Goal: Transaction & Acquisition: Purchase product/service

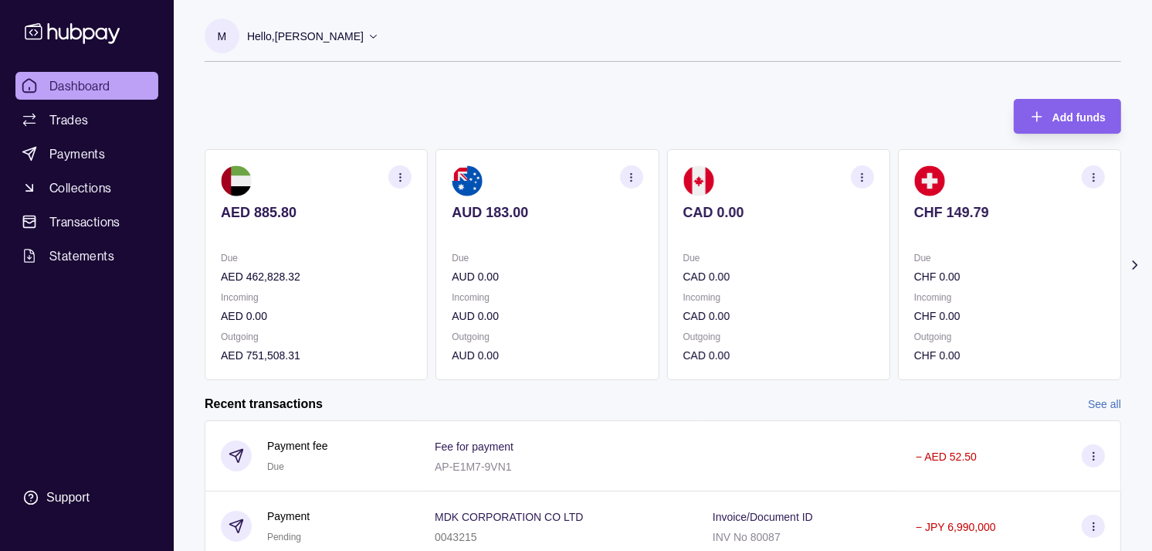
click at [915, 286] on div "Due CHF 0.00 Incoming CHF 0.00 Outgoing CHF 0.00" at bounding box center [1010, 306] width 191 height 114
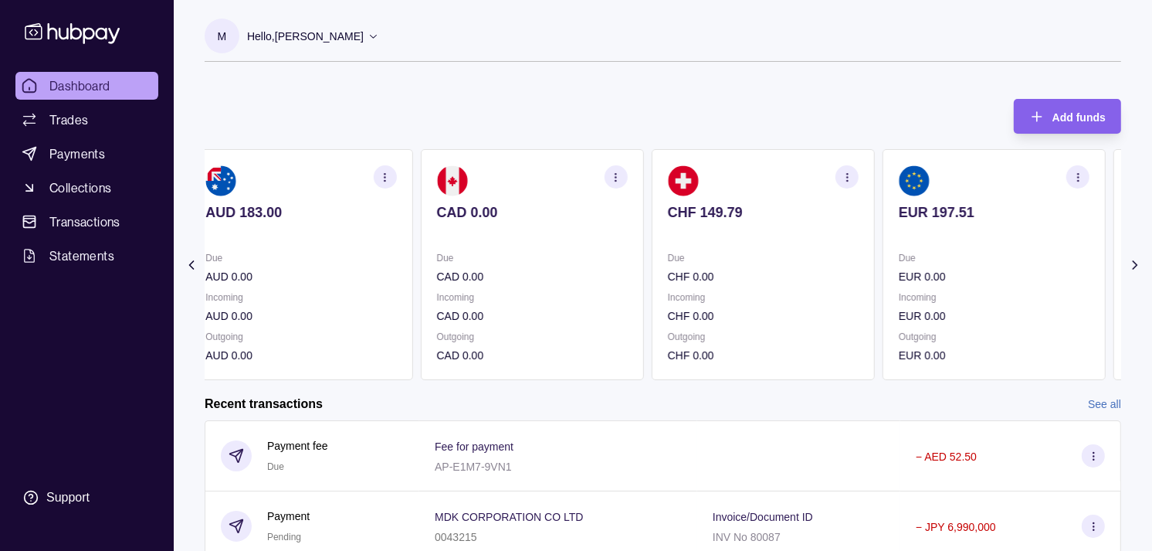
click at [883, 264] on section "EUR 197.51 Due EUR 0.00 Incoming EUR 0.00 Outgoing EUR 0.00" at bounding box center [994, 264] width 223 height 231
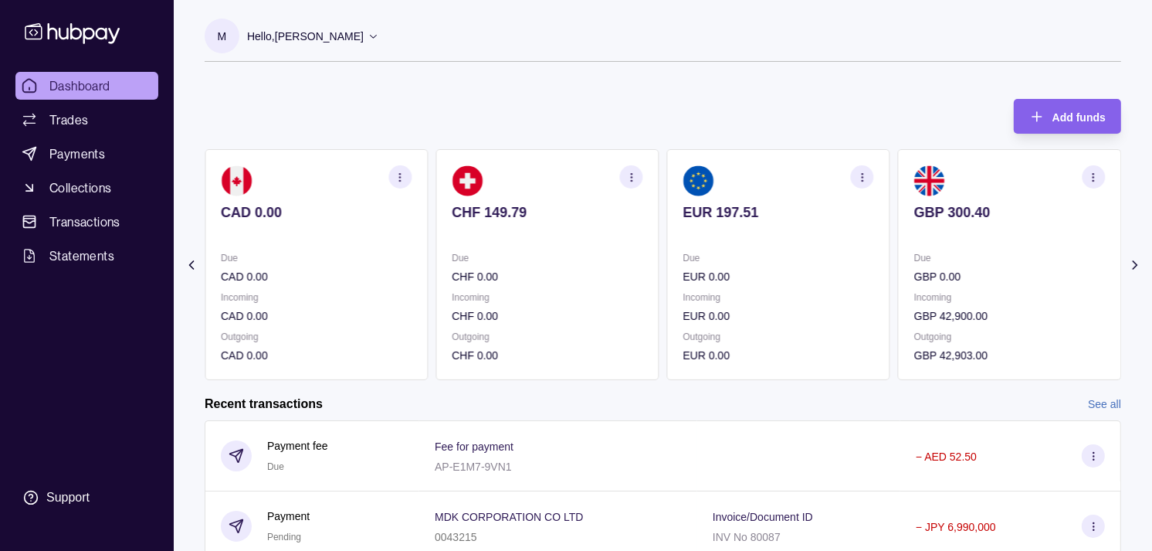
click at [776, 256] on section "EUR 197.51 Due EUR 0.00 Incoming EUR 0.00 Outgoing EUR 0.00" at bounding box center [778, 264] width 223 height 231
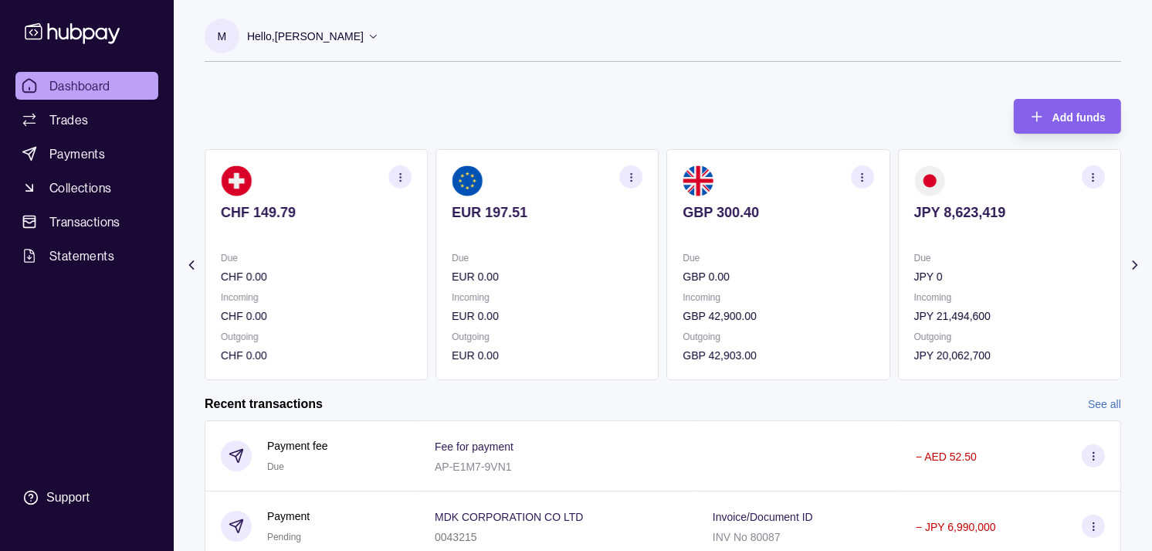
click at [670, 233] on section "GBP 300.40 Due GBP 0.00 Incoming GBP 42,900.00 Outgoing GBP 42,903.00" at bounding box center [778, 264] width 223 height 231
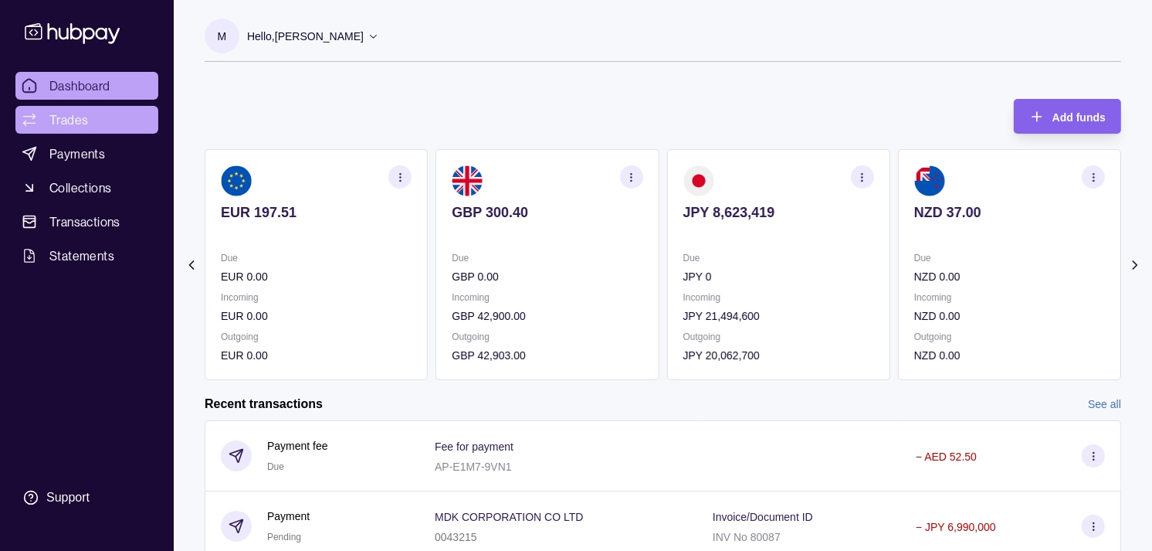
click at [85, 120] on span "Trades" at bounding box center [68, 119] width 39 height 19
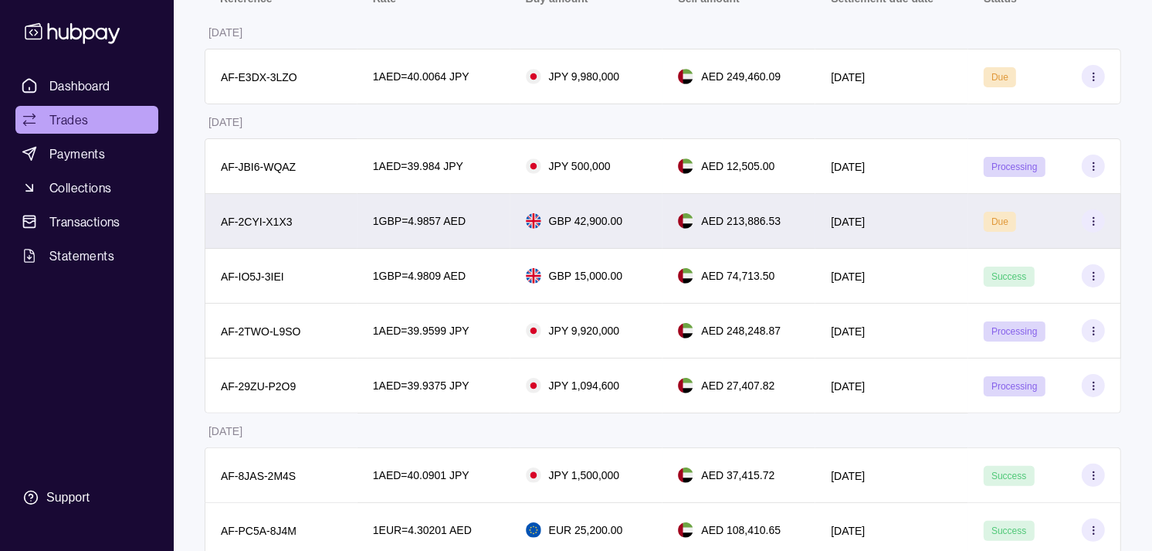
scroll to position [257, 0]
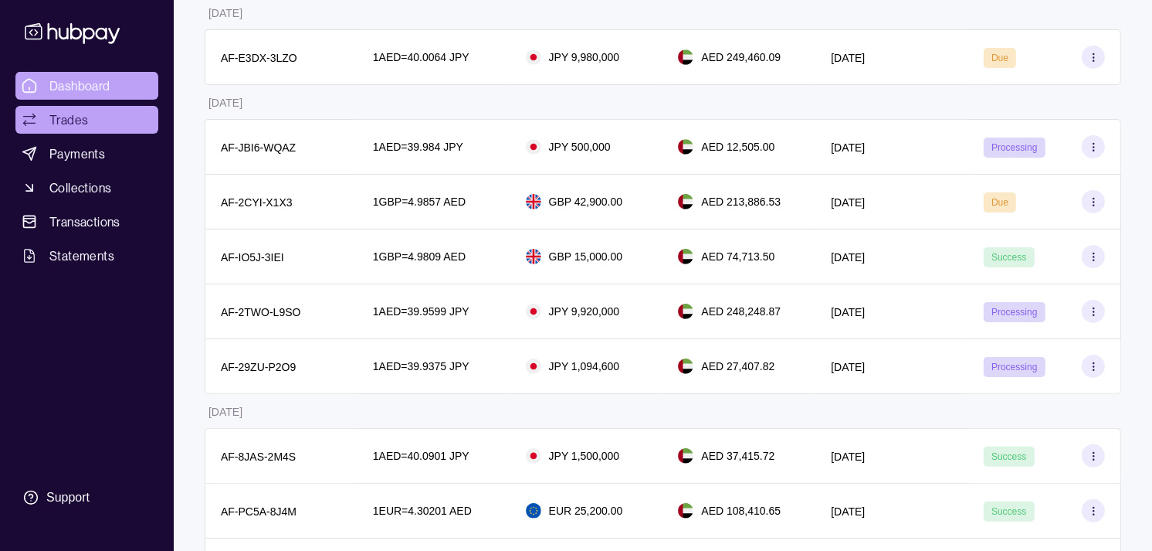
click at [78, 82] on span "Dashboard" at bounding box center [79, 85] width 61 height 19
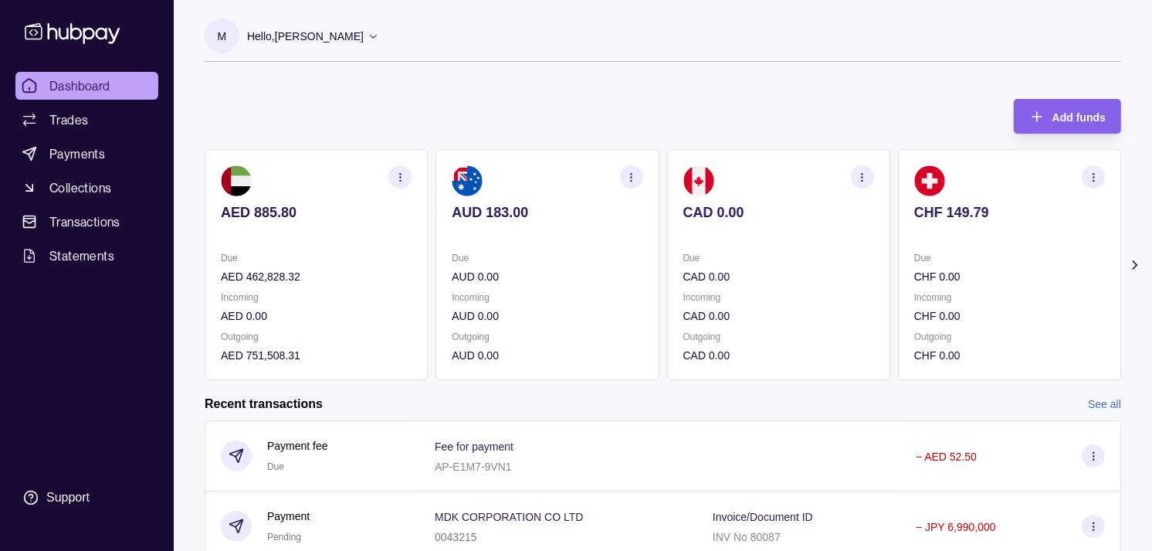
click at [919, 260] on p "Due" at bounding box center [1010, 257] width 191 height 17
click at [915, 259] on p "Due" at bounding box center [1010, 257] width 191 height 17
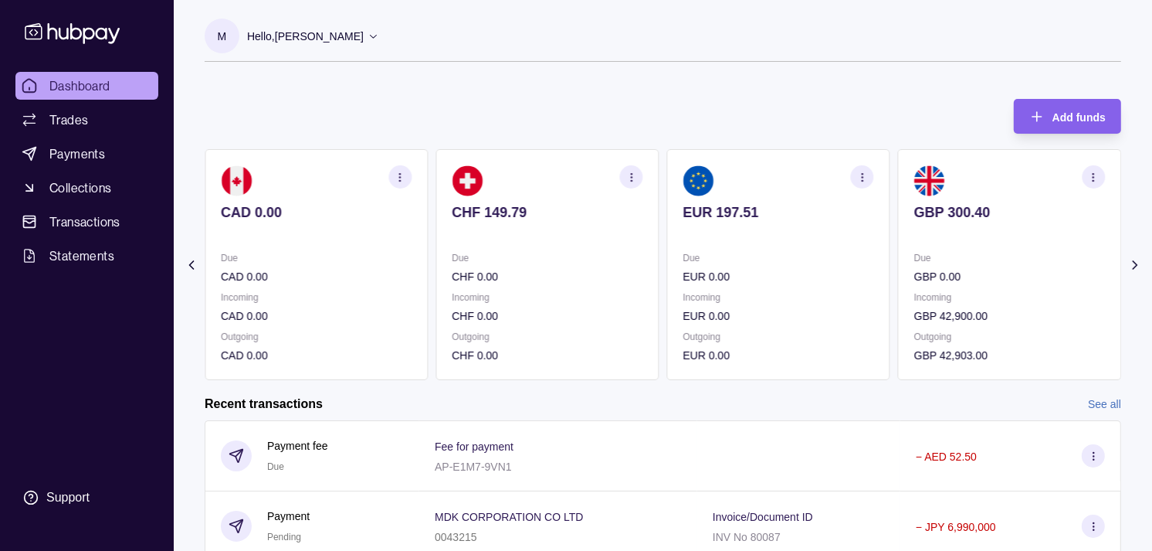
click at [1091, 178] on icon "button" at bounding box center [1094, 177] width 12 height 12
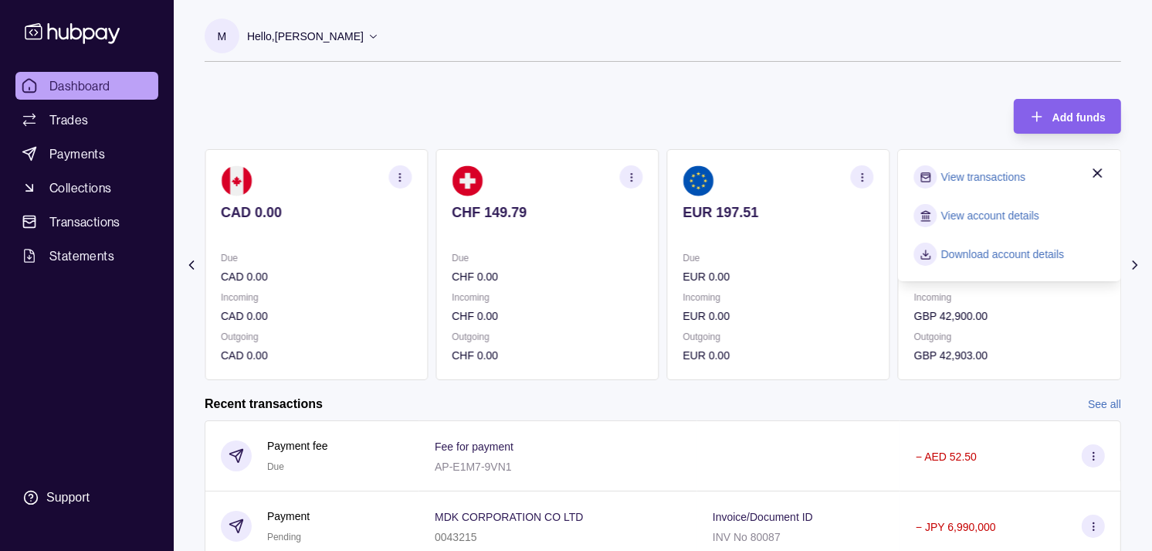
click at [991, 176] on link "View transactions" at bounding box center [984, 176] width 84 height 17
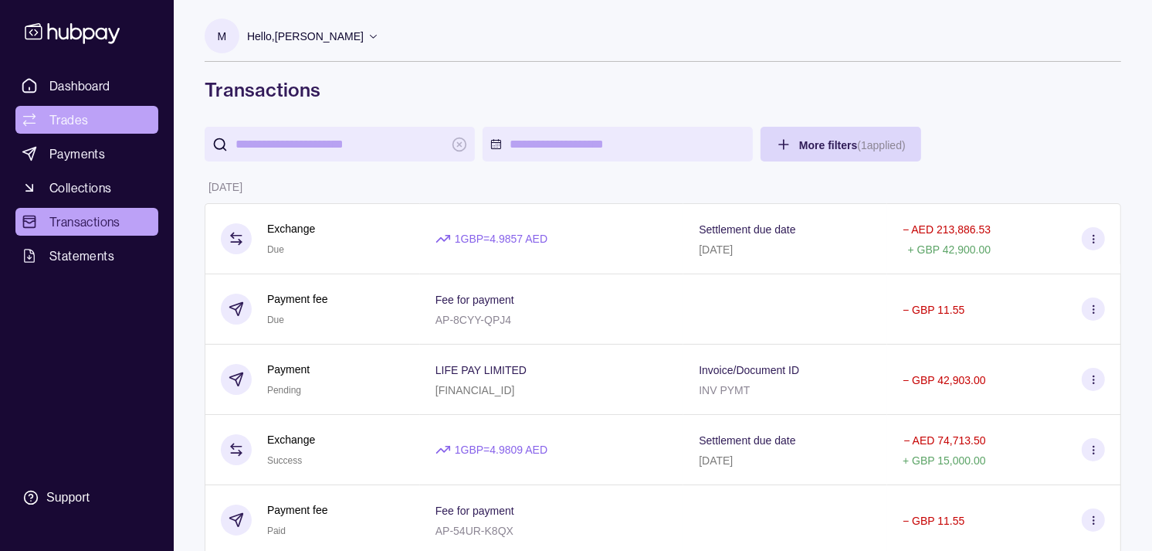
click at [82, 126] on span "Trades" at bounding box center [68, 119] width 39 height 19
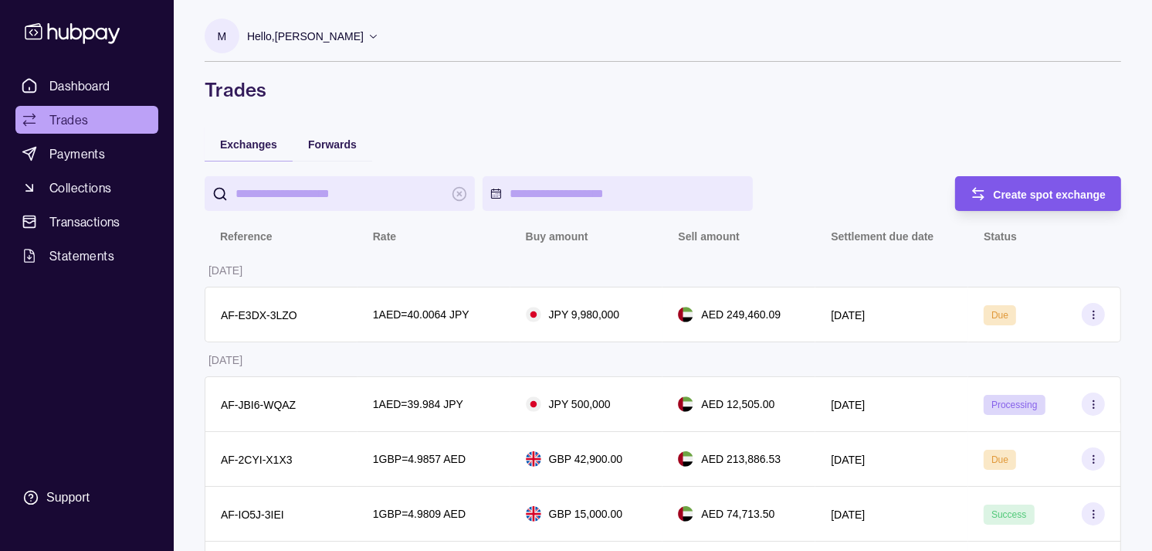
click at [1043, 199] on div "Create spot exchange" at bounding box center [1050, 194] width 113 height 19
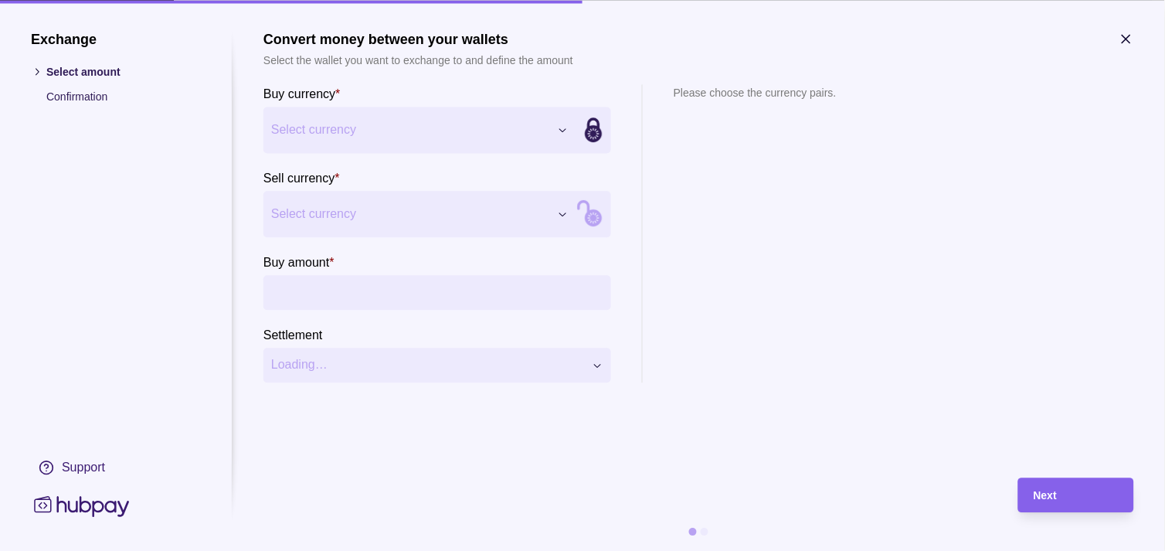
click at [389, 175] on section "Sell currency * Select currency *** *** *** *** *** *** *** *** *** ***" at bounding box center [437, 202] width 348 height 69
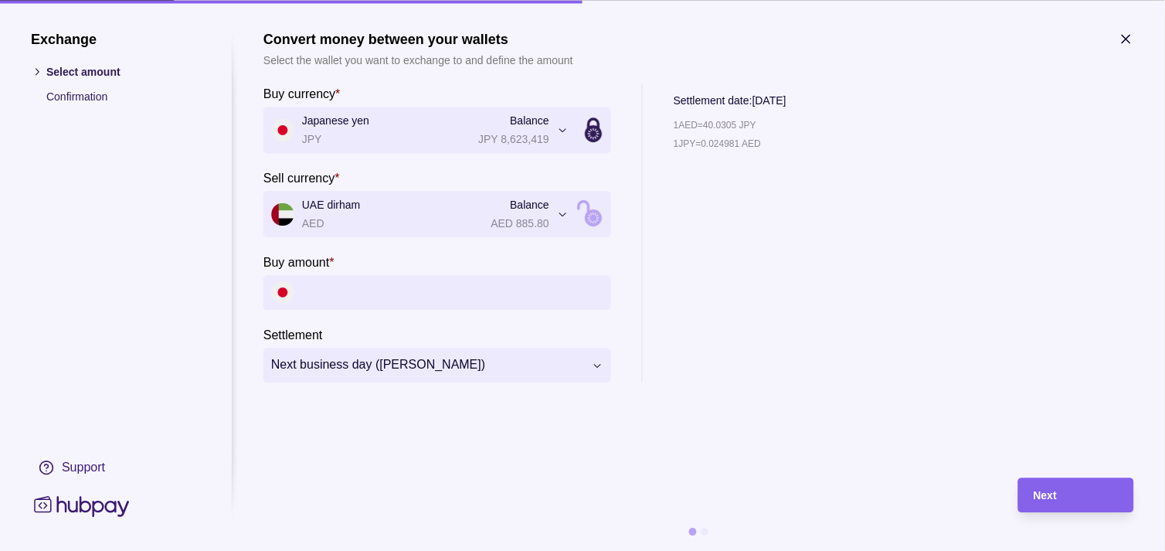
click at [1129, 39] on icon "button" at bounding box center [1125, 38] width 15 height 15
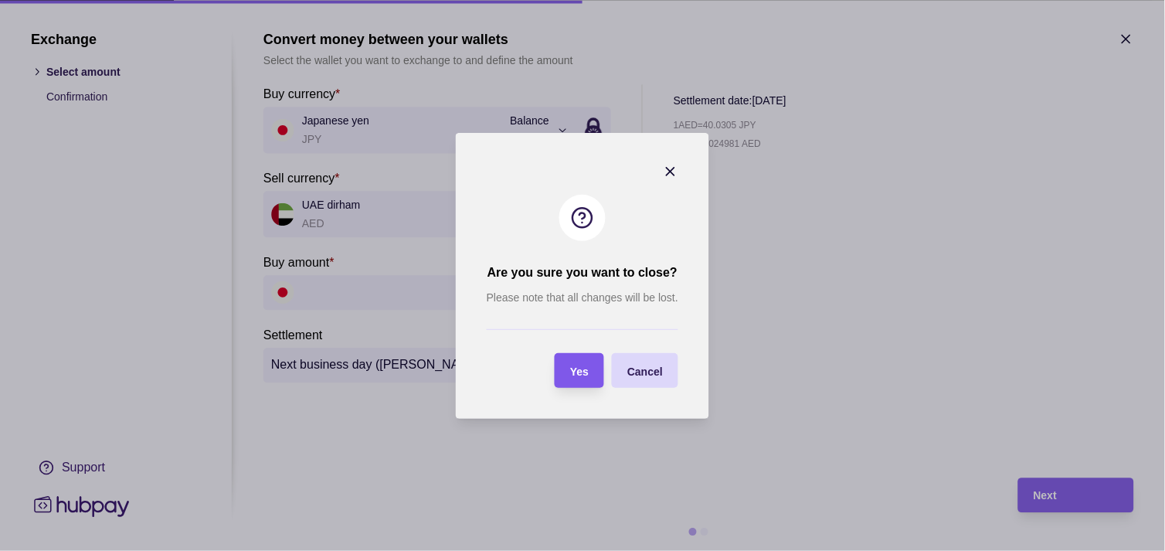
click at [578, 373] on span "Yes" at bounding box center [579, 371] width 19 height 12
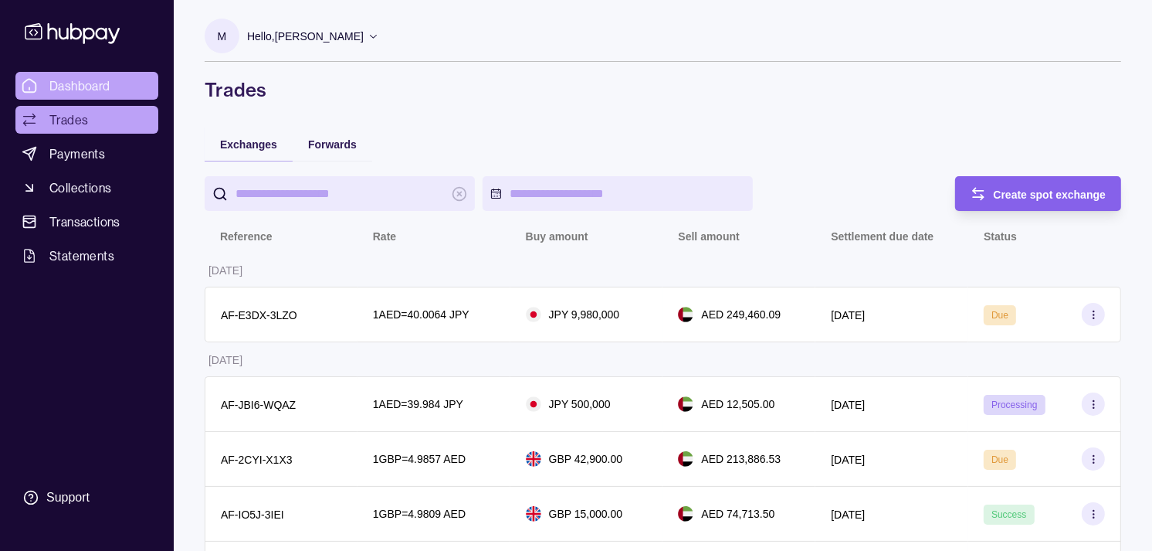
click at [105, 80] on span "Dashboard" at bounding box center [79, 85] width 61 height 19
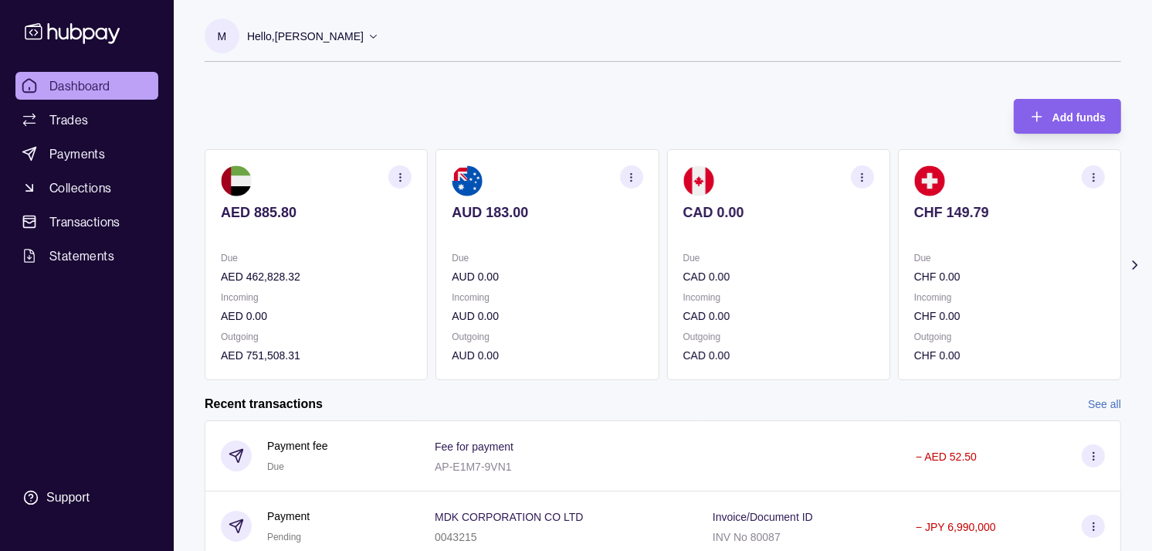
click at [915, 237] on p at bounding box center [1010, 233] width 191 height 17
click at [898, 240] on section "EUR 197.51 Due EUR 0.00 Incoming EUR 0.00 Outgoing EUR 0.00" at bounding box center [1009, 264] width 223 height 231
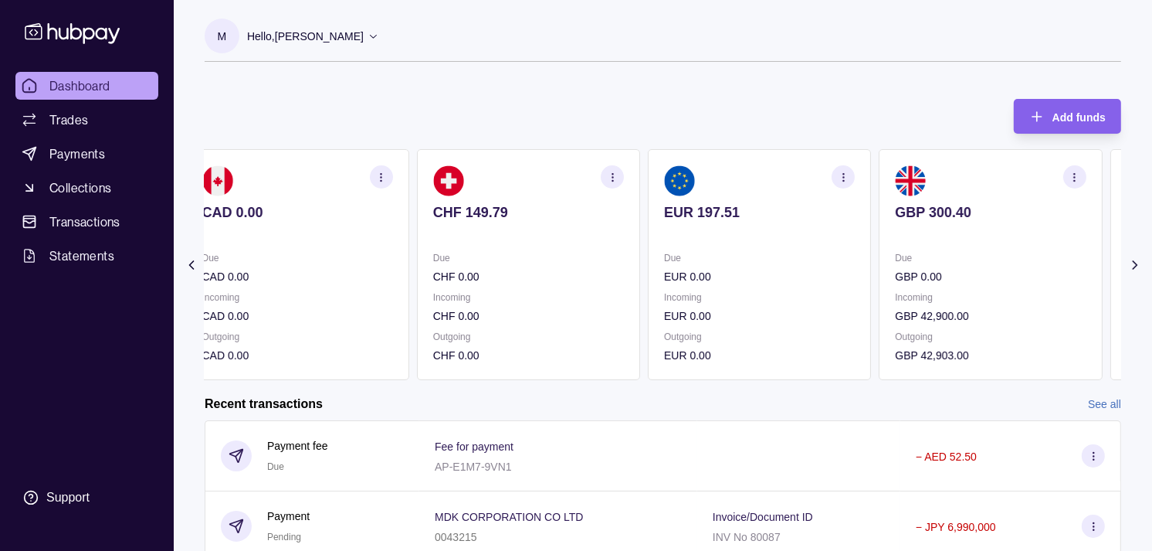
click at [879, 238] on section "GBP 300.40 Due GBP 0.00 Incoming GBP 42,900.00 Outgoing GBP 42,903.00" at bounding box center [990, 264] width 223 height 231
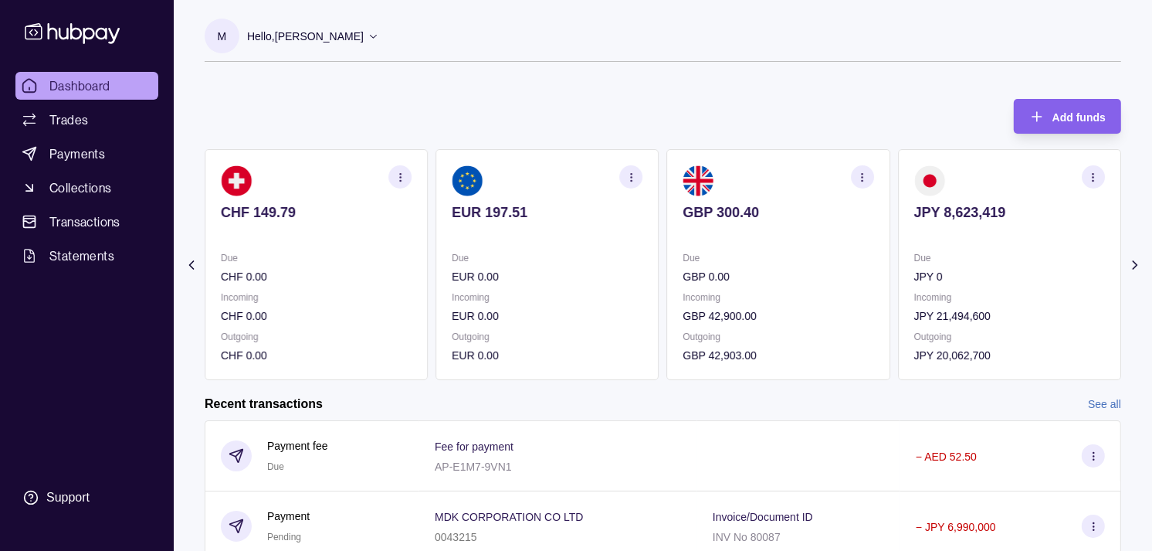
click at [1098, 175] on icon "button" at bounding box center [1094, 177] width 12 height 12
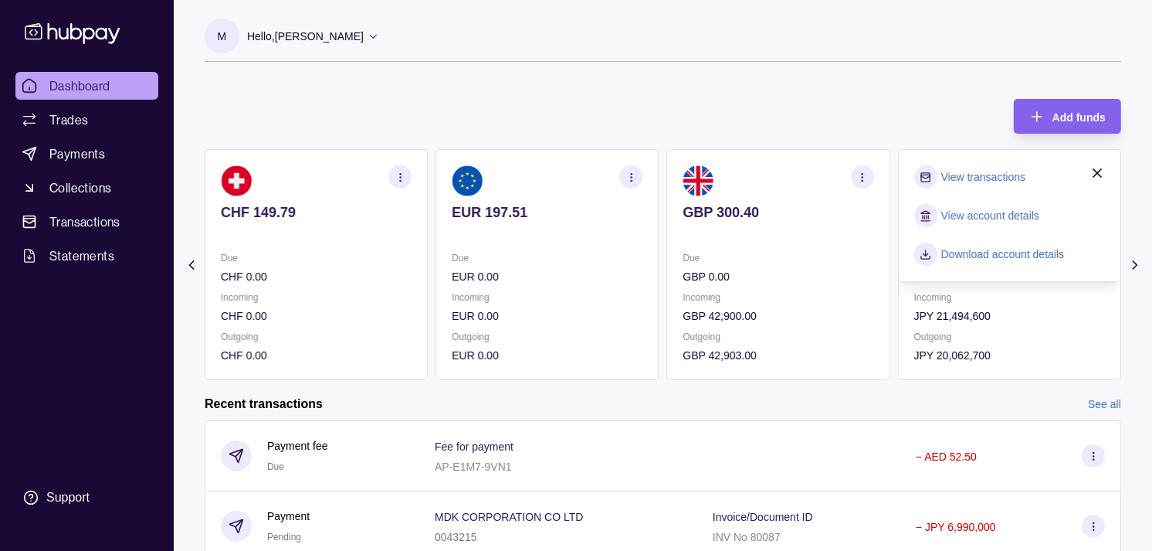
click at [984, 178] on link "View transactions" at bounding box center [984, 176] width 84 height 17
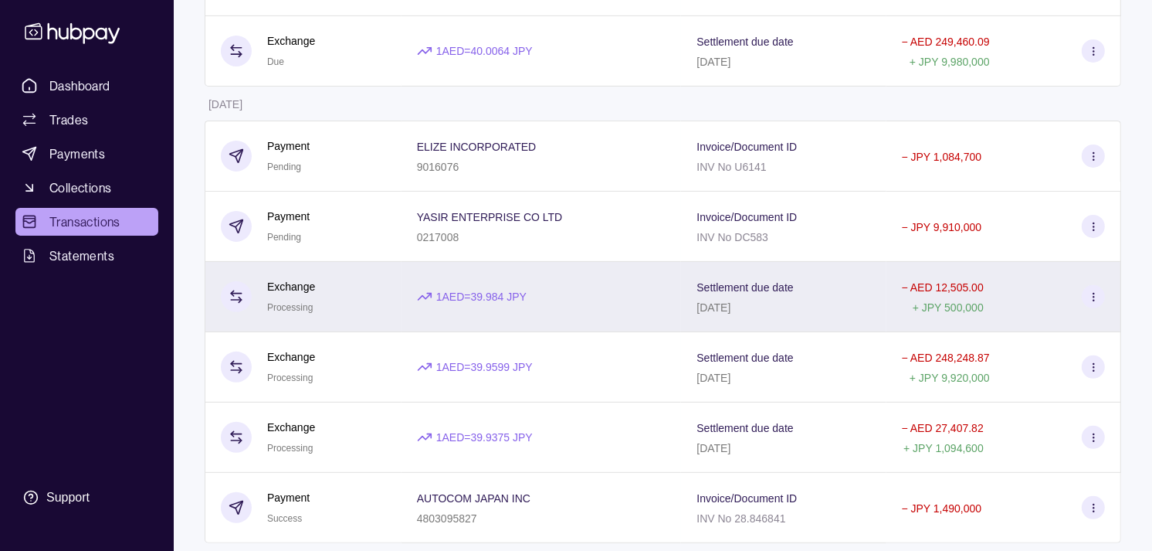
scroll to position [429, 0]
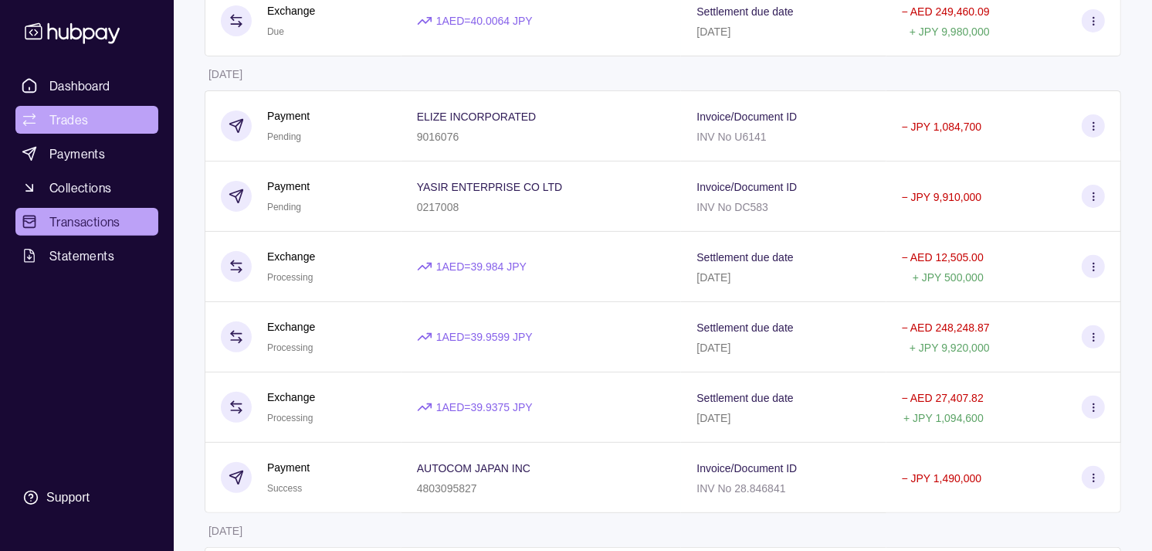
click at [73, 120] on span "Trades" at bounding box center [68, 119] width 39 height 19
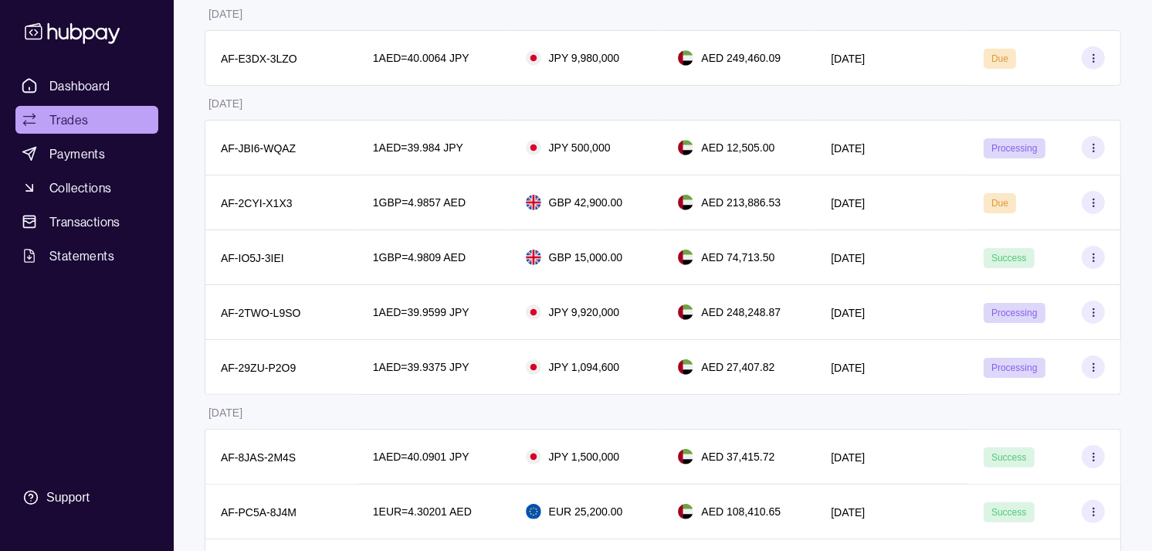
scroll to position [257, 0]
click at [113, 78] on link "Dashboard" at bounding box center [86, 86] width 143 height 28
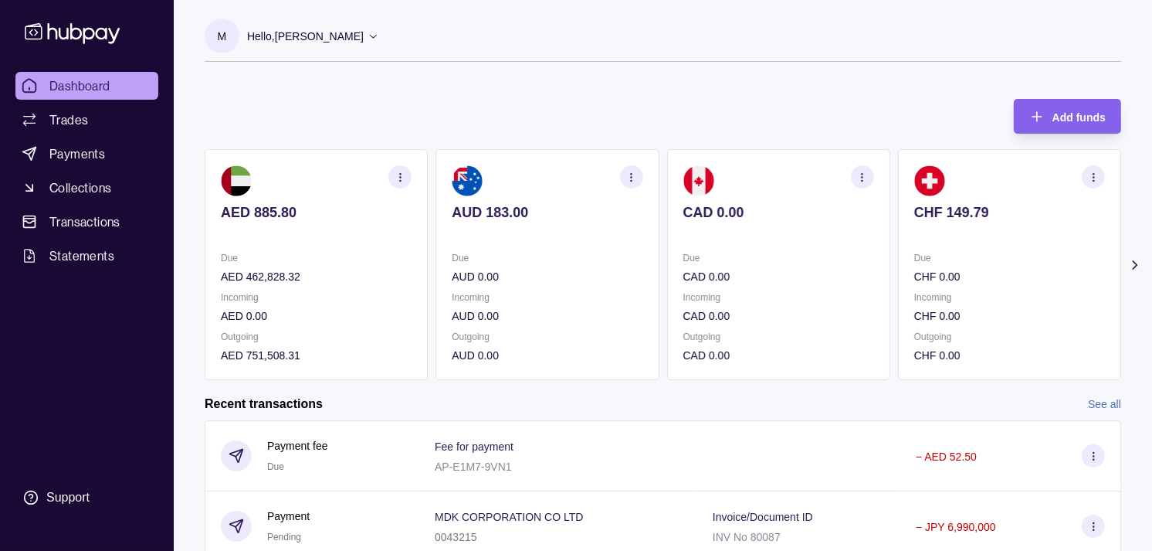
click at [931, 213] on div "CHF 149.79" at bounding box center [1010, 223] width 191 height 38
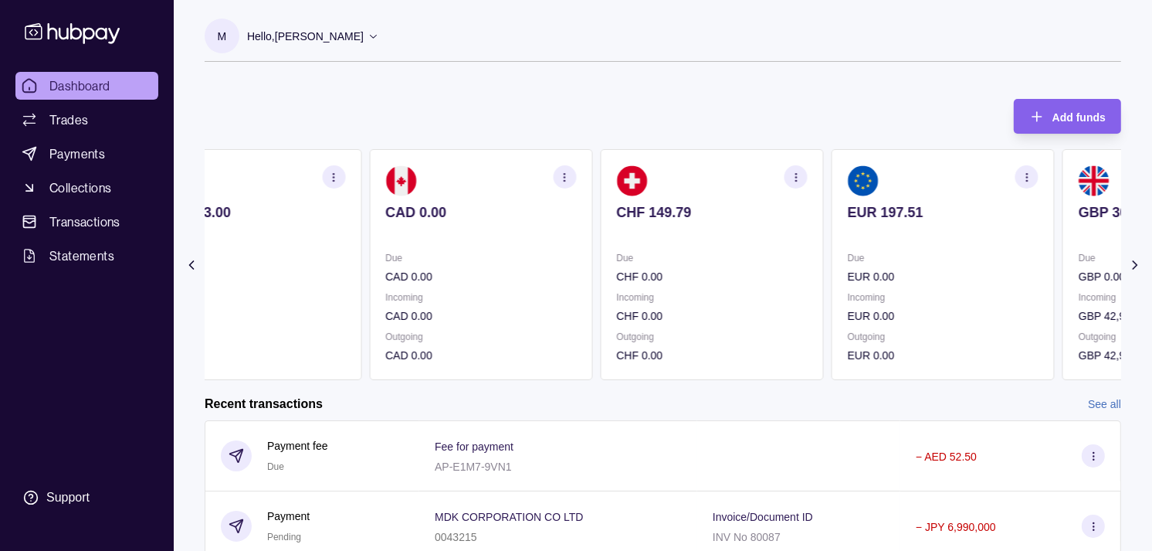
click at [879, 207] on p "EUR 197.51" at bounding box center [943, 212] width 191 height 17
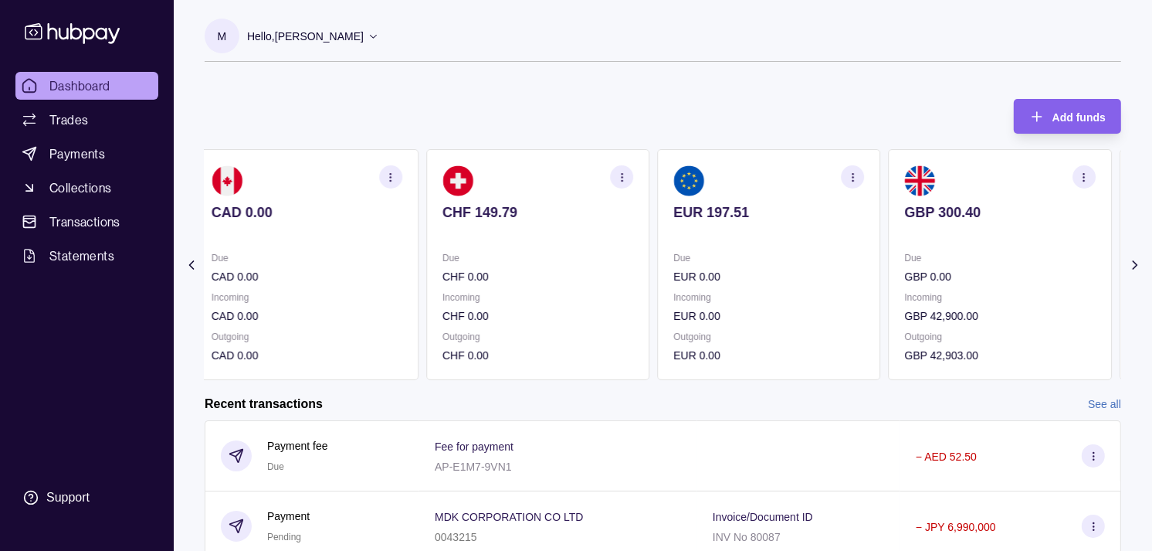
click at [905, 209] on p "GBP 300.40" at bounding box center [1000, 212] width 191 height 17
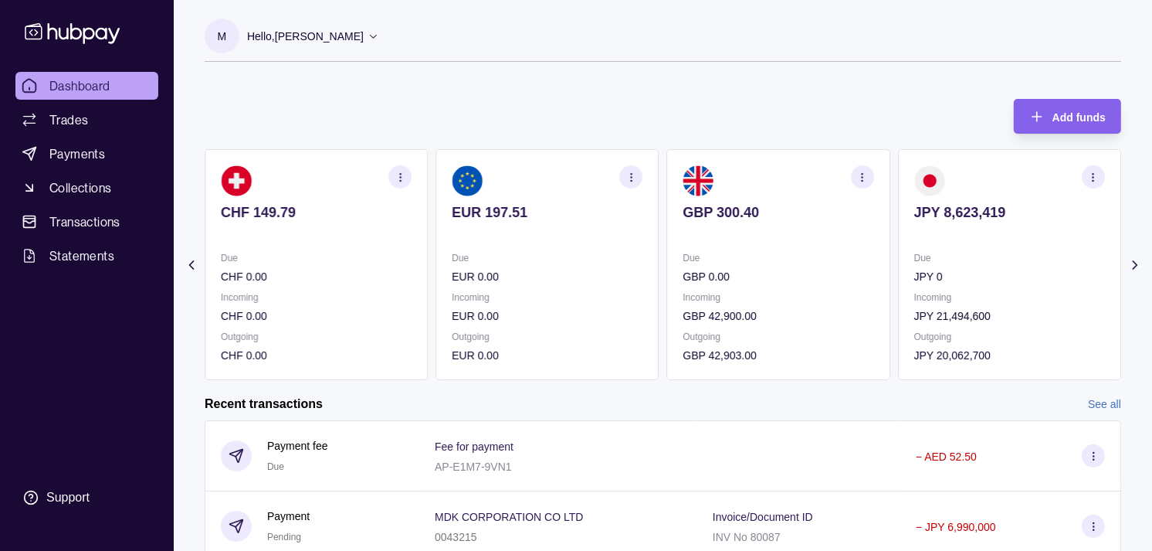
click at [915, 209] on p "JPY 8,623,419" at bounding box center [1010, 212] width 191 height 17
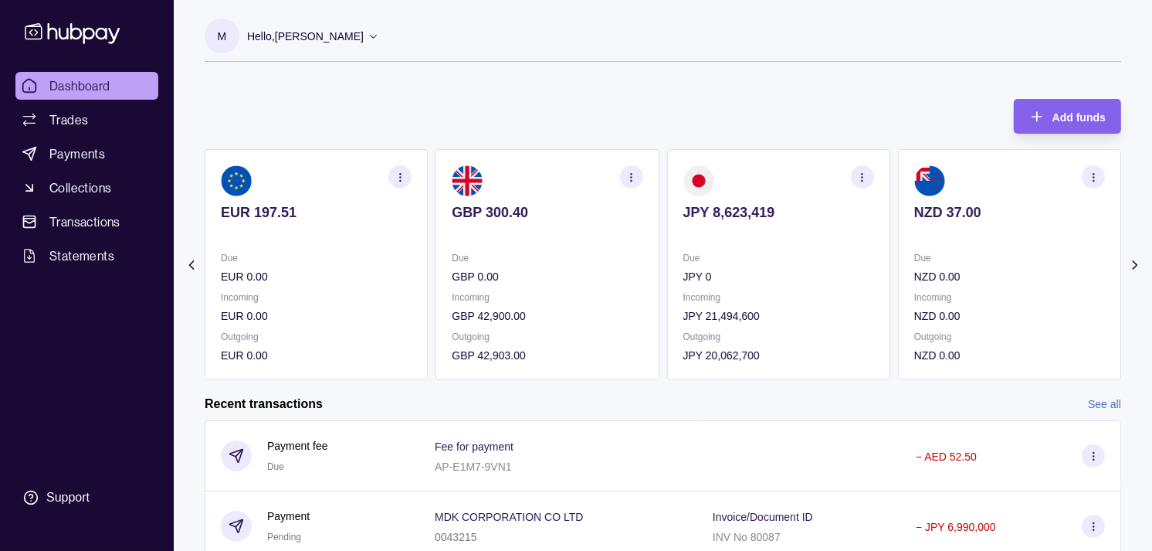
click at [865, 180] on icon "button" at bounding box center [863, 177] width 12 height 12
click at [759, 168] on link "View transactions" at bounding box center [753, 176] width 84 height 17
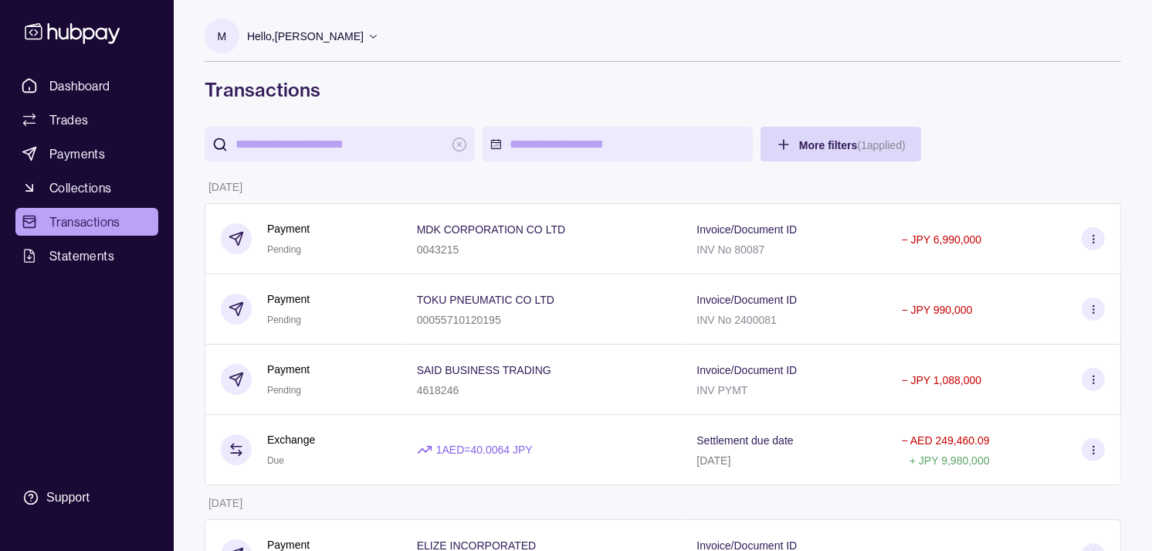
click at [406, 142] on input "search" at bounding box center [340, 144] width 209 height 35
paste input "*******"
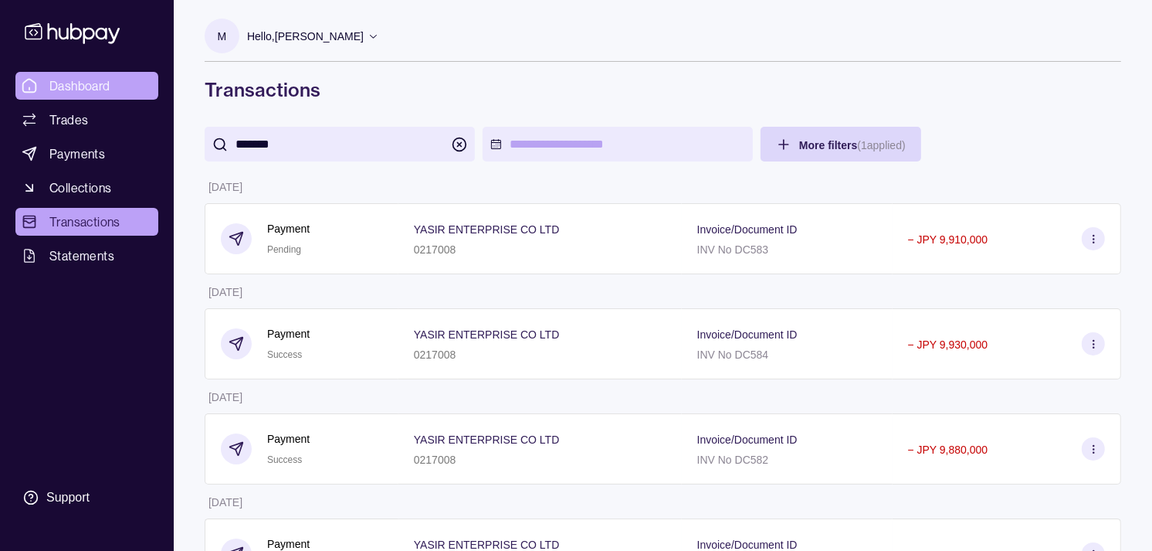
type input "*******"
click at [93, 81] on span "Dashboard" at bounding box center [79, 85] width 61 height 19
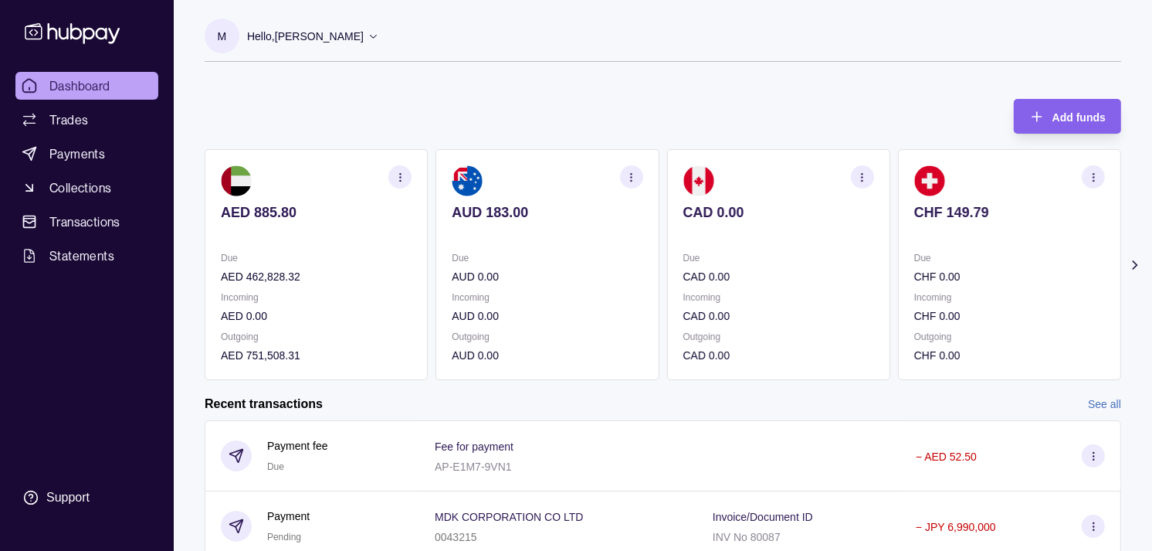
click at [688, 49] on section "M Hello, Muralenath Nadarajah Strides Trading LLC Account Terms and conditions …" at bounding box center [663, 40] width 917 height 43
click at [110, 116] on link "Trades" at bounding box center [86, 120] width 143 height 28
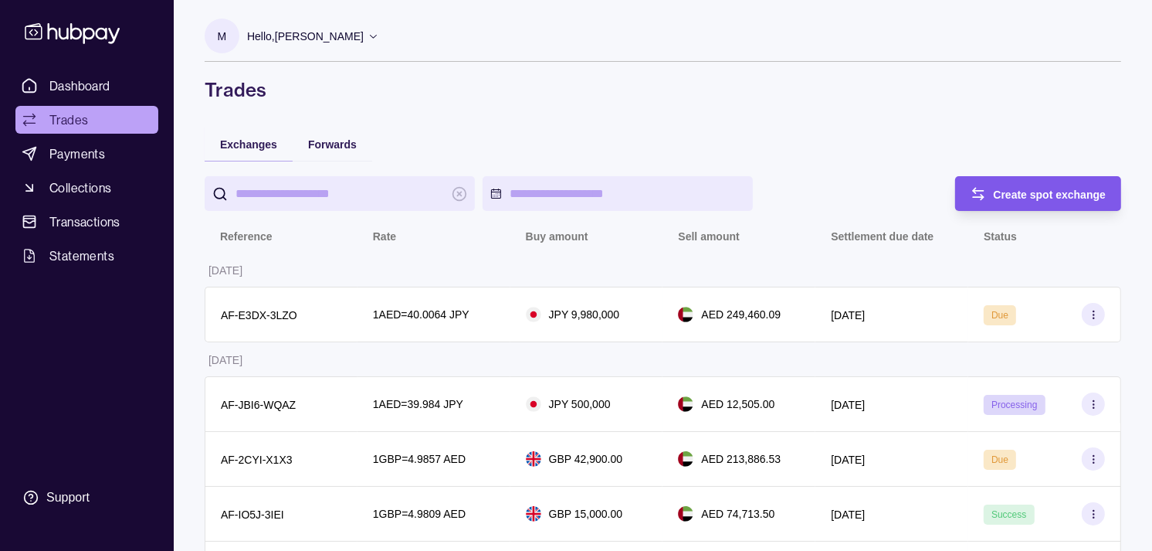
click at [1017, 185] on div "Create spot exchange" at bounding box center [1050, 194] width 113 height 19
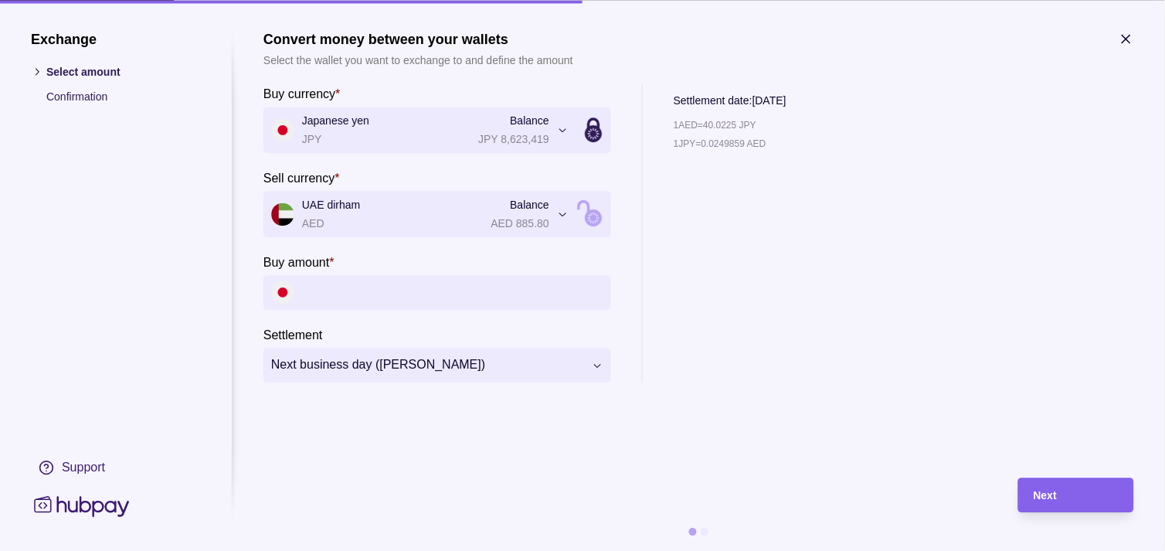
click at [1132, 36] on icon "button" at bounding box center [1125, 38] width 15 height 15
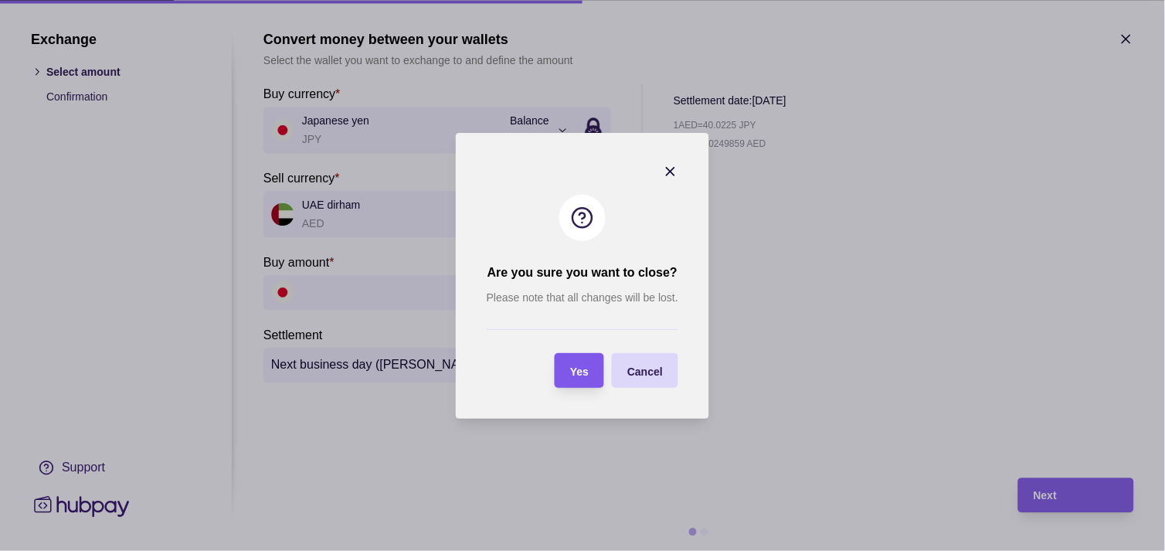
click at [589, 377] on div "Yes" at bounding box center [579, 370] width 19 height 19
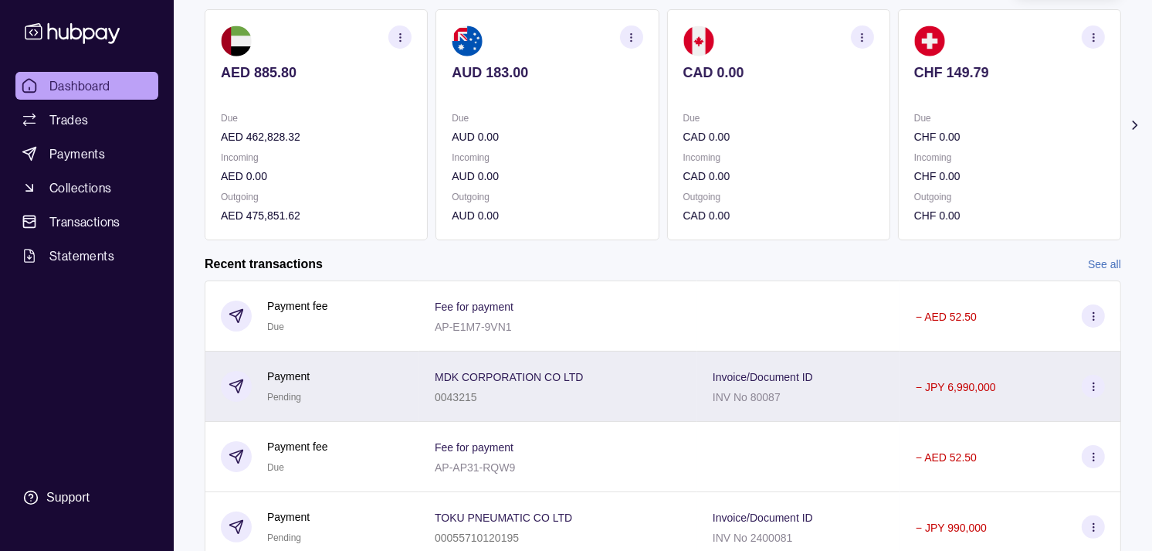
scroll to position [257, 0]
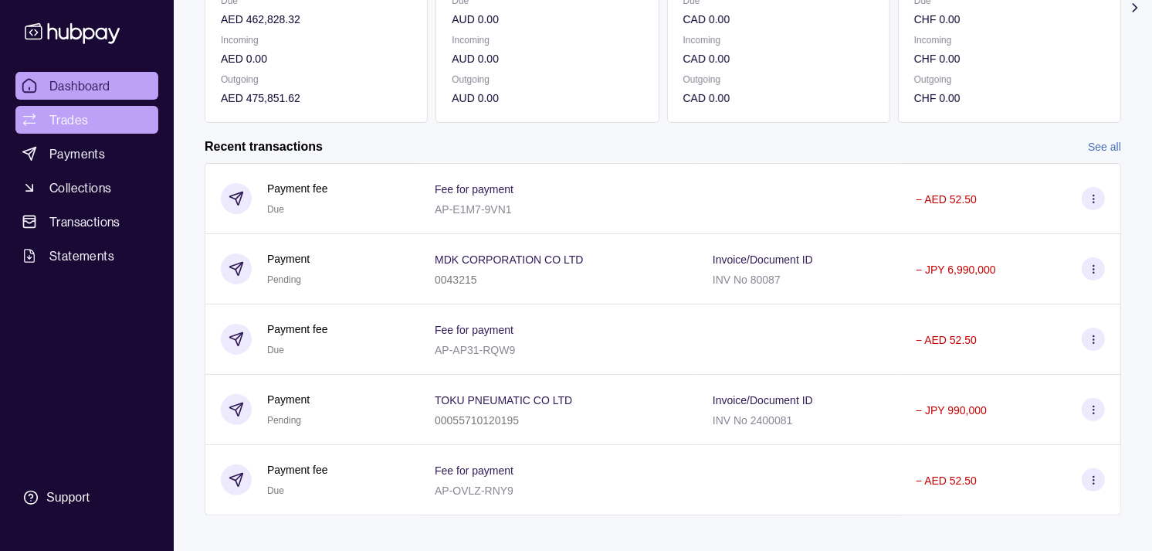
click at [87, 110] on link "Trades" at bounding box center [86, 120] width 143 height 28
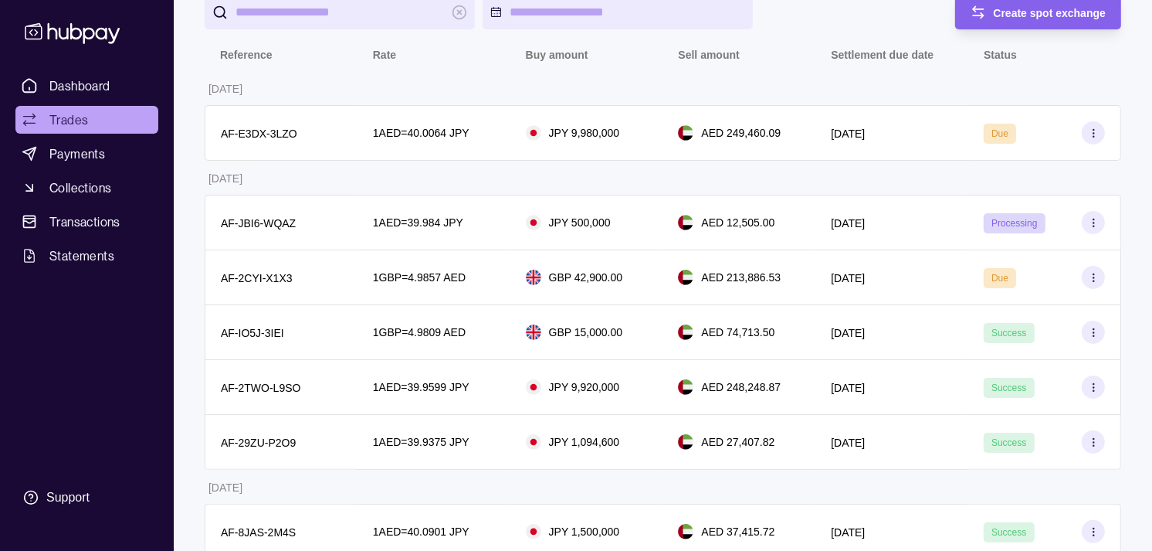
scroll to position [171, 0]
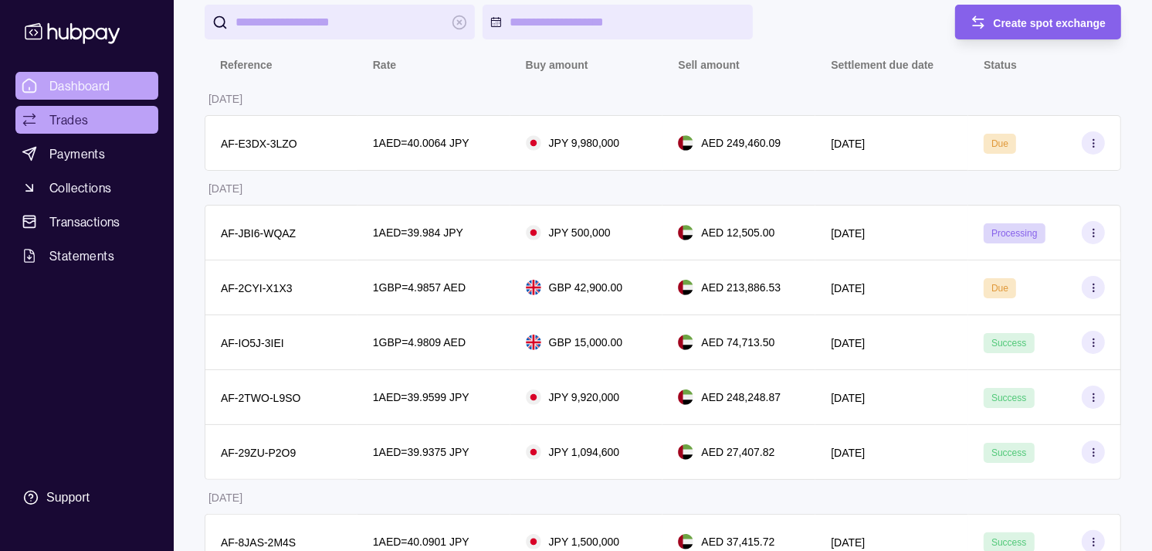
click at [113, 76] on link "Dashboard" at bounding box center [86, 86] width 143 height 28
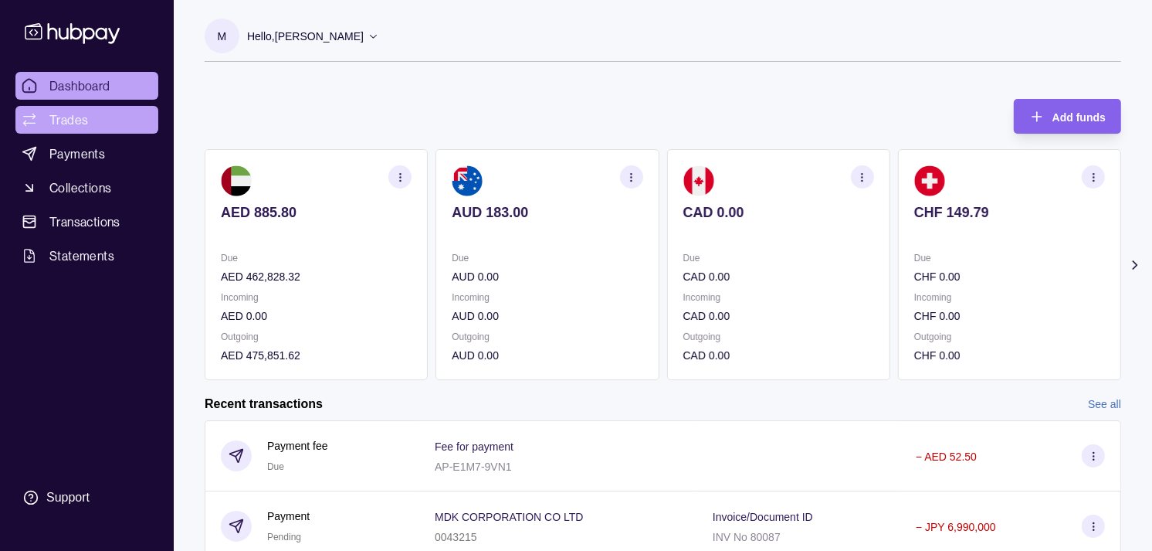
click at [83, 117] on span "Trades" at bounding box center [68, 119] width 39 height 19
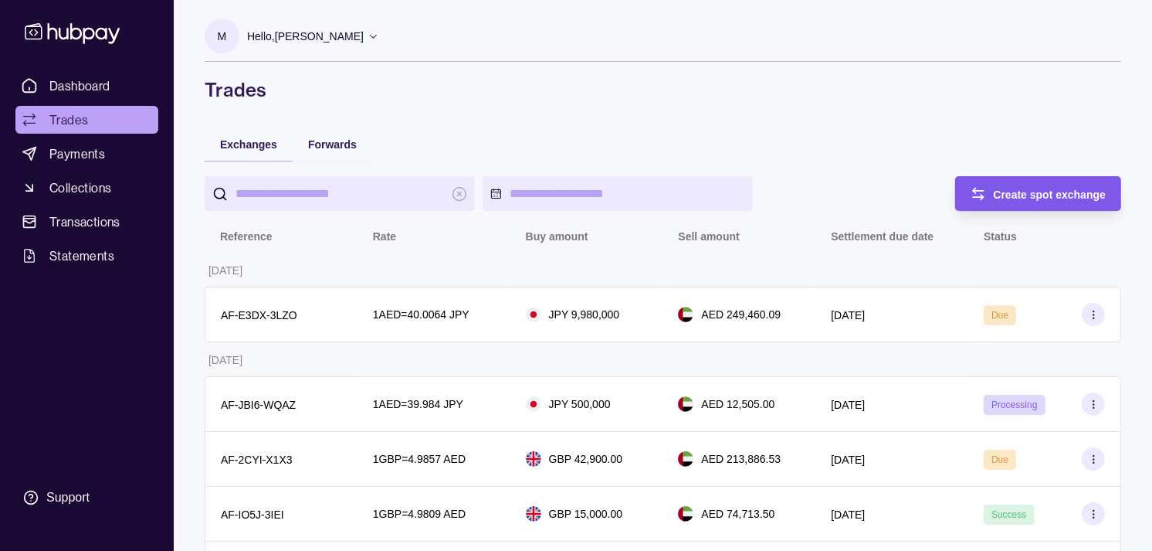
click at [1035, 182] on div "Create spot exchange" at bounding box center [1027, 193] width 159 height 35
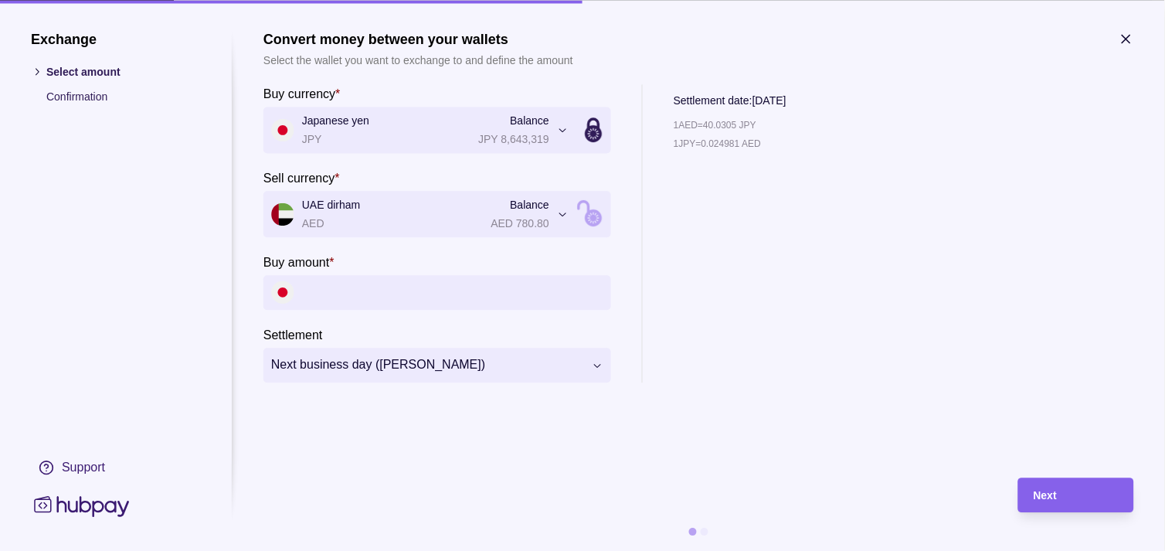
click at [369, 292] on input "Buy amount *" at bounding box center [452, 292] width 301 height 35
paste input "*********"
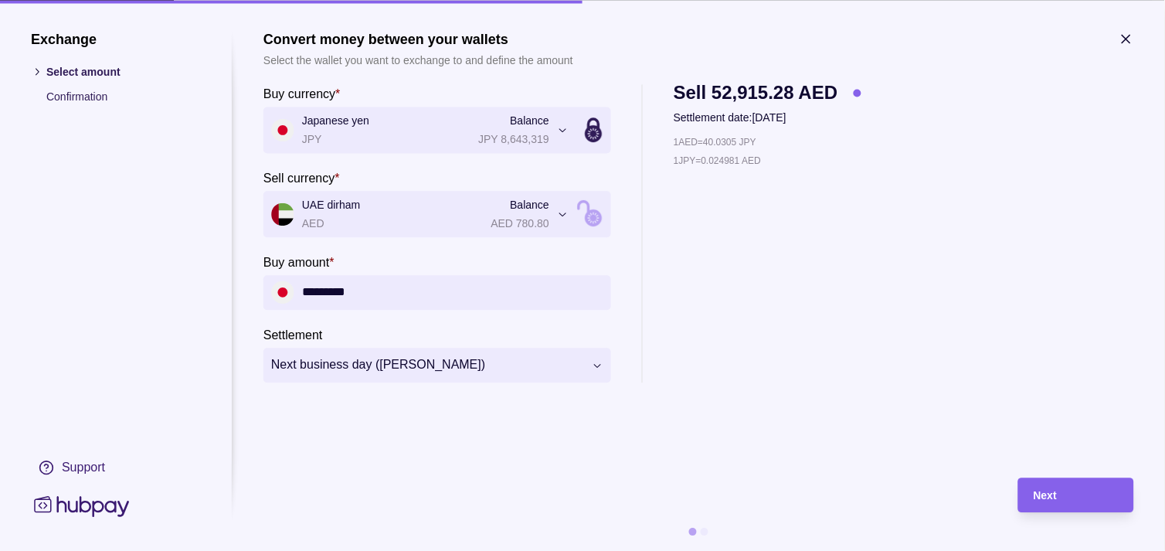
type input "*********"
click at [1071, 494] on div "Next" at bounding box center [1076, 495] width 85 height 19
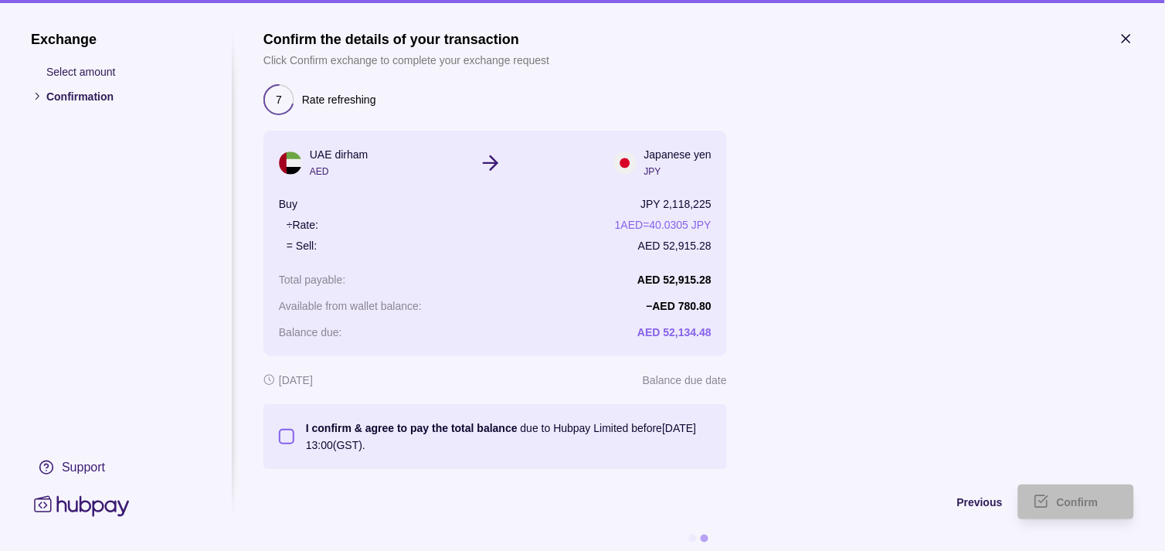
click at [283, 438] on button "I confirm & agree to pay the total balance due to Hubpay Limited before [DATE] …" at bounding box center [286, 436] width 15 height 15
type button "on"
click at [1057, 493] on div "Confirm" at bounding box center [1088, 502] width 62 height 19
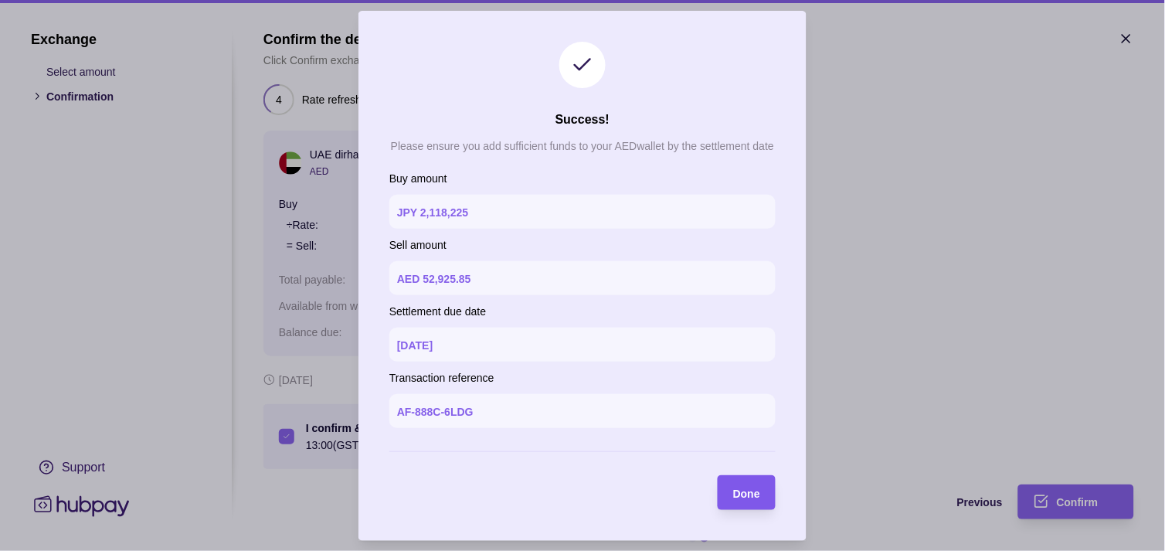
click at [755, 487] on span "Done" at bounding box center [746, 493] width 27 height 12
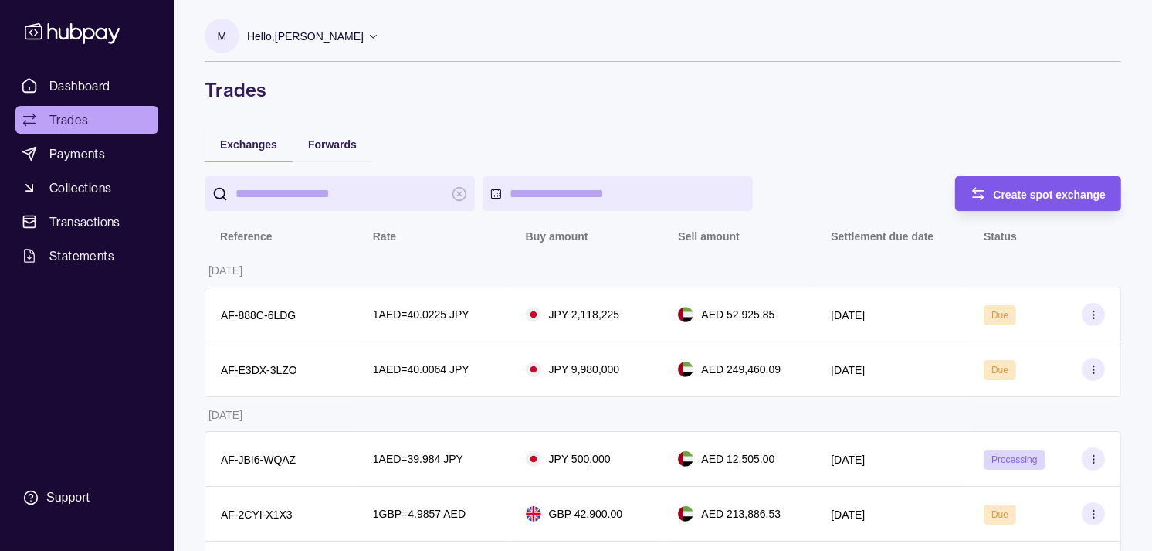
click at [972, 196] on icon "button" at bounding box center [978, 193] width 15 height 15
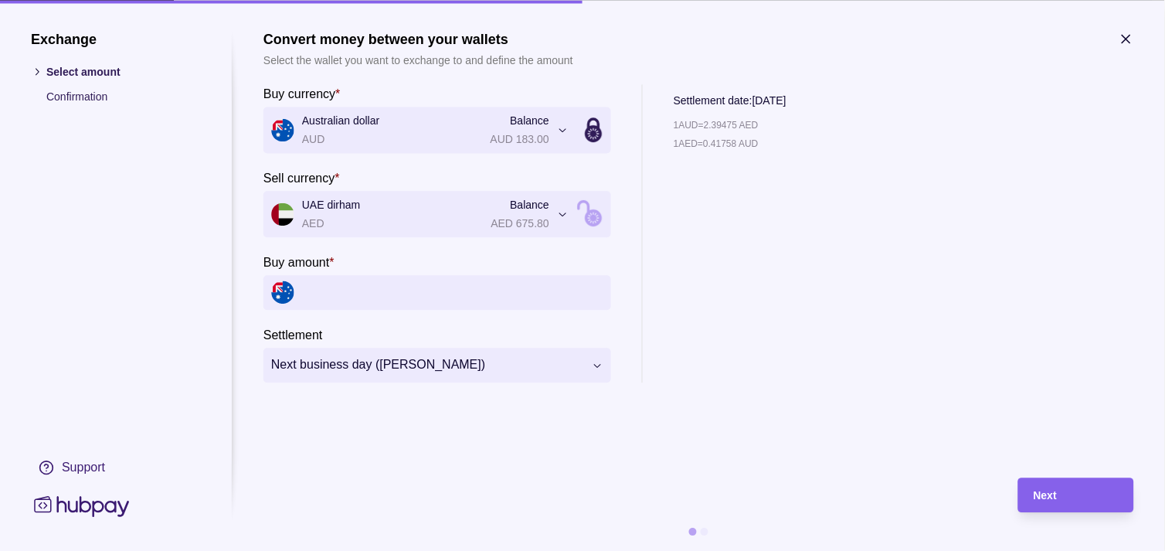
click at [1125, 39] on icon "button" at bounding box center [1125, 38] width 15 height 15
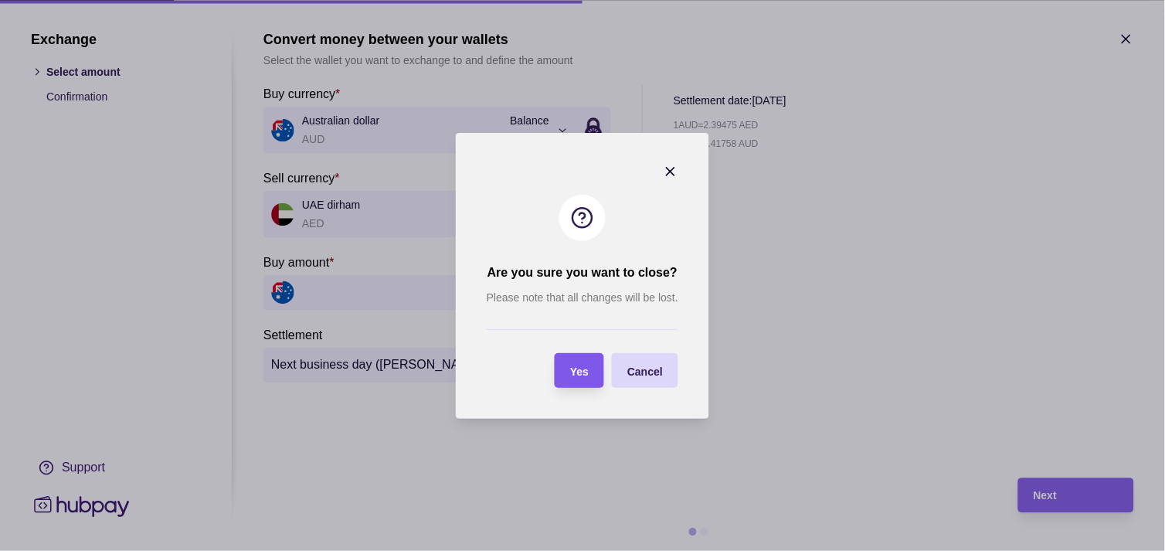
click at [570, 378] on div "Yes" at bounding box center [579, 370] width 19 height 19
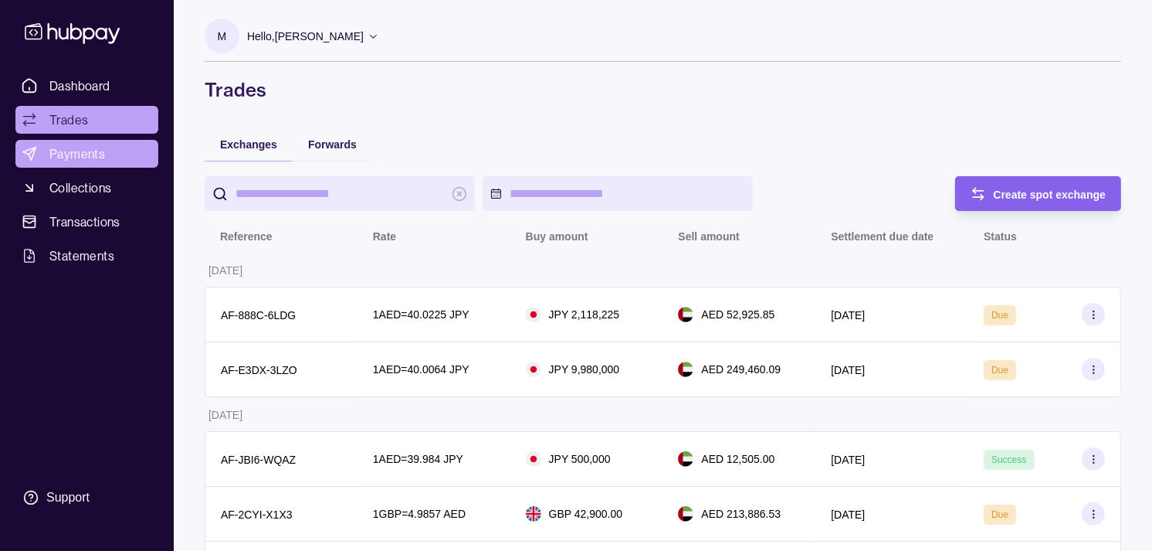
click at [83, 158] on span "Payments" at bounding box center [77, 153] width 56 height 19
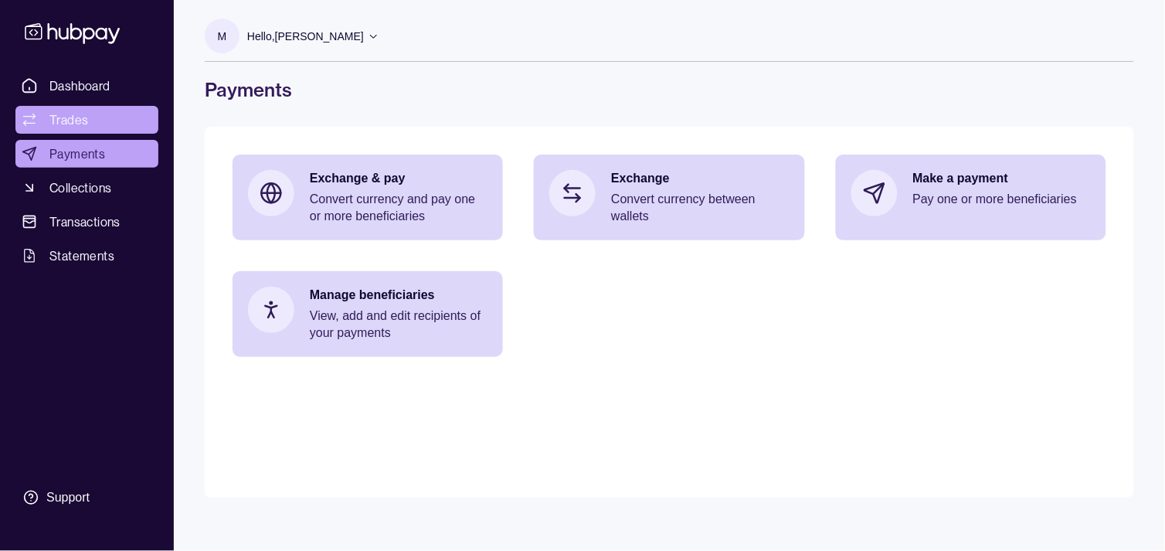
click at [83, 122] on span "Trades" at bounding box center [68, 119] width 39 height 19
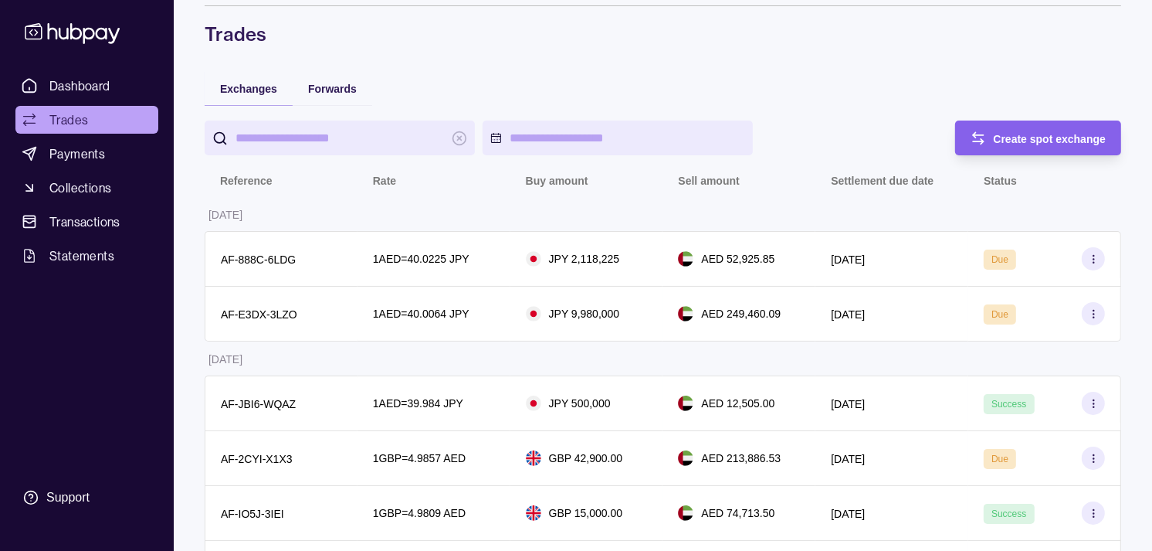
scroll to position [86, 0]
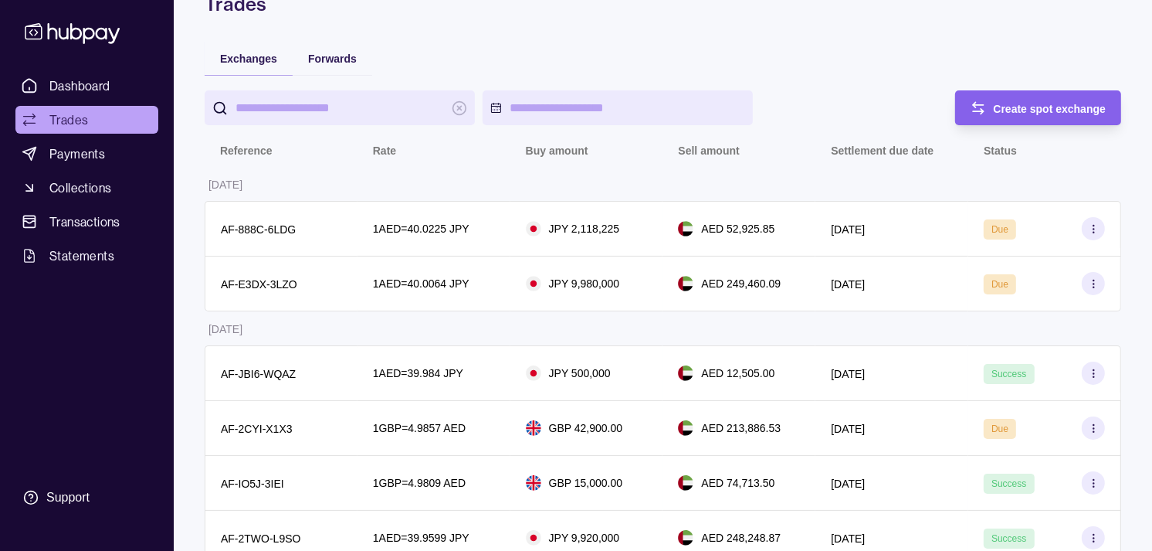
click at [79, 137] on ul "Dashboard Trades Payments Collections Transactions Statements" at bounding box center [86, 171] width 143 height 198
click at [82, 149] on span "Payments" at bounding box center [77, 153] width 56 height 19
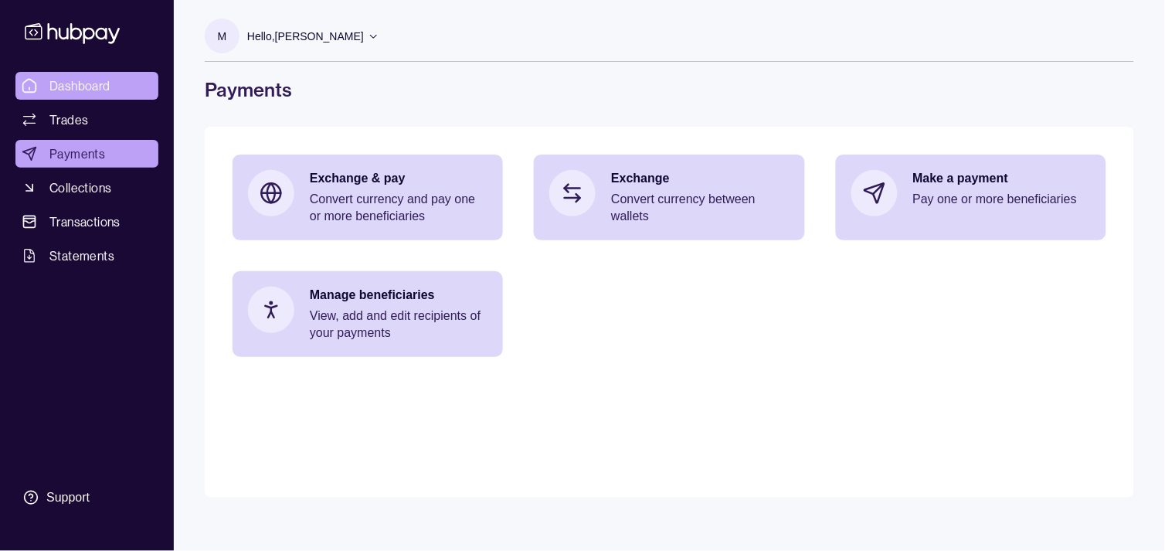
click at [93, 80] on span "Dashboard" at bounding box center [79, 85] width 61 height 19
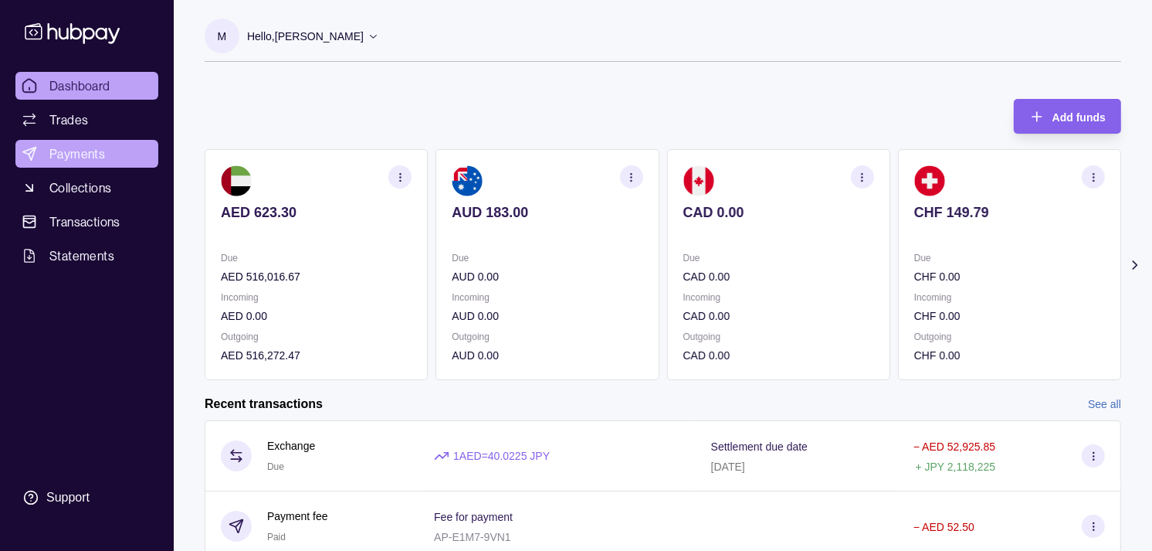
click at [97, 144] on span "Payments" at bounding box center [77, 153] width 56 height 19
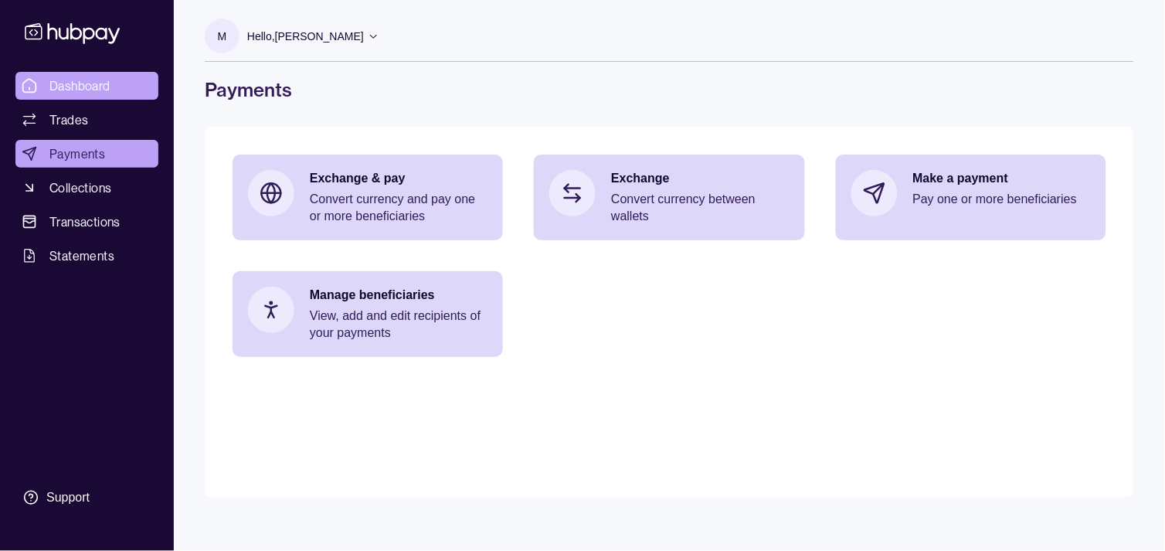
click at [74, 80] on span "Dashboard" at bounding box center [79, 85] width 61 height 19
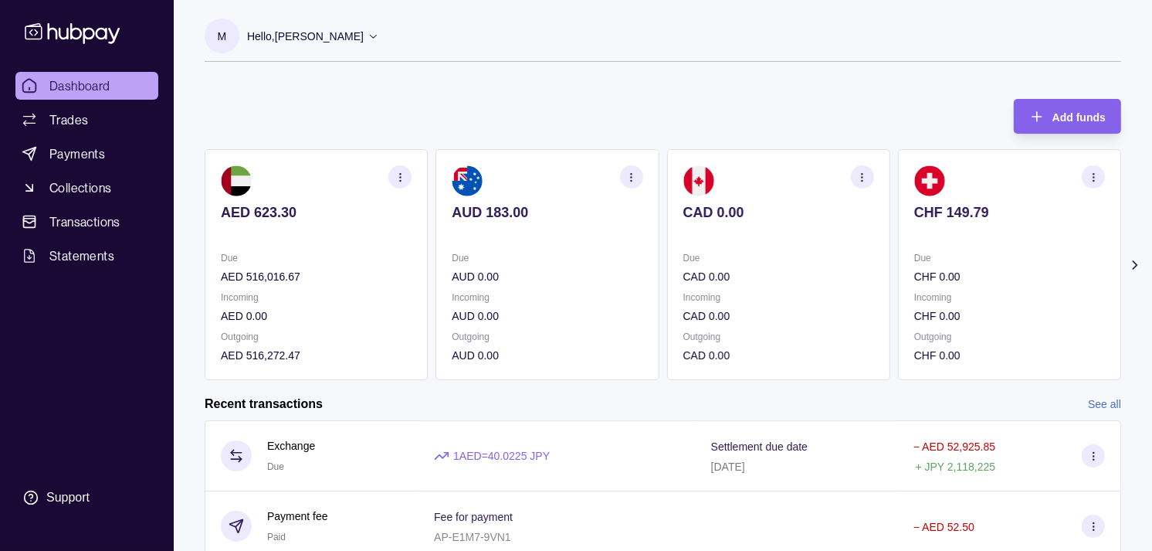
click at [1004, 245] on section "CHF 149.79 Due CHF 0.00 Incoming CHF 0.00 Outgoing CHF 0.00" at bounding box center [1009, 264] width 223 height 231
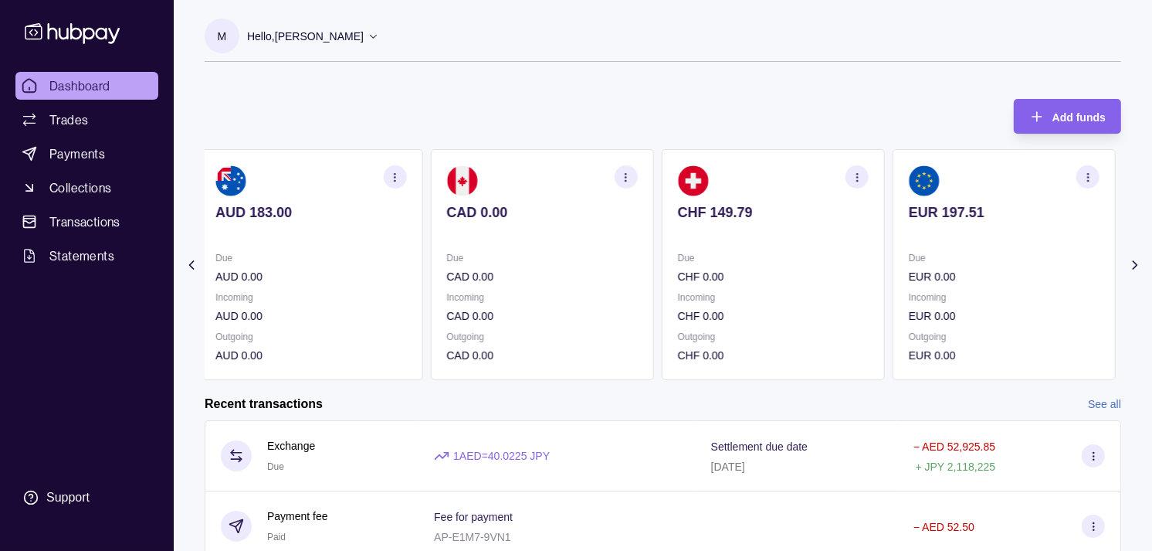
click at [979, 249] on section "EUR 197.51 Due EUR 0.00 Incoming EUR 0.00 Outgoing EUR 0.00" at bounding box center [1004, 264] width 223 height 231
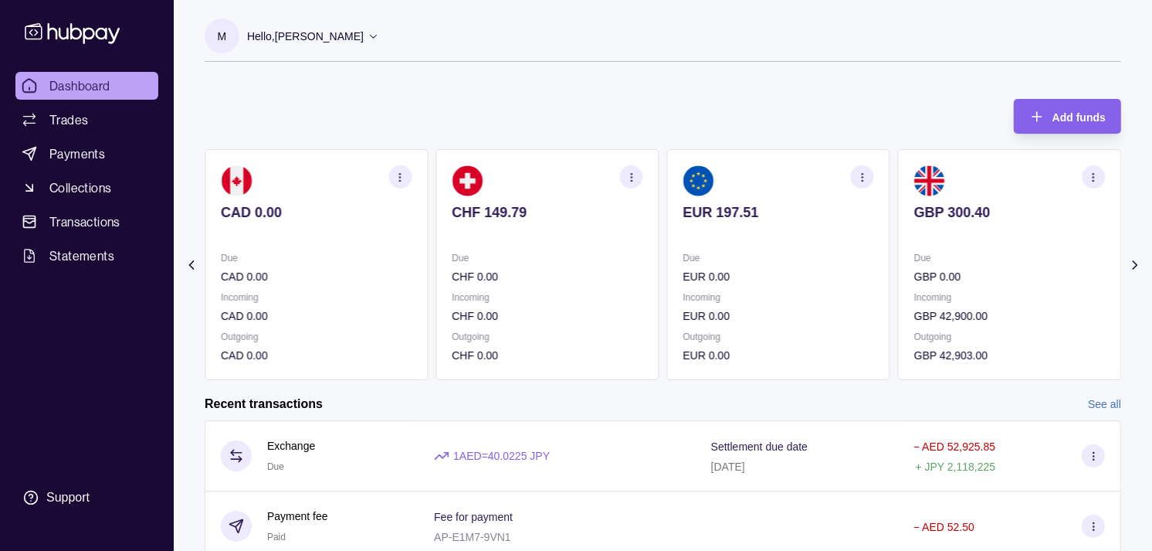
click at [954, 239] on section "GBP 300.40 Due GBP 0.00 Incoming GBP 42,900.00 Outgoing GBP 42,903.00" at bounding box center [1009, 264] width 223 height 231
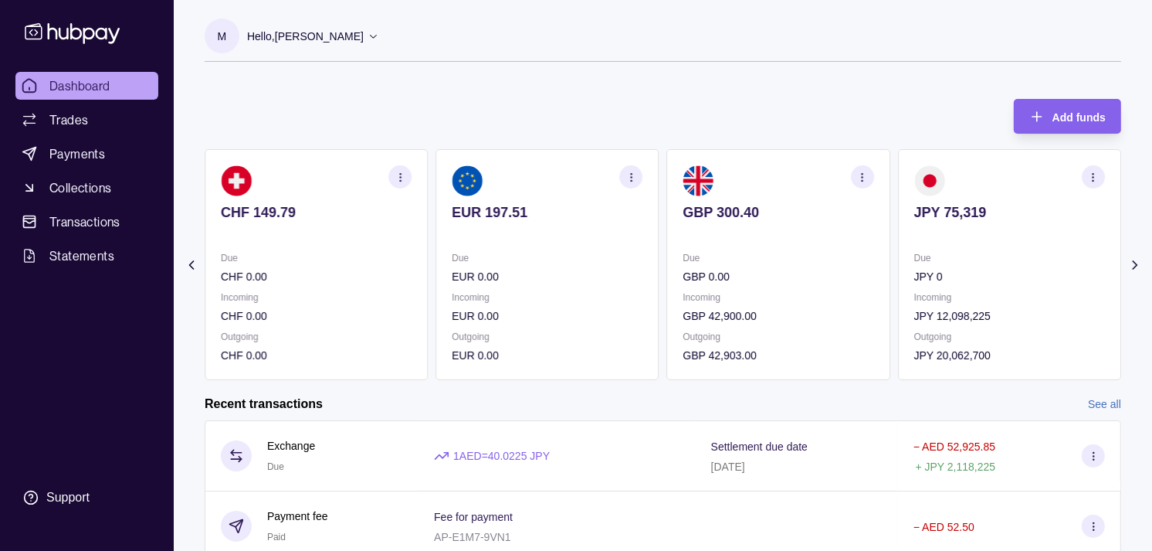
click at [868, 175] on icon "button" at bounding box center [863, 177] width 12 height 12
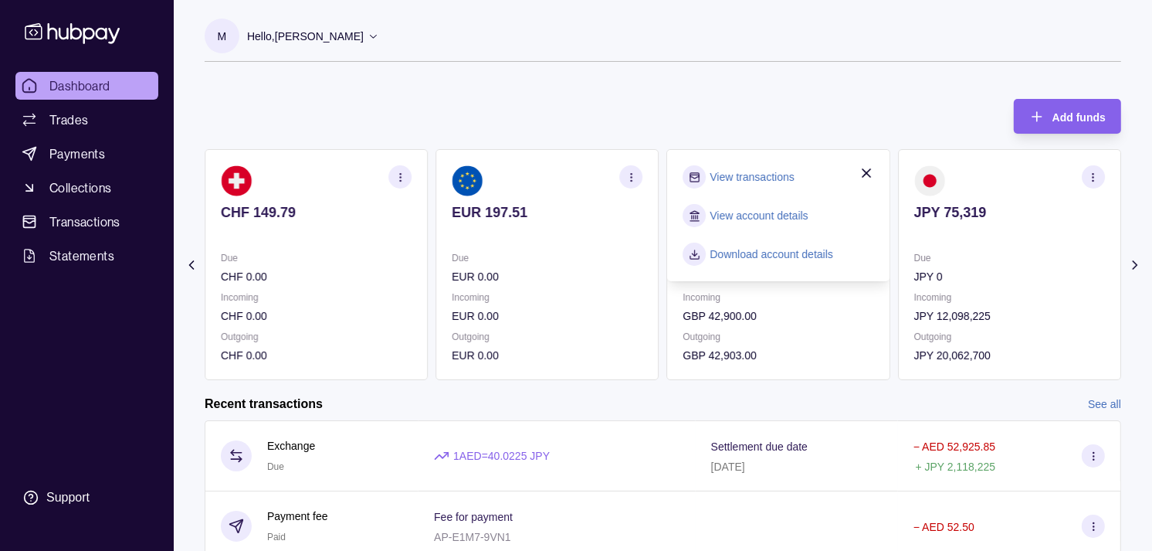
click at [755, 181] on link "View transactions" at bounding box center [753, 176] width 84 height 17
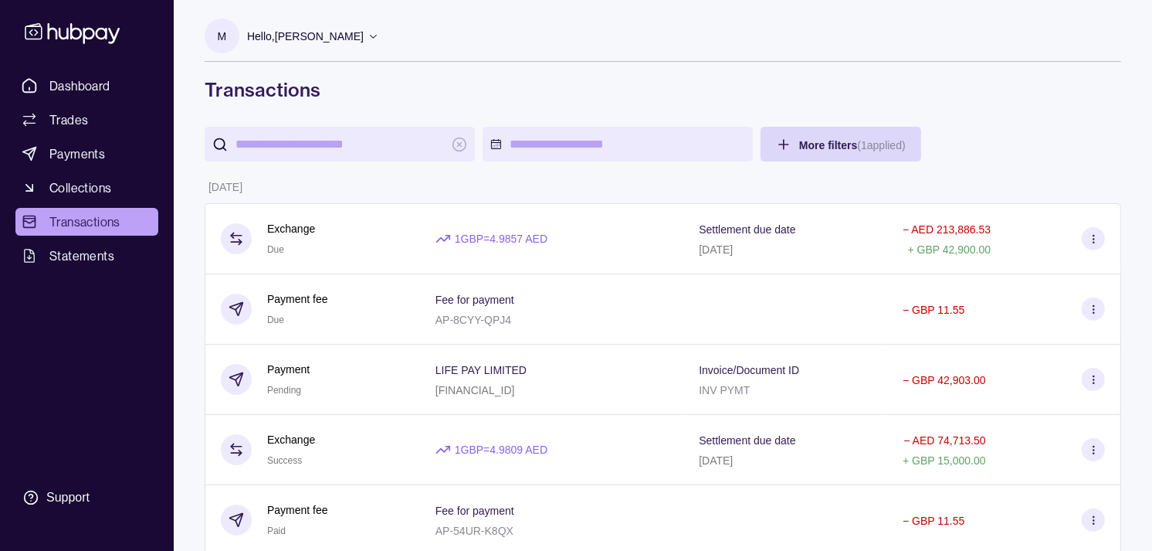
click at [399, 148] on input "search" at bounding box center [340, 144] width 209 height 35
paste input "**********"
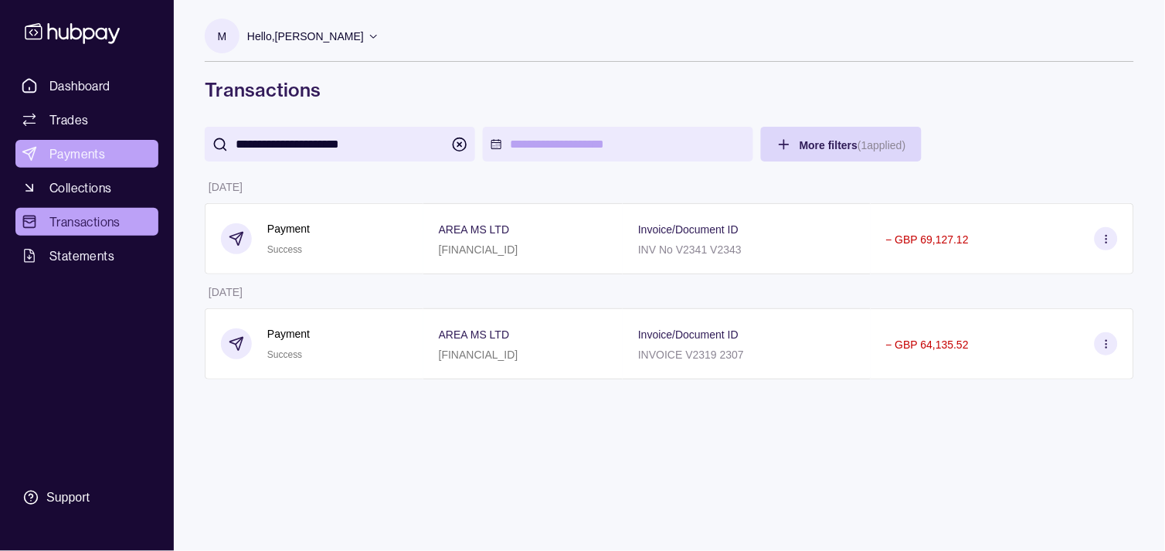
type input "**********"
click at [64, 155] on span "Payments" at bounding box center [77, 153] width 56 height 19
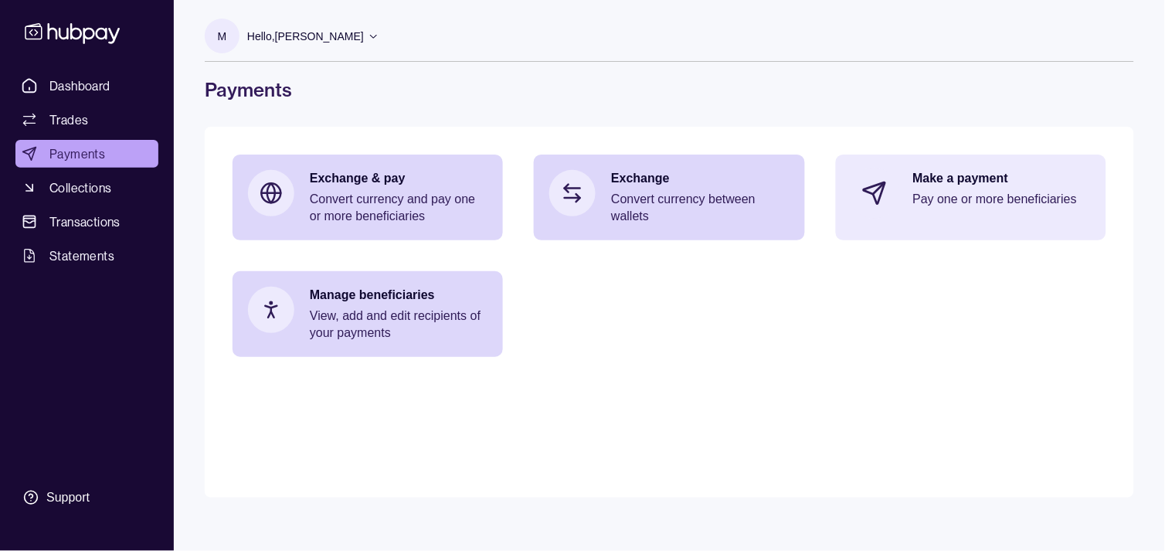
click at [994, 220] on div "Make a payment Pay one or more beneficiaries" at bounding box center [971, 192] width 270 height 77
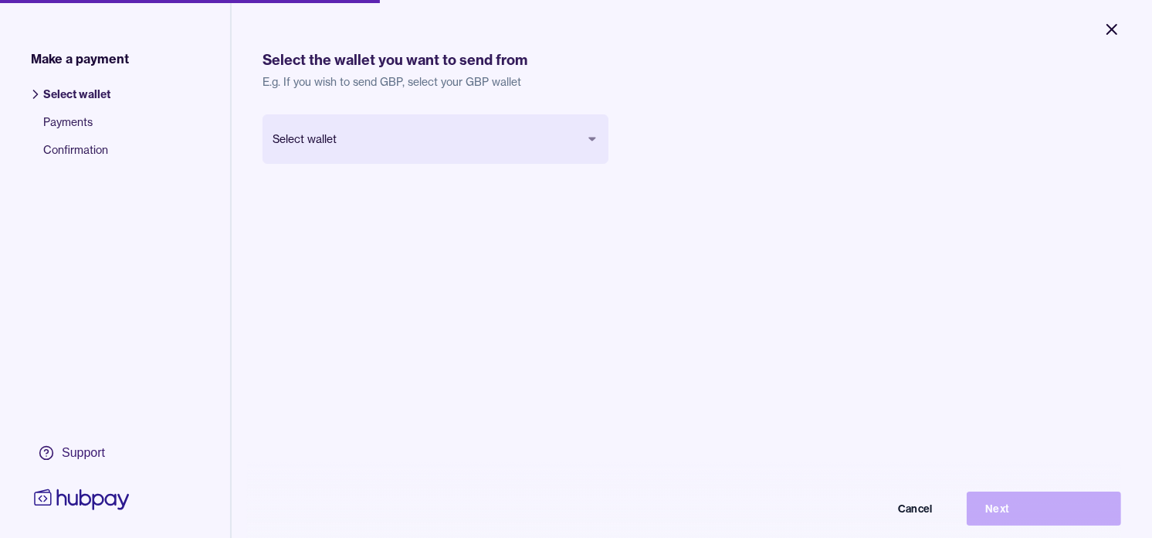
click at [1108, 27] on icon "Close" at bounding box center [1112, 29] width 19 height 19
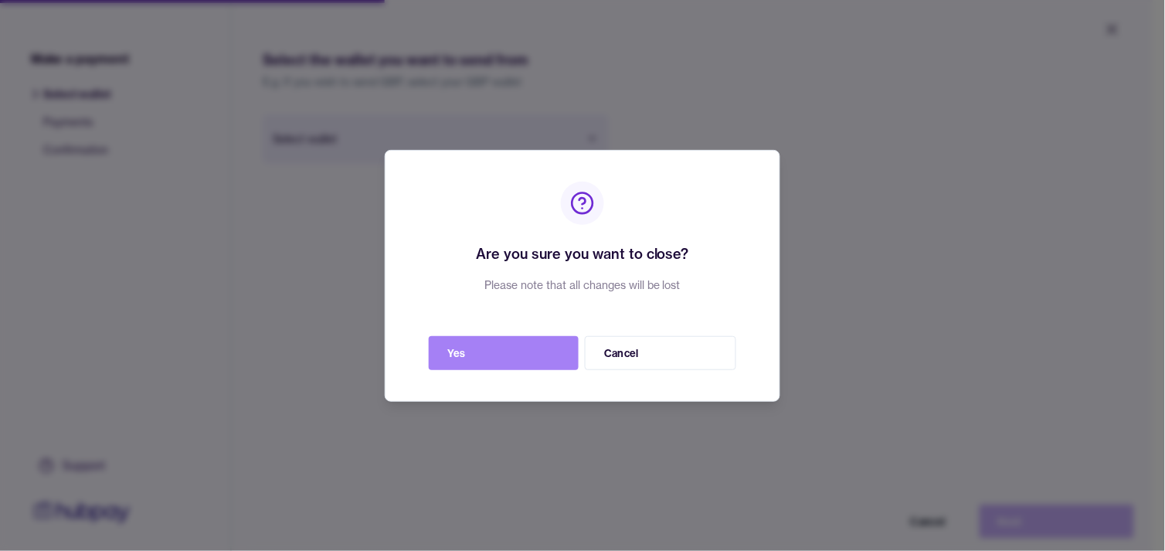
click at [507, 356] on button "Yes" at bounding box center [504, 353] width 150 height 34
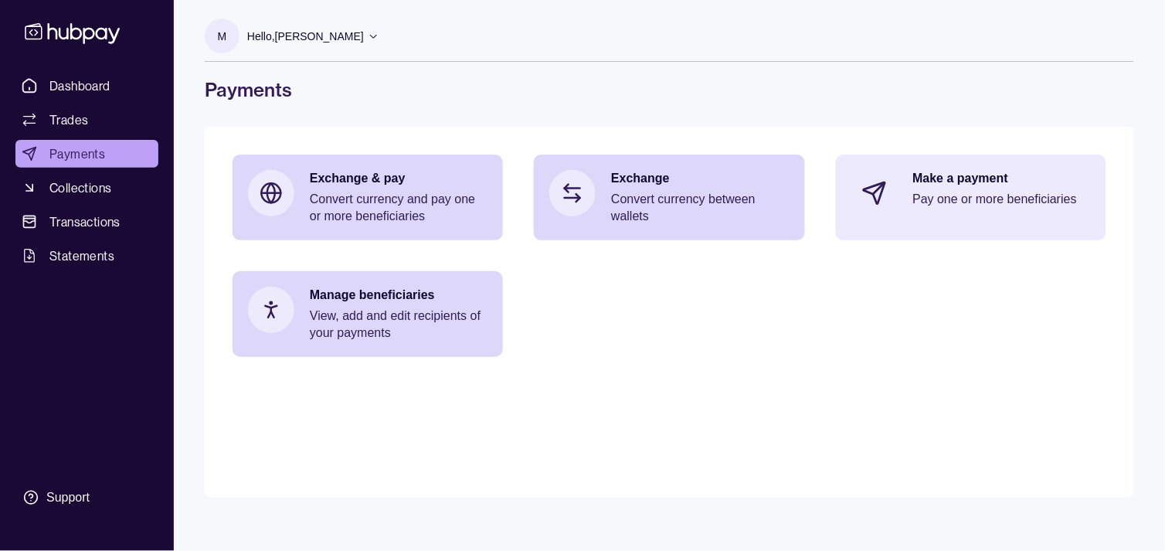
click at [925, 206] on p "Pay one or more beneficiaries" at bounding box center [1002, 199] width 178 height 17
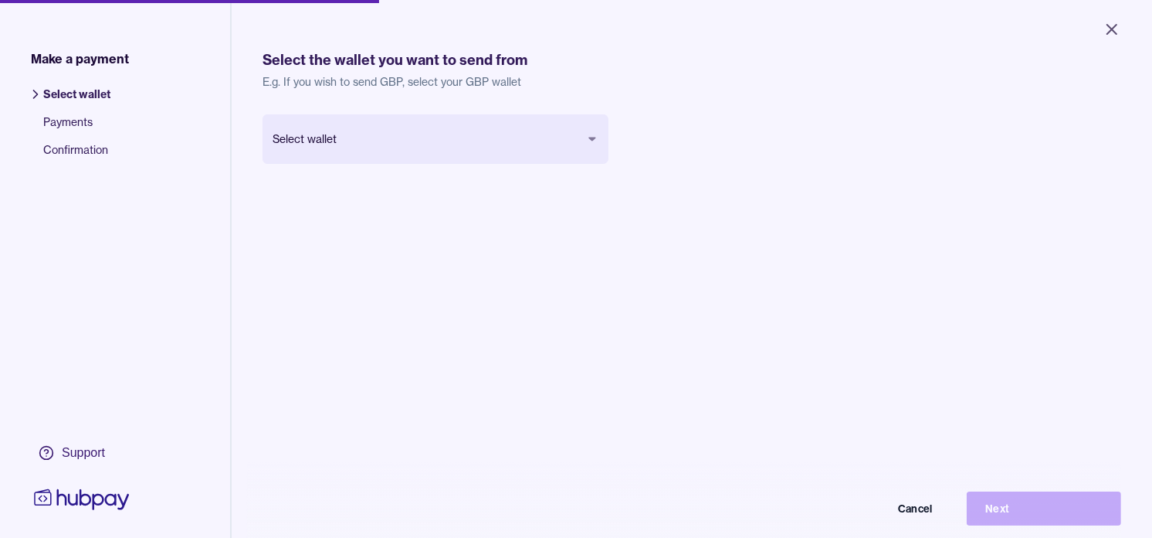
click at [381, 143] on body "Close Make a payment Select wallet Payments Confirmation Support Select the wal…" at bounding box center [576, 269] width 1152 height 538
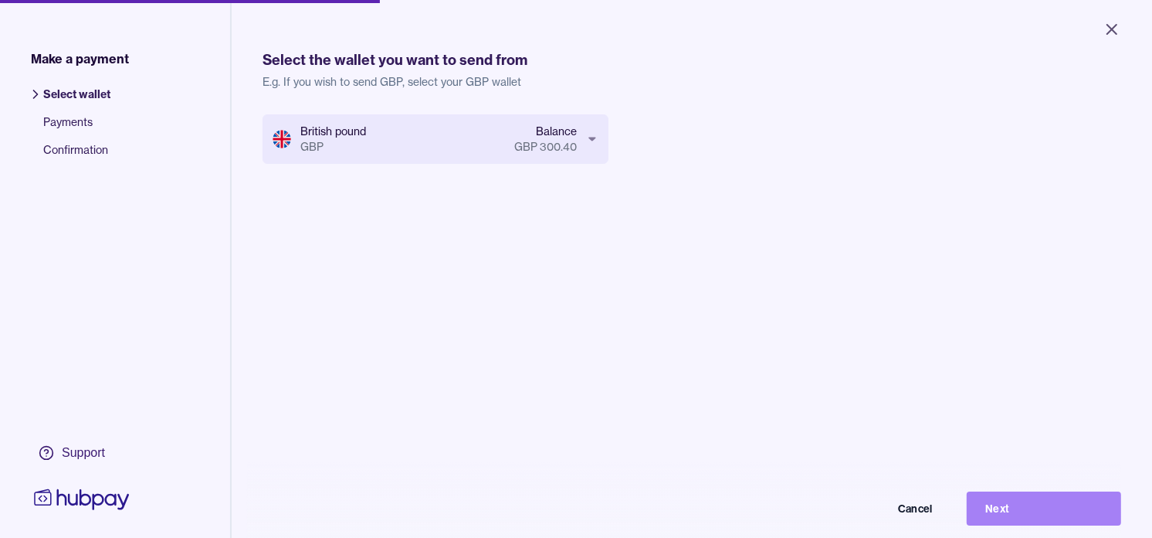
click at [1054, 520] on button "Next" at bounding box center [1044, 508] width 154 height 34
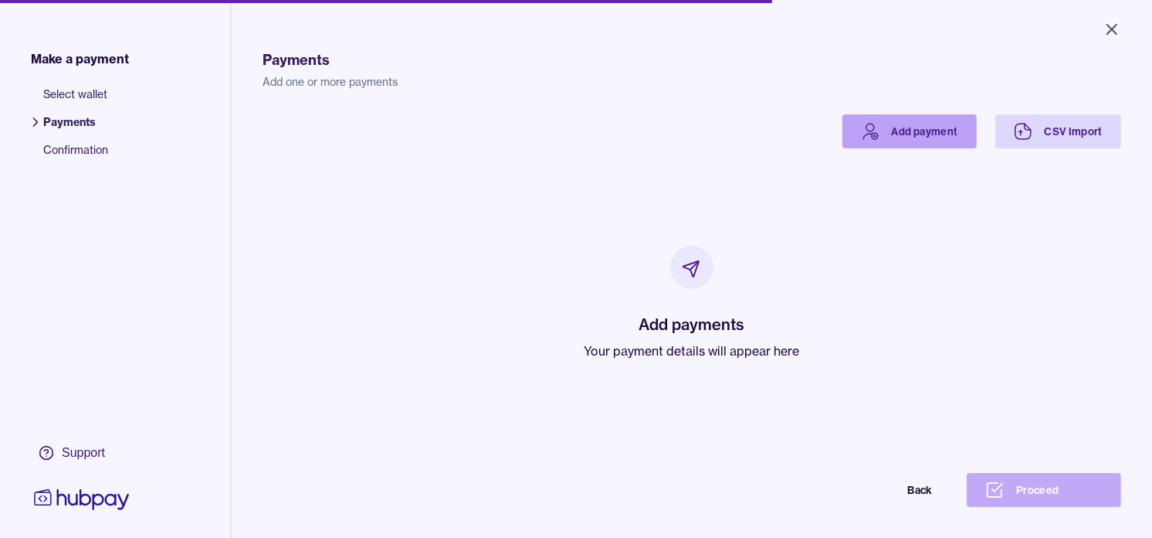
click at [896, 133] on link "Add payment" at bounding box center [910, 131] width 134 height 34
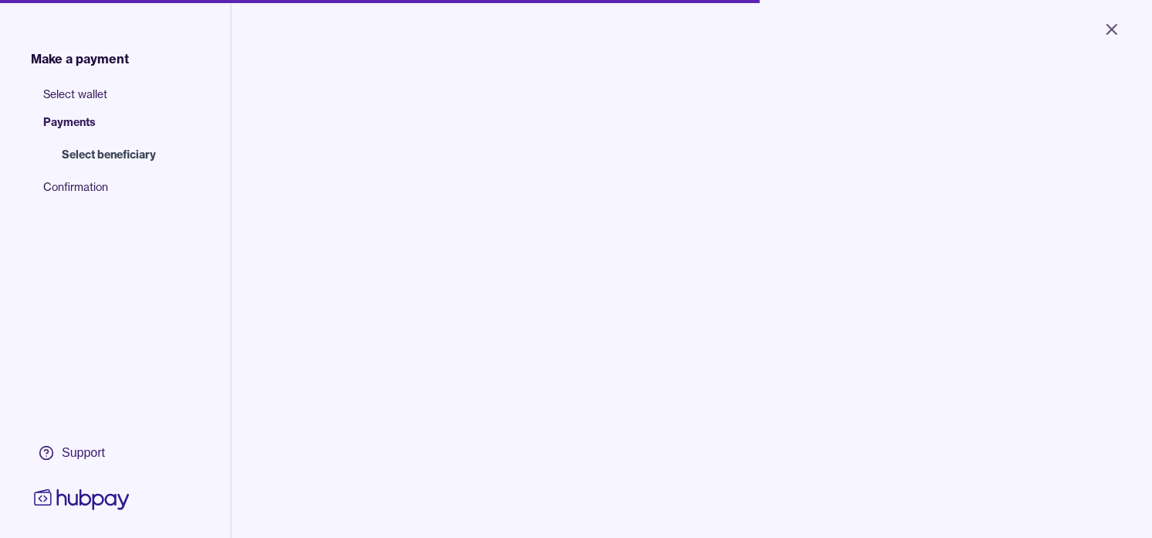
click at [331, 163] on input "search" at bounding box center [398, 156] width 209 height 35
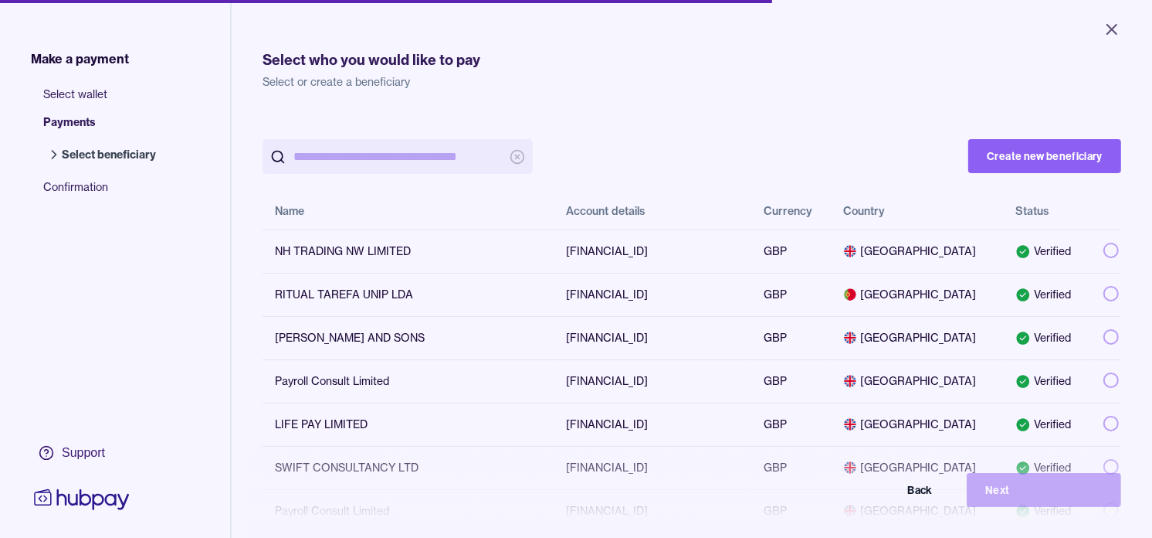
paste input "**********"
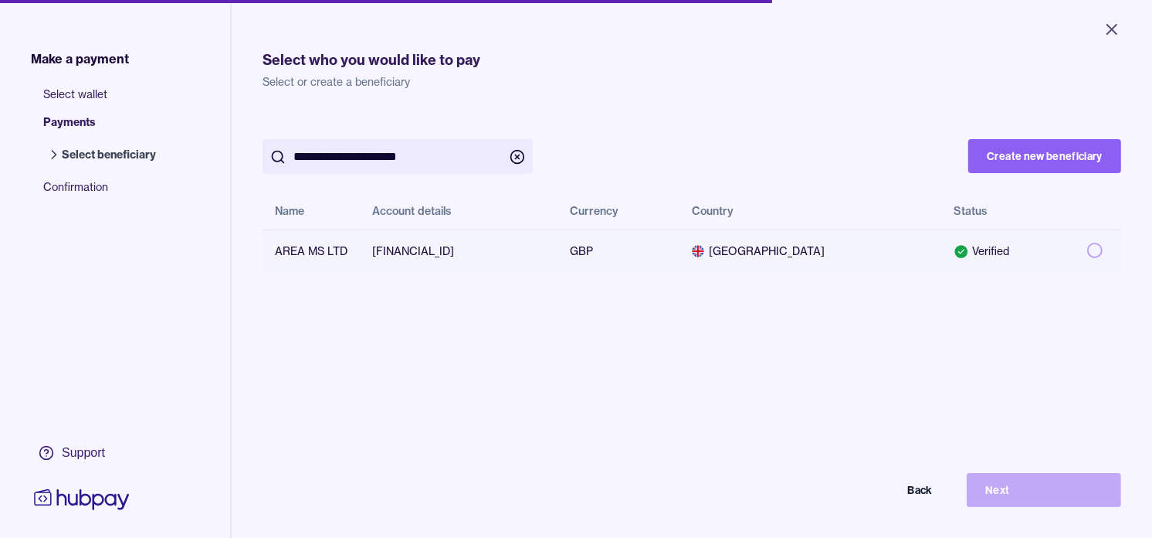
type input "**********"
click at [1088, 248] on button "button" at bounding box center [1095, 250] width 15 height 15
click at [1068, 495] on button "Next" at bounding box center [1044, 490] width 154 height 34
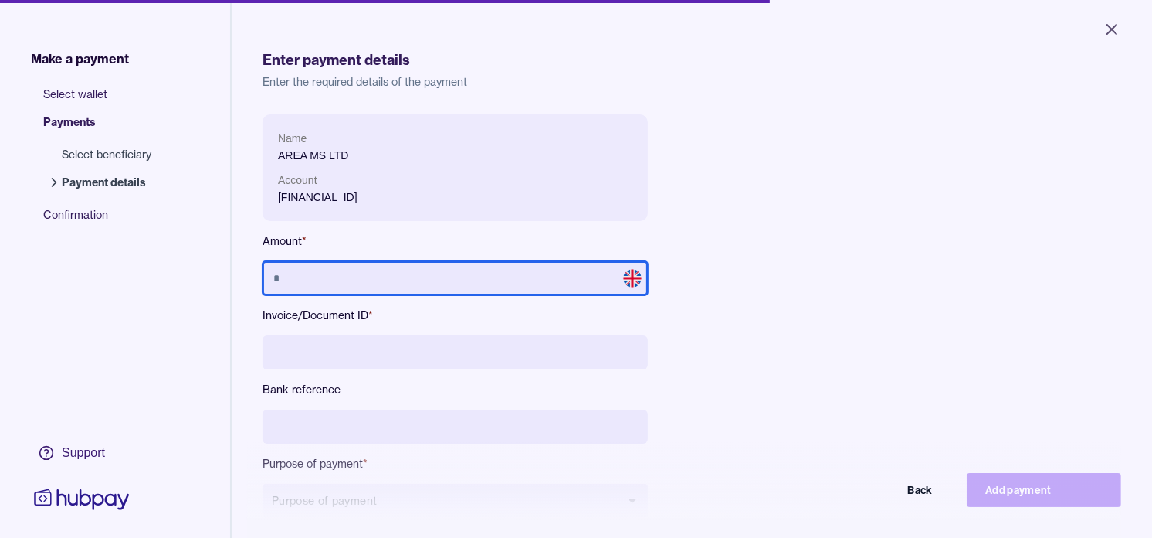
click at [476, 279] on input "text" at bounding box center [455, 278] width 385 height 34
type input "*********"
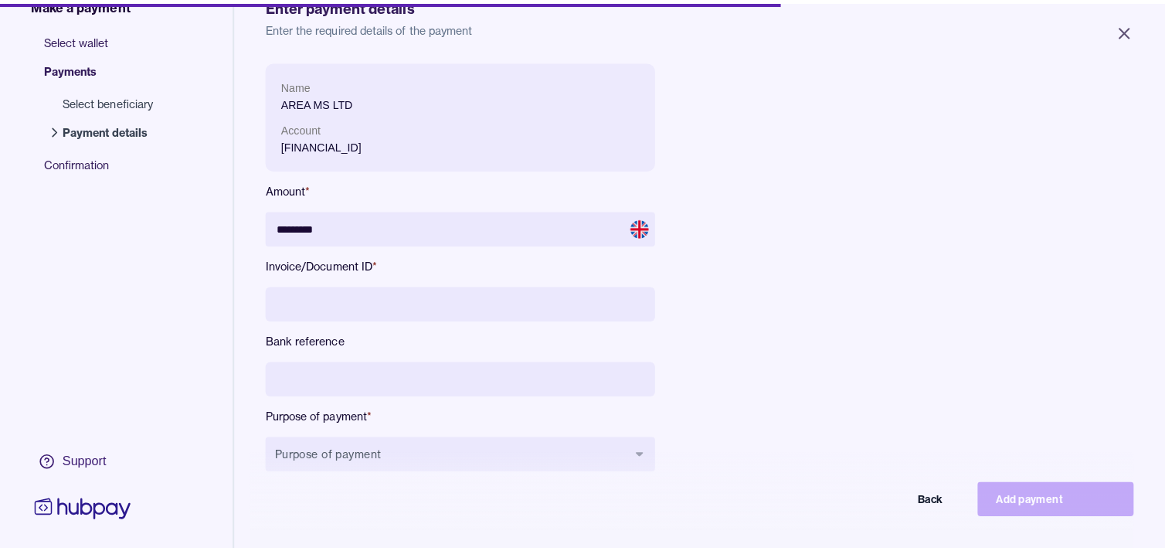
scroll to position [86, 0]
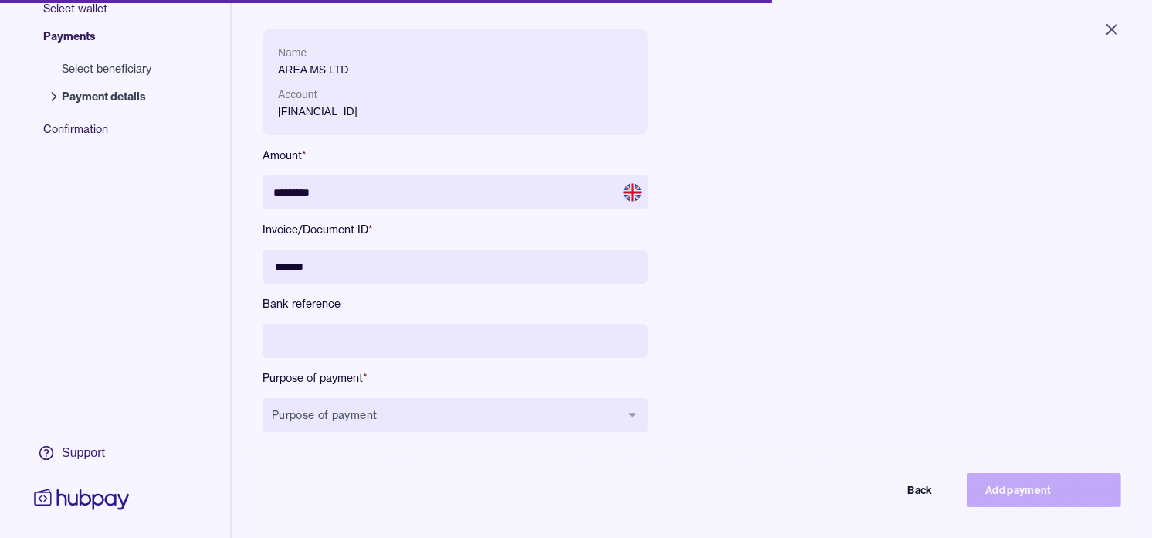
paste input "******"
paste input "********"
click at [371, 265] on input "**********" at bounding box center [455, 266] width 385 height 34
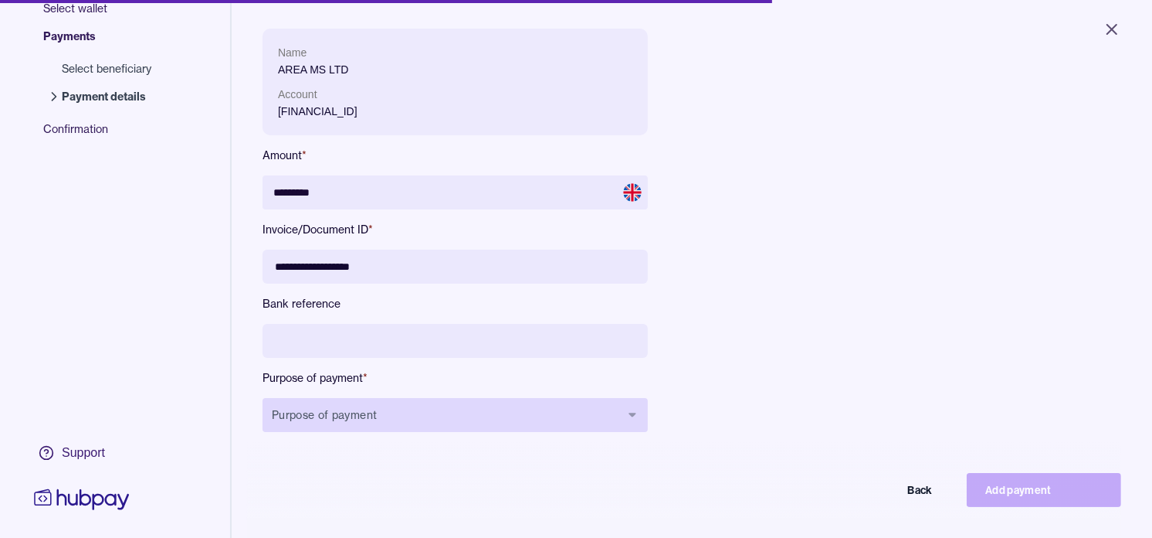
type input "**********"
click at [430, 412] on button "Purpose of payment" at bounding box center [455, 415] width 385 height 34
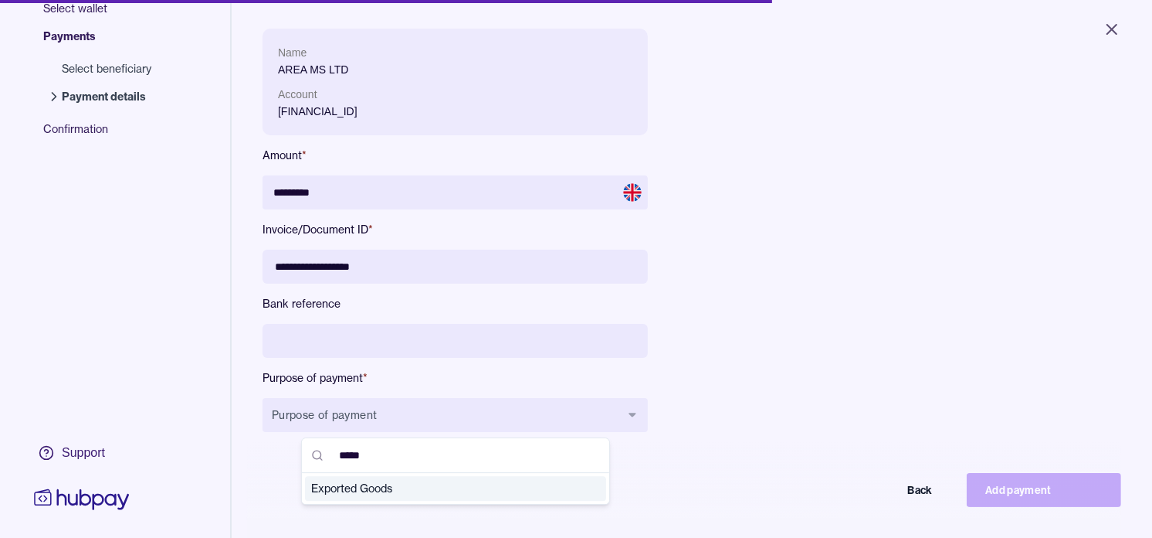
type input "*****"
click at [361, 487] on span "Exported Goods" at bounding box center [446, 487] width 270 height 15
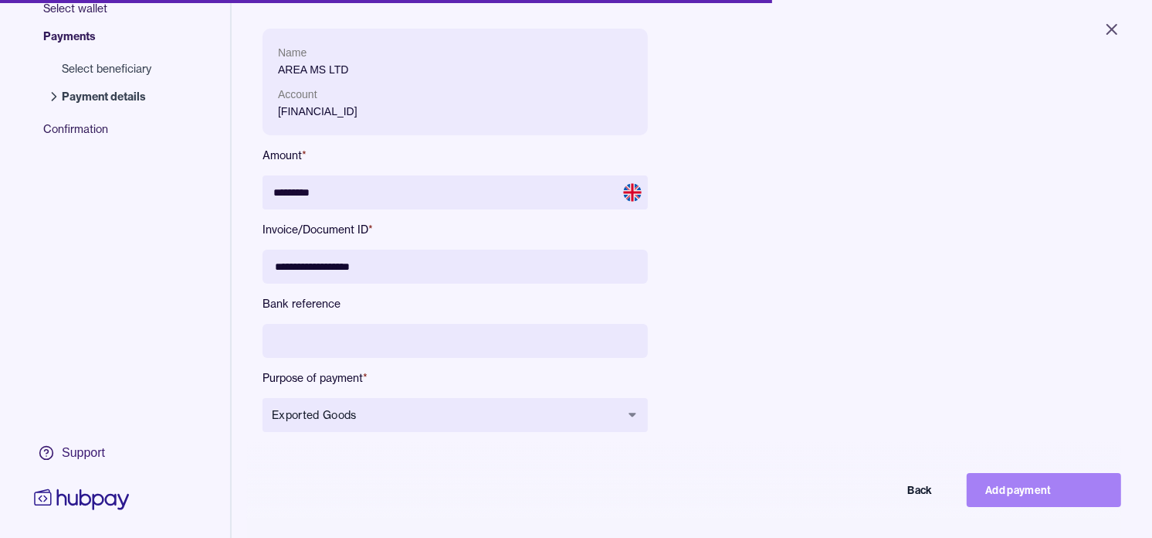
click at [1044, 493] on button "Add payment" at bounding box center [1044, 490] width 154 height 34
type input "*******"
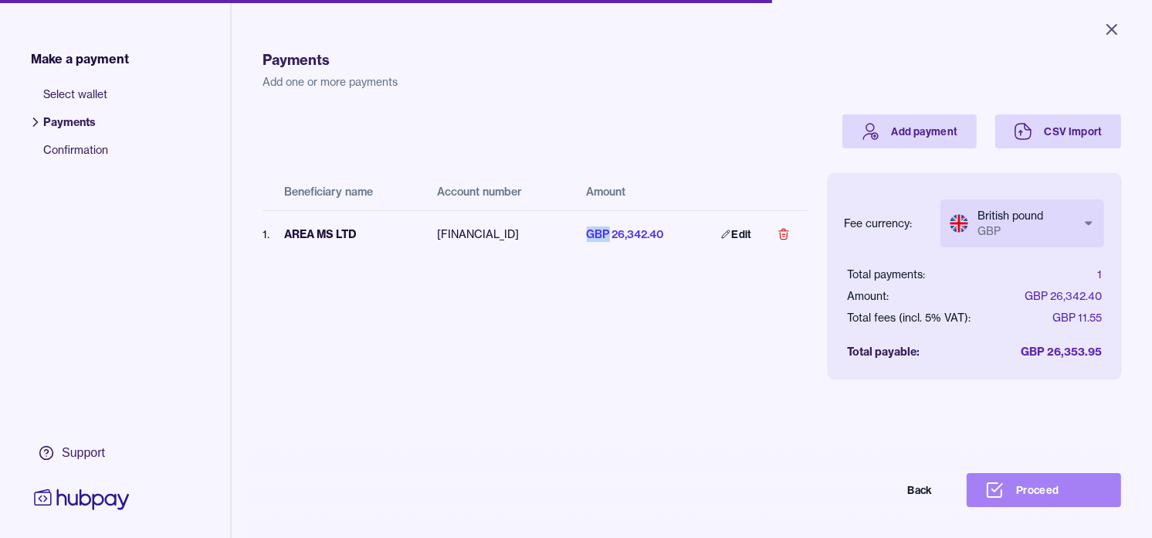
click at [1054, 500] on button "Proceed" at bounding box center [1044, 490] width 154 height 34
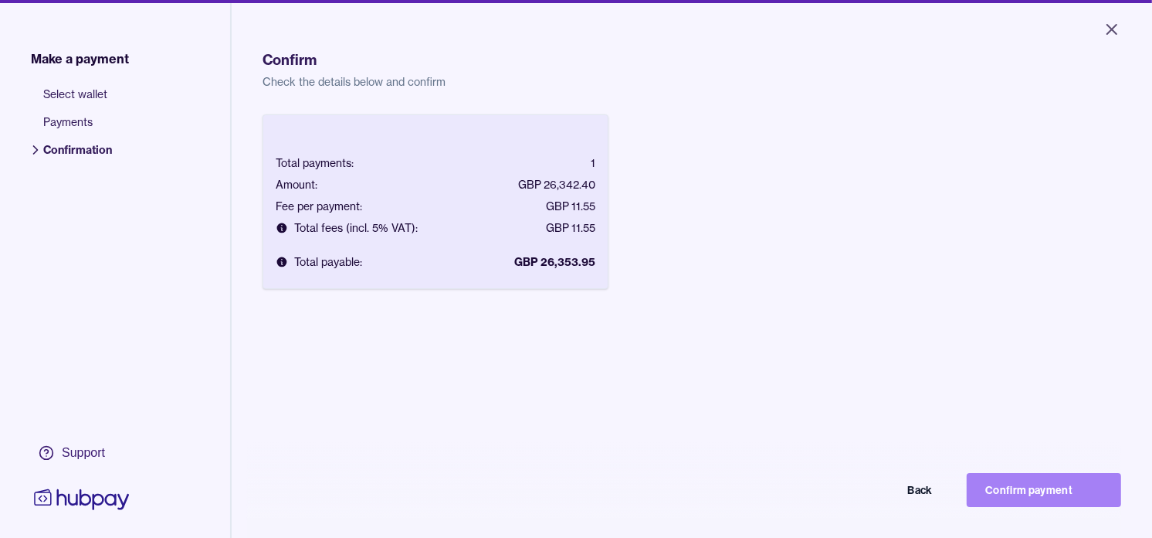
click at [1071, 504] on button "Confirm payment" at bounding box center [1044, 490] width 154 height 34
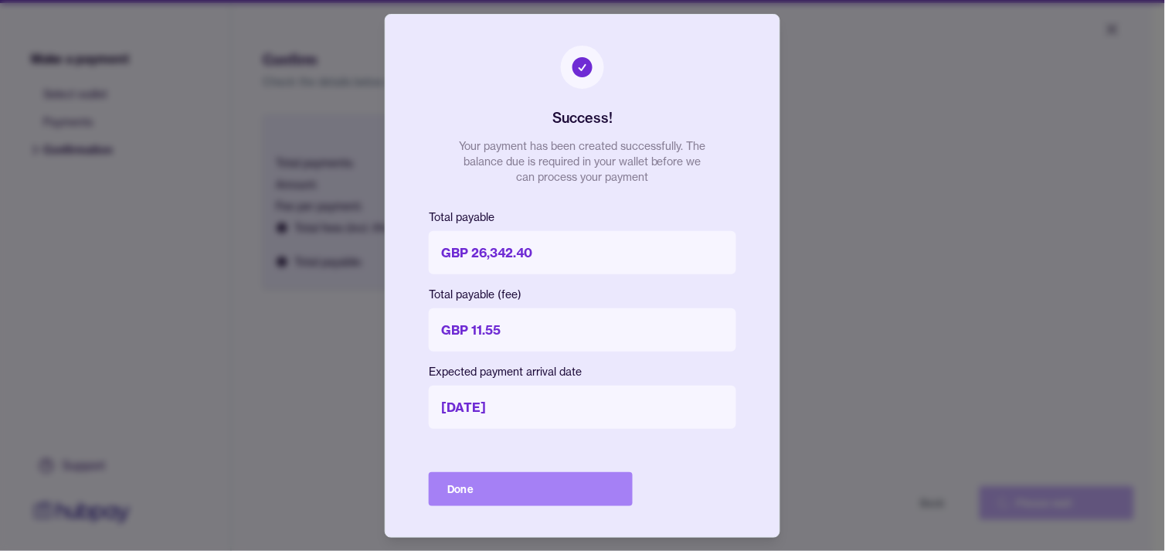
click at [614, 484] on button "Done" at bounding box center [531, 489] width 204 height 34
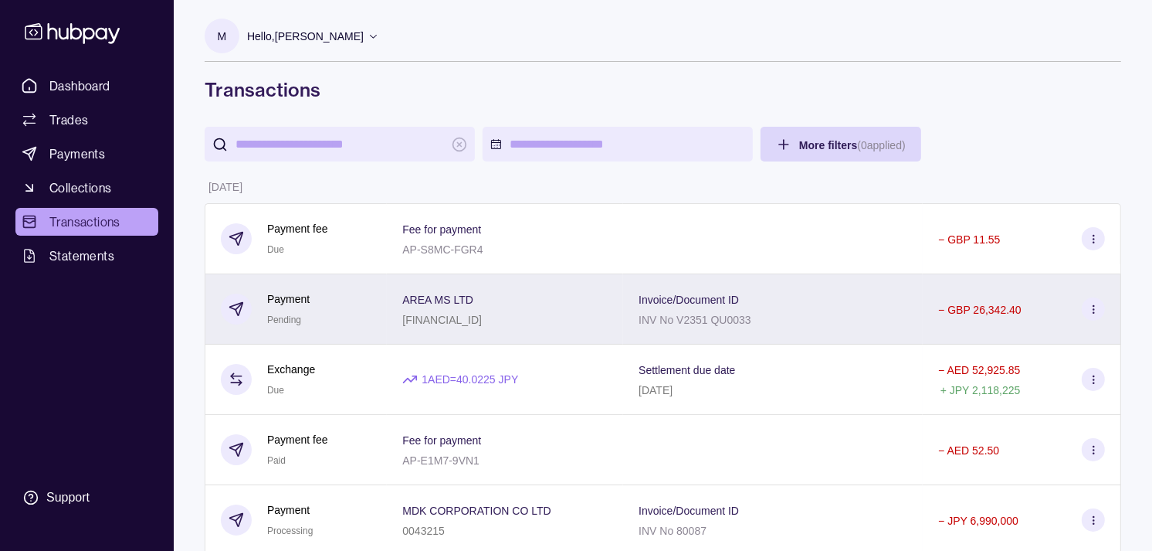
click at [329, 314] on div "Payment Pending" at bounding box center [296, 309] width 151 height 38
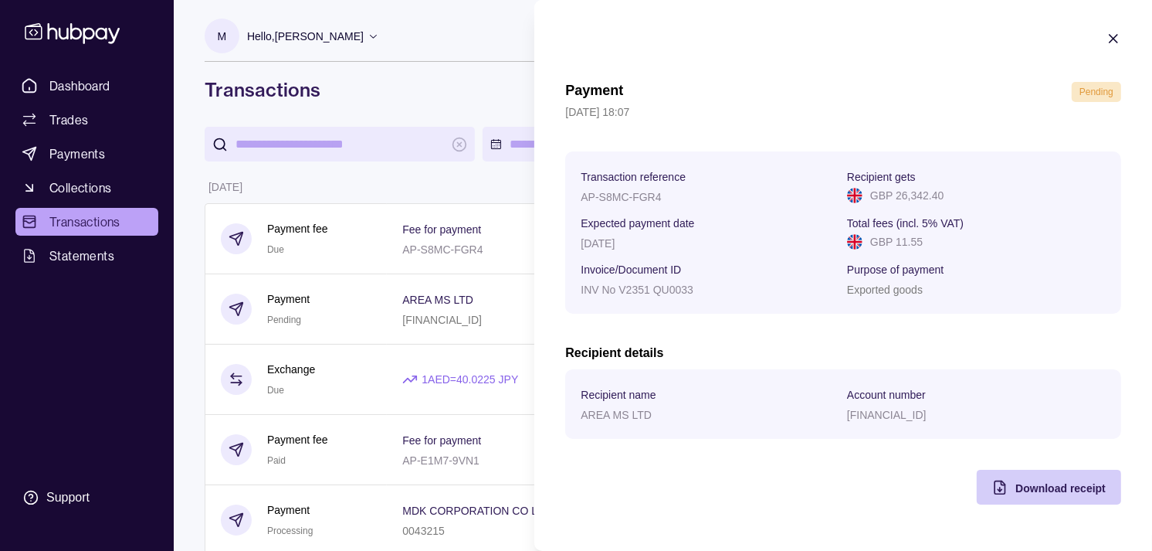
click at [1024, 487] on span "Download receipt" at bounding box center [1061, 488] width 90 height 12
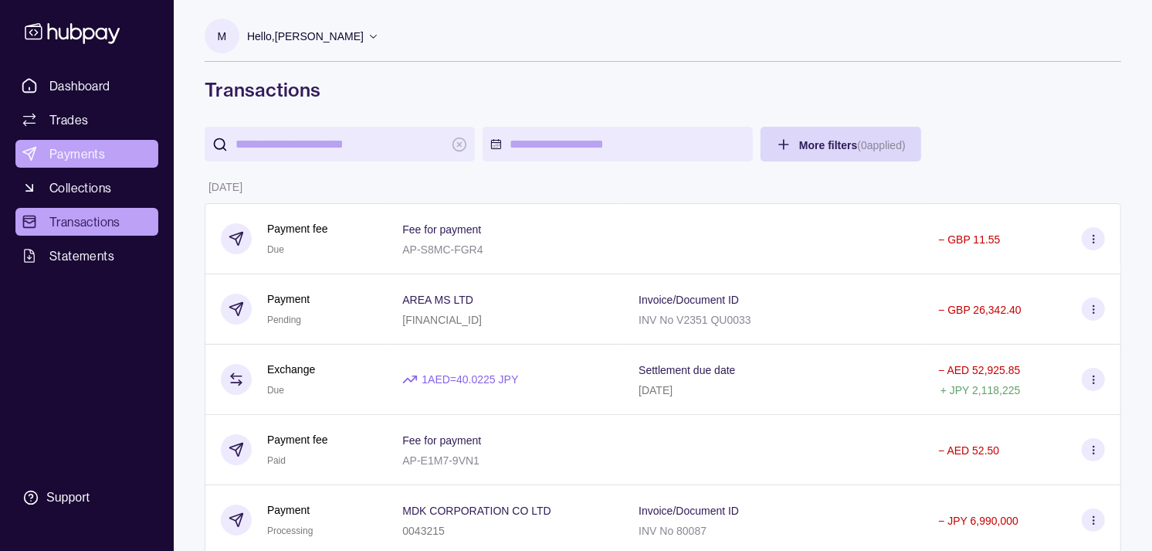
click at [67, 155] on span "Payments" at bounding box center [77, 153] width 56 height 19
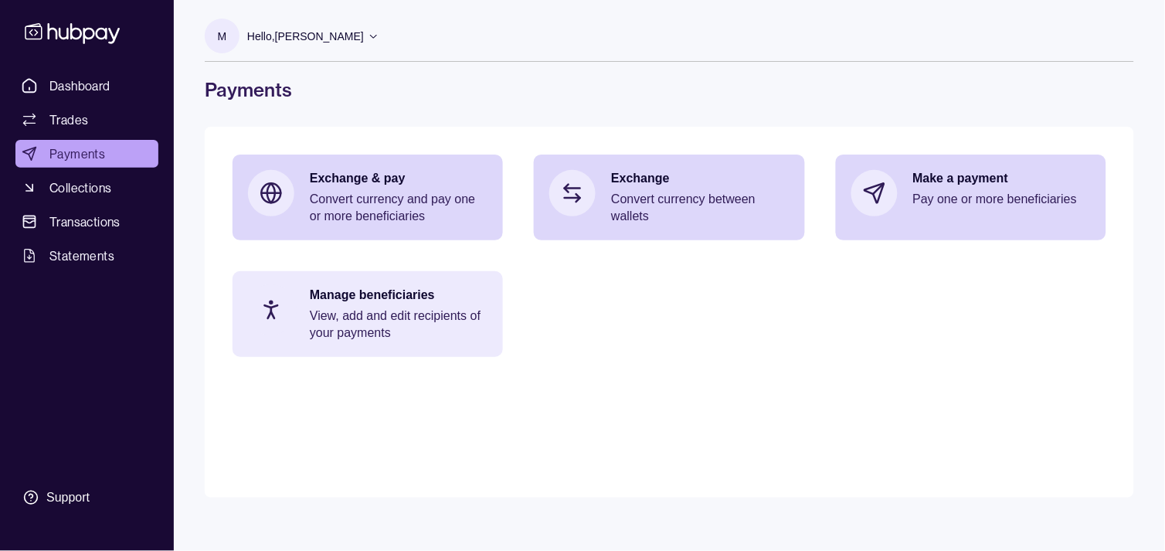
click at [457, 307] on p "View, add and edit recipients of your payments" at bounding box center [399, 324] width 178 height 34
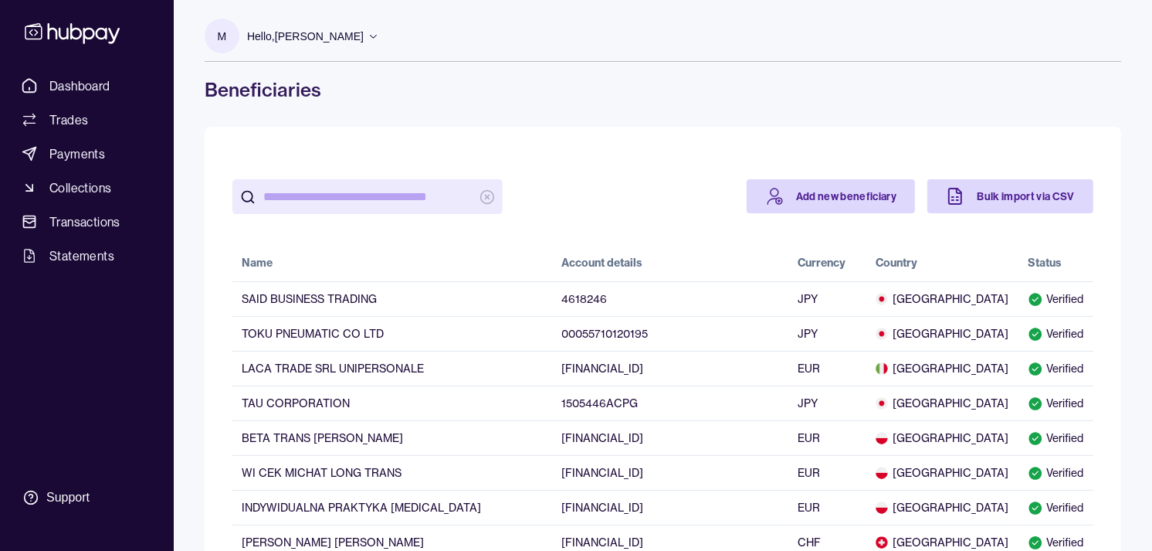
click at [352, 187] on input "search" at bounding box center [367, 196] width 209 height 35
paste input "**********"
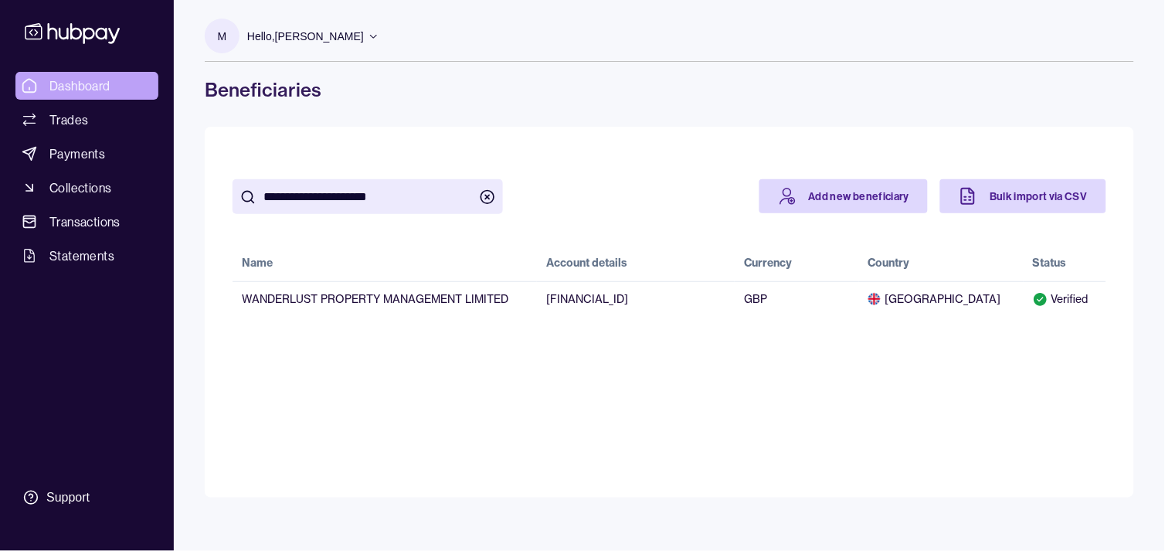
type input "**********"
click at [76, 80] on span "Dashboard" at bounding box center [79, 85] width 61 height 19
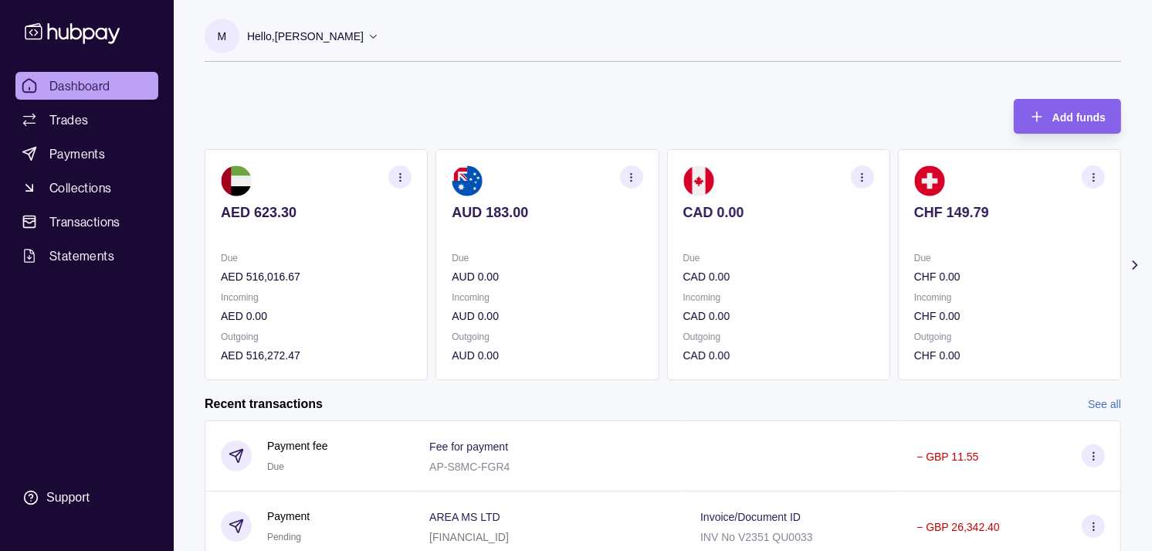
click at [78, 145] on span "Payments" at bounding box center [77, 153] width 56 height 19
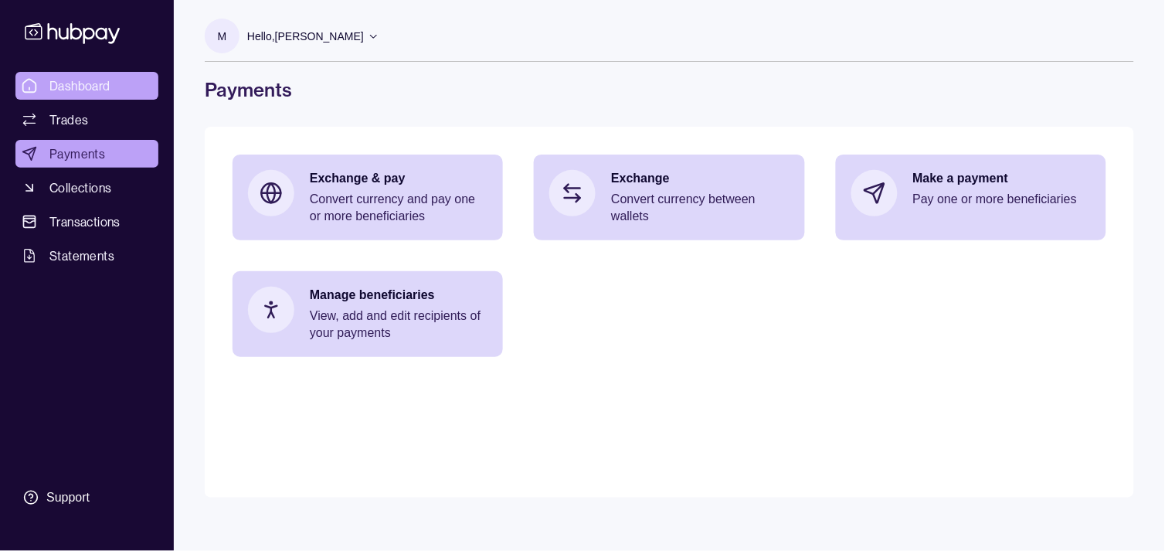
click at [87, 85] on span "Dashboard" at bounding box center [79, 85] width 61 height 19
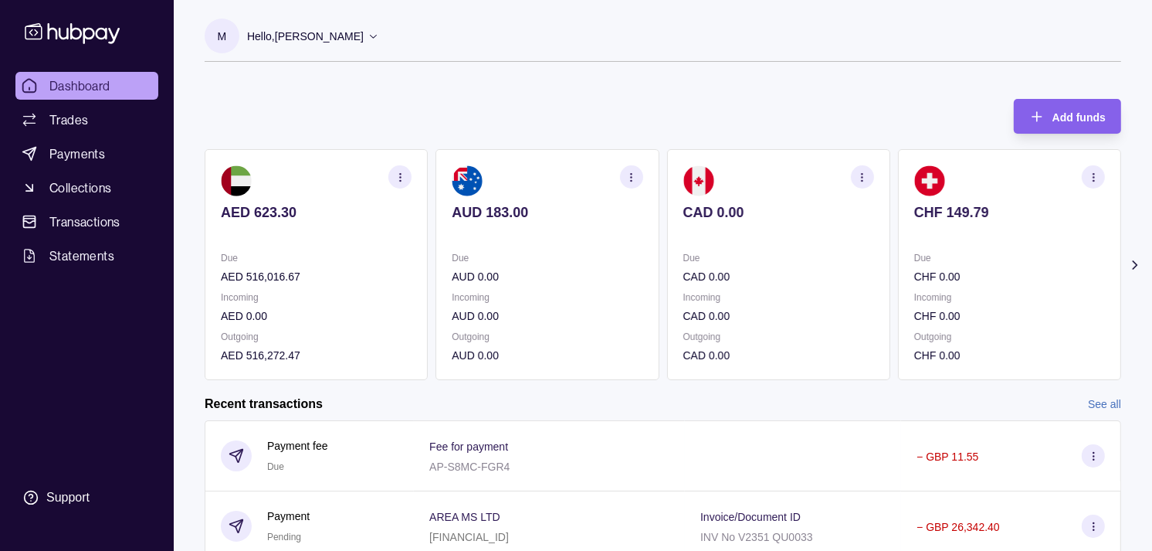
click at [898, 243] on section "CHF 149.79 Due CHF 0.00 Incoming CHF 0.00 Outgoing CHF 0.00" at bounding box center [1009, 264] width 223 height 231
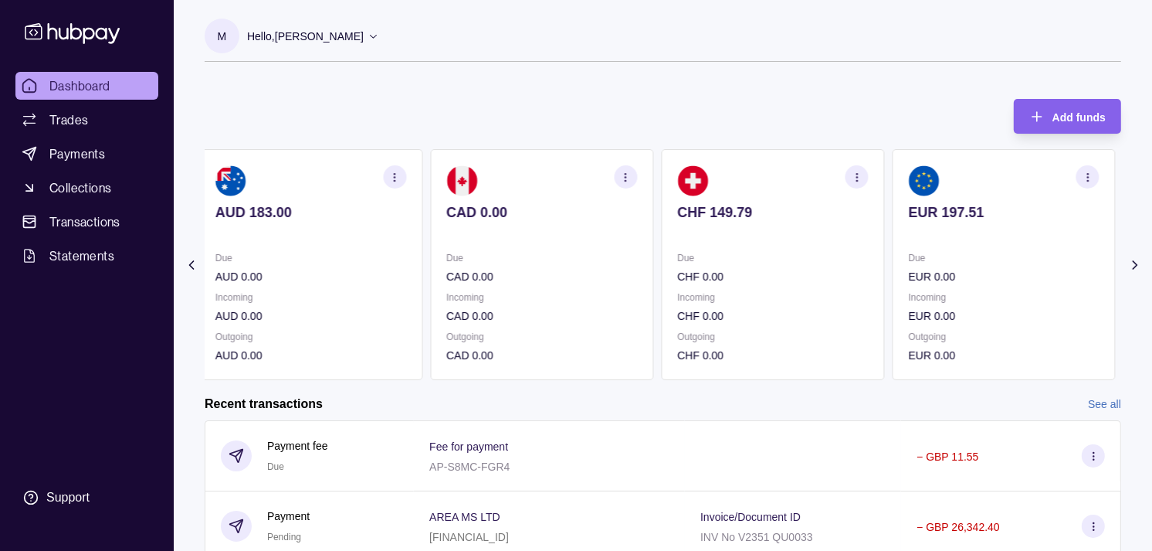
click at [909, 242] on p at bounding box center [1004, 233] width 191 height 17
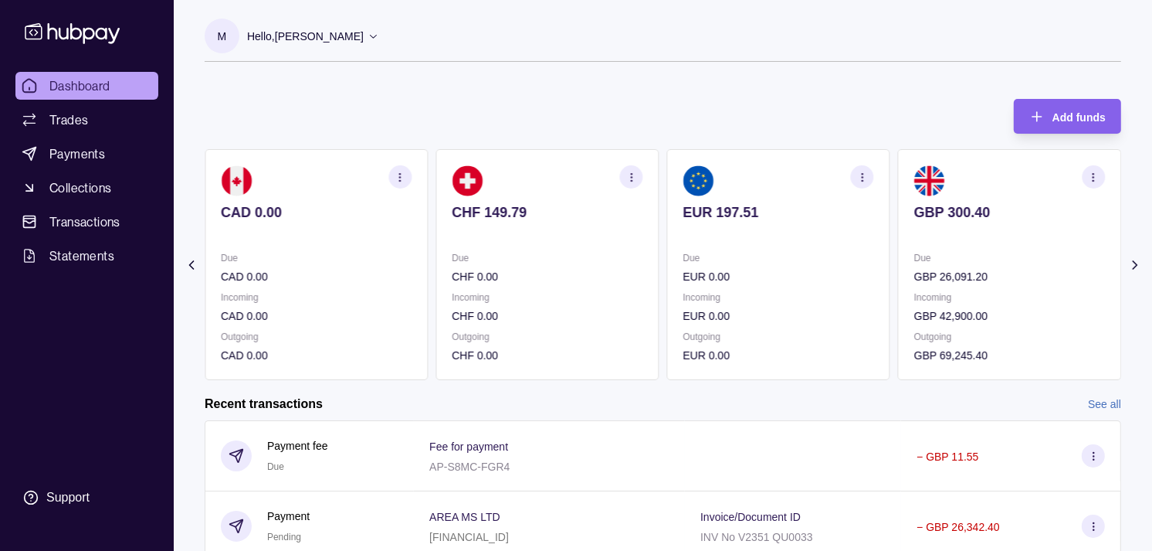
click at [915, 234] on p at bounding box center [1010, 233] width 191 height 17
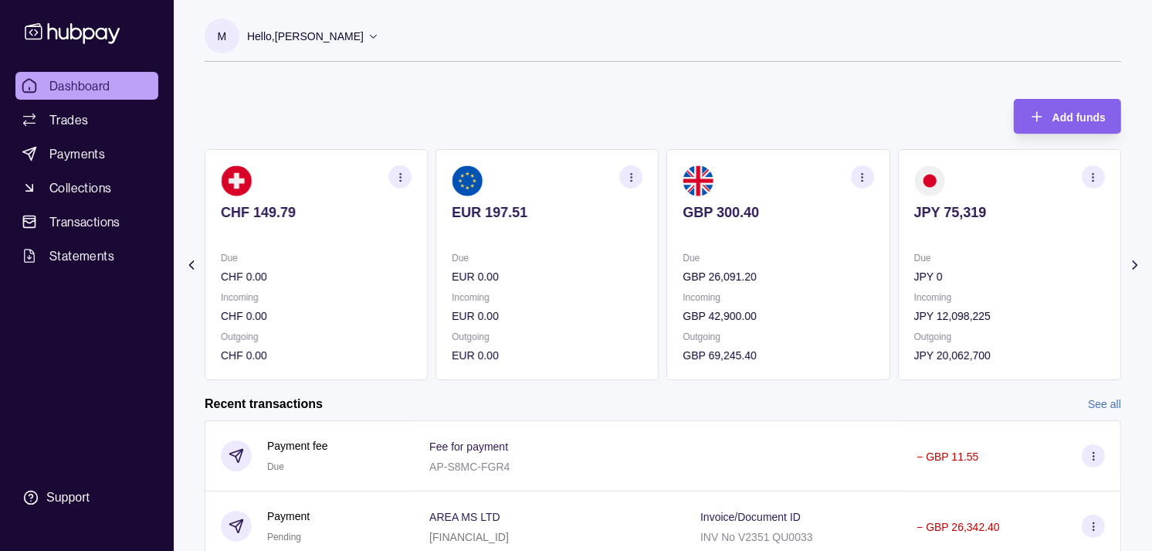
click at [868, 181] on icon "button" at bounding box center [863, 177] width 12 height 12
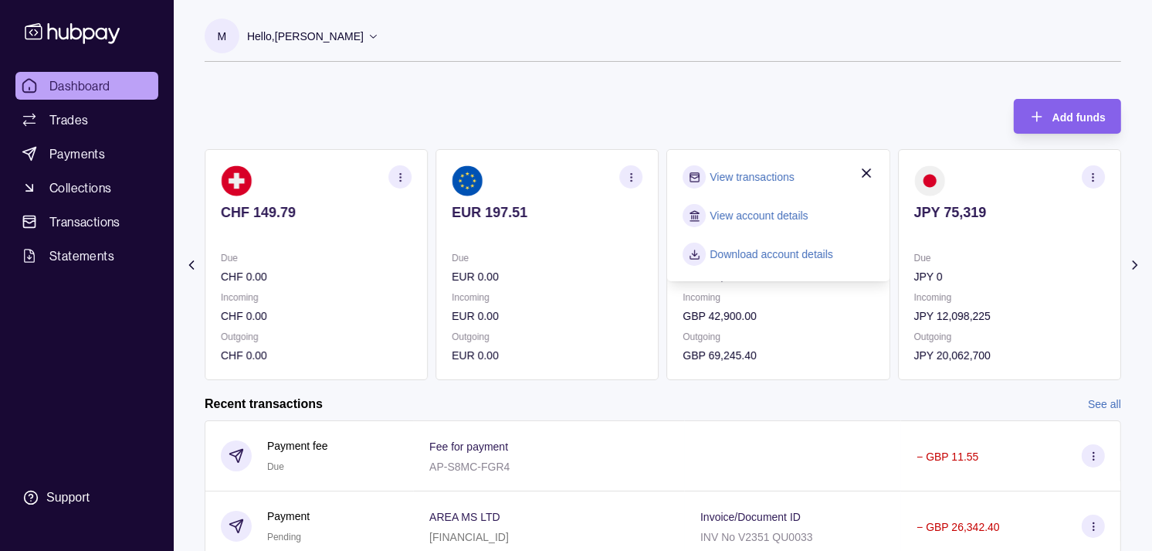
click at [735, 171] on link "View transactions" at bounding box center [753, 176] width 84 height 17
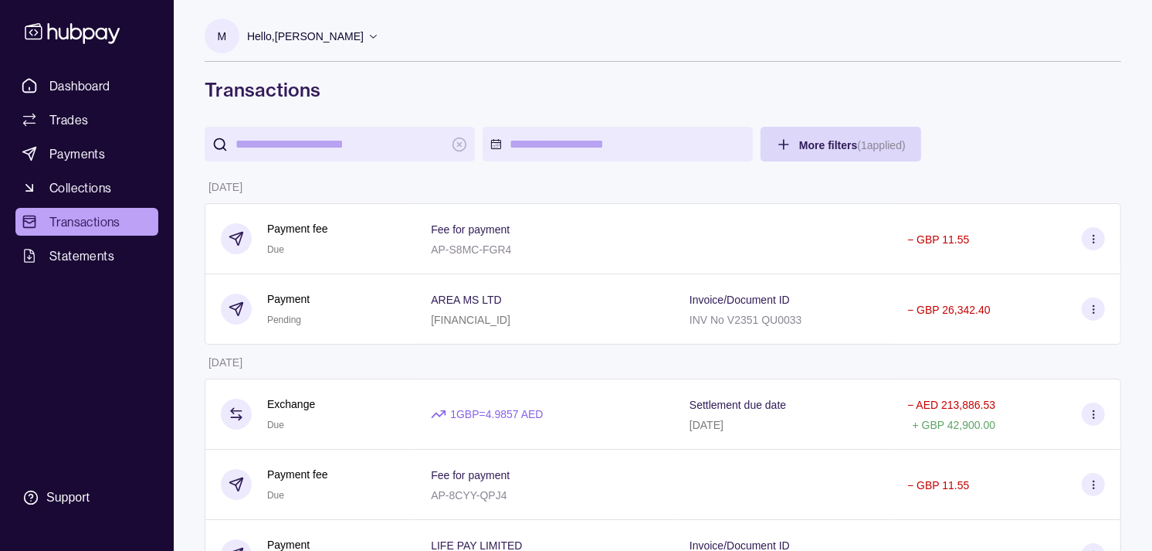
click at [373, 141] on input "search" at bounding box center [340, 144] width 209 height 35
paste input "**********"
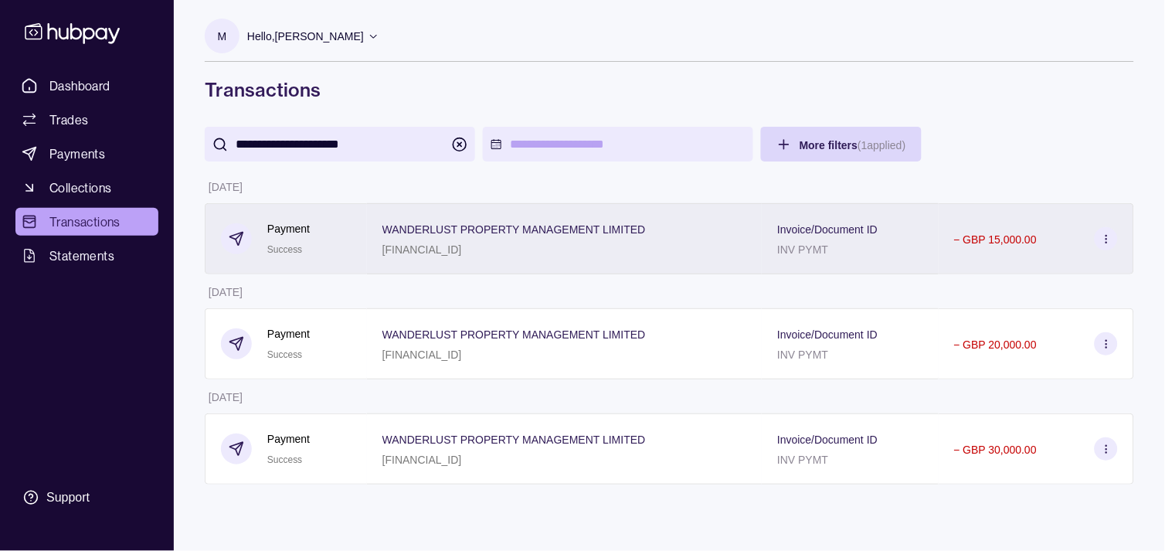
type input "**********"
click at [538, 233] on p "WANDERLUST PROPERTY MANAGEMENT LIMITED" at bounding box center [513, 229] width 263 height 12
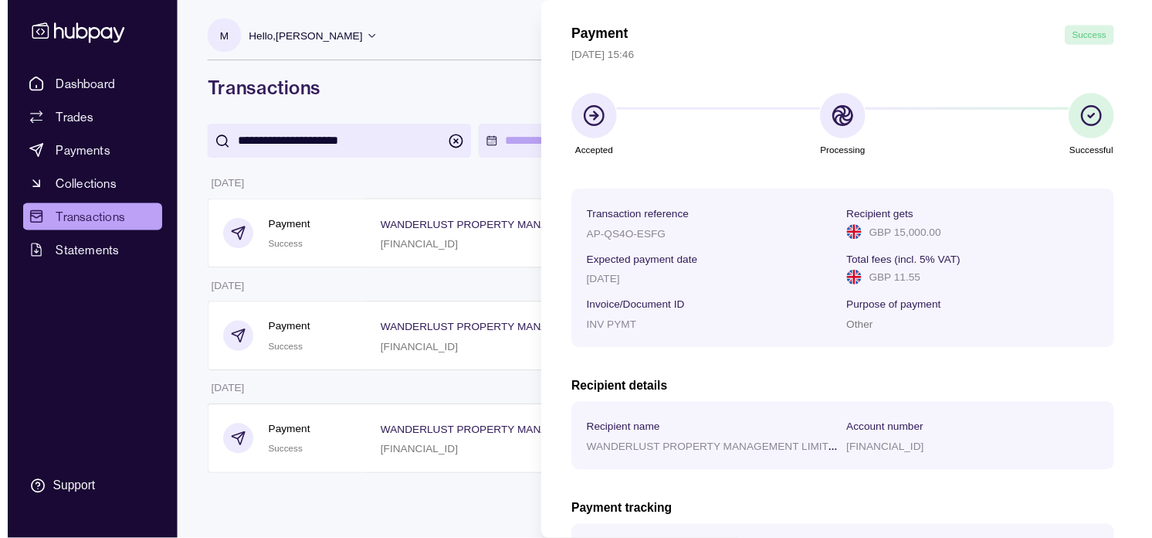
scroll to position [86, 0]
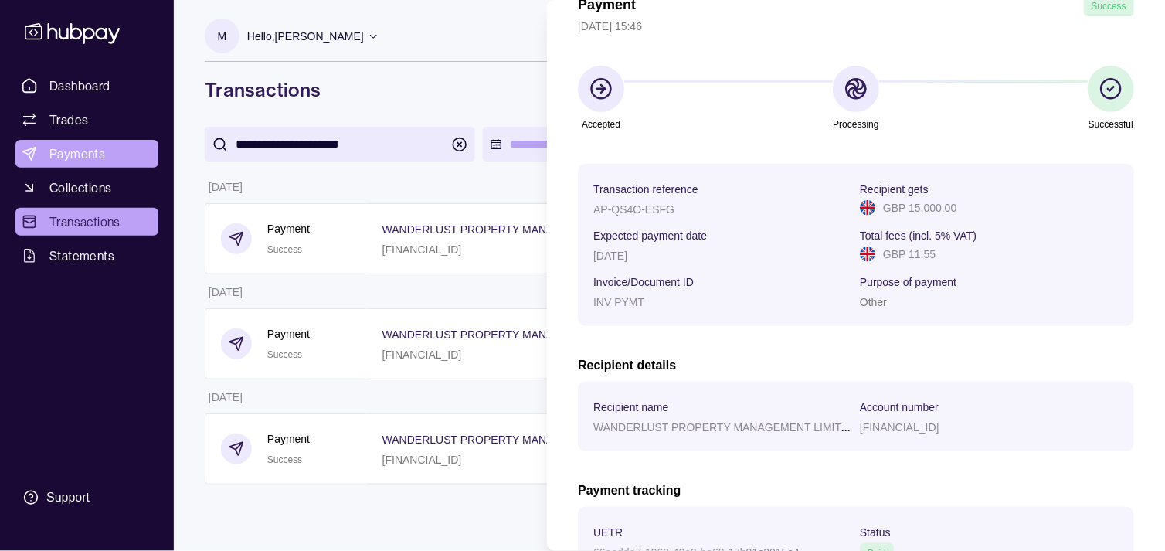
click at [66, 155] on html "**********" at bounding box center [582, 275] width 1165 height 551
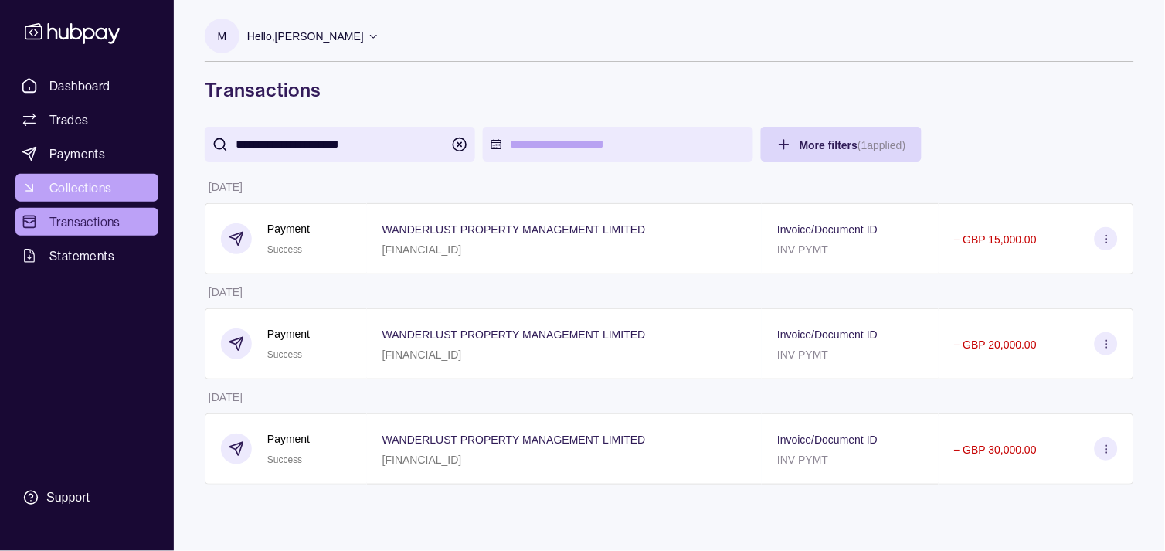
click at [79, 181] on span "Collections" at bounding box center [80, 187] width 62 height 19
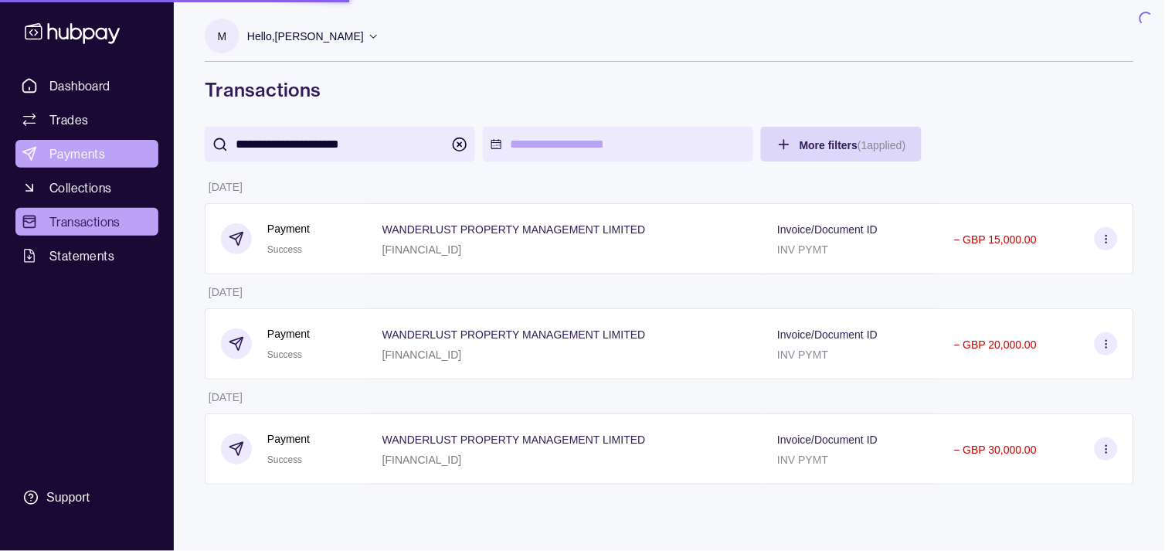
click at [78, 157] on span "Payments" at bounding box center [77, 153] width 56 height 19
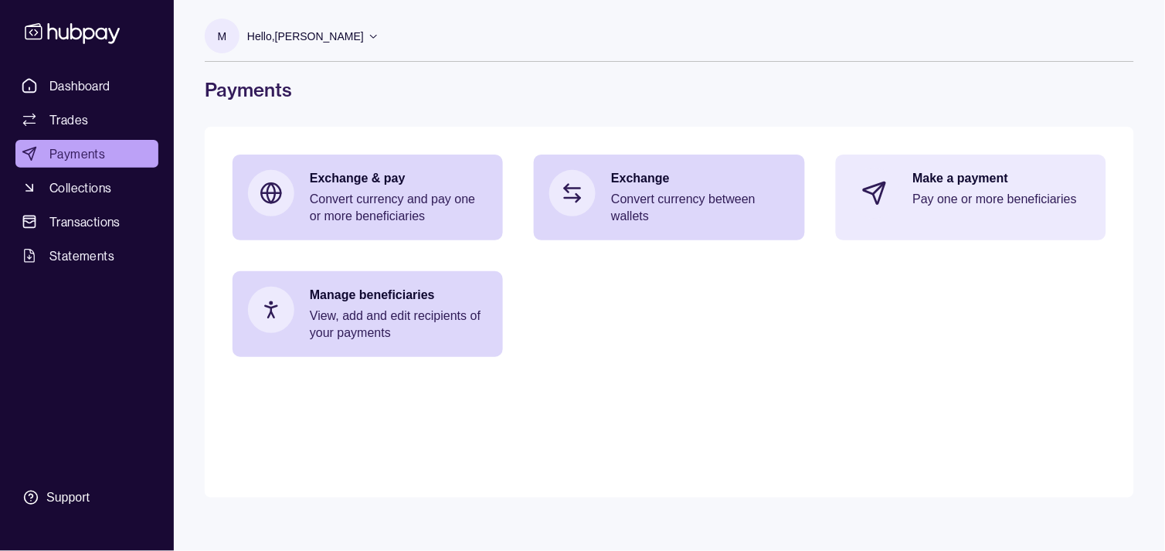
click at [935, 207] on p "Pay one or more beneficiaries" at bounding box center [1002, 199] width 178 height 17
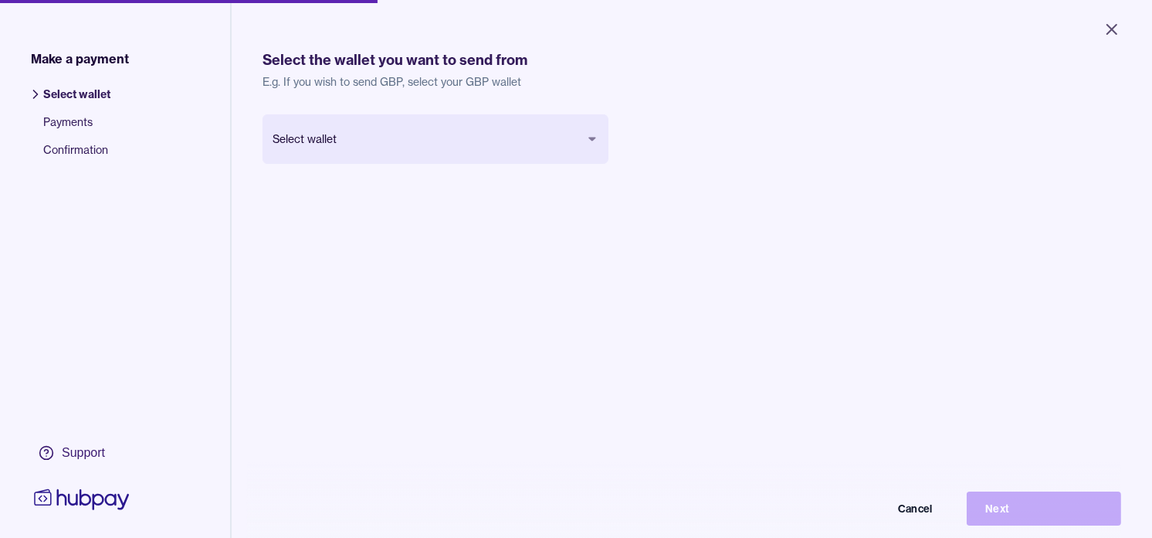
click at [477, 151] on body "Close Make a payment Select wallet Payments Confirmation Support Select the wal…" at bounding box center [576, 269] width 1152 height 538
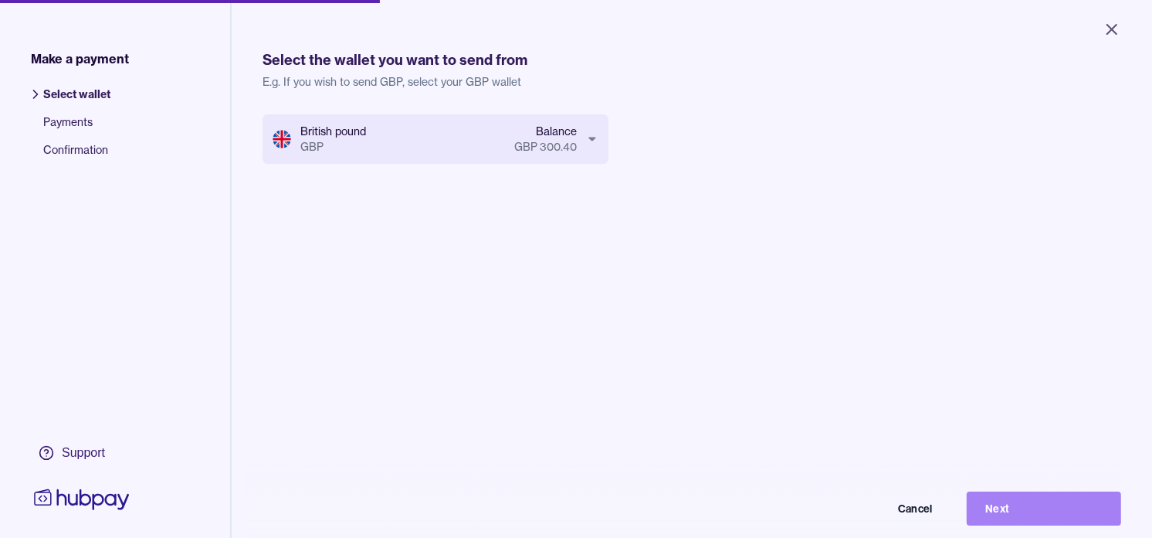
click at [1041, 511] on button "Next" at bounding box center [1044, 508] width 154 height 34
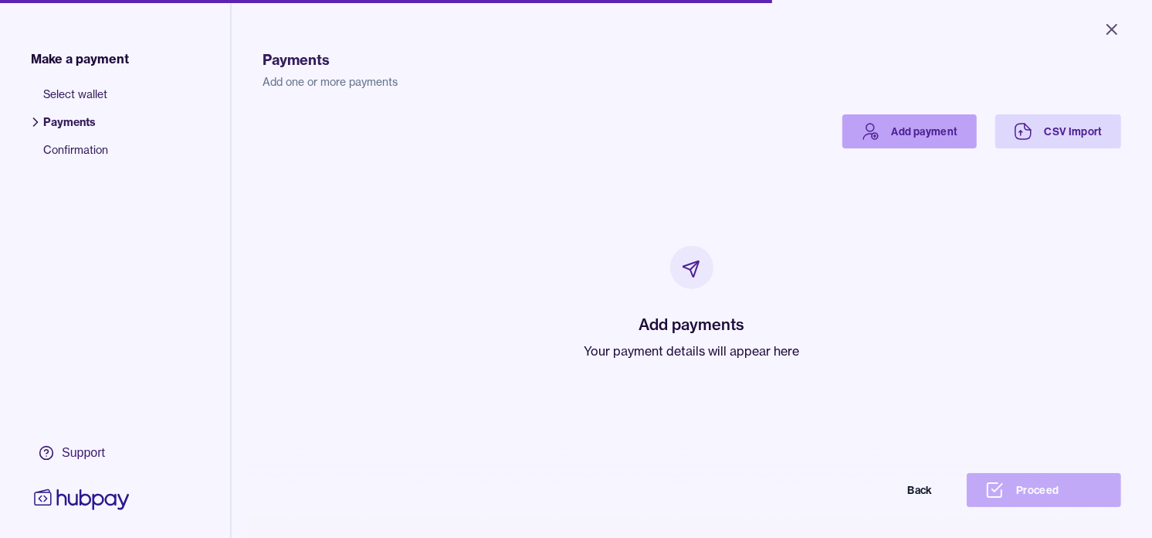
click at [868, 125] on icon at bounding box center [870, 131] width 19 height 19
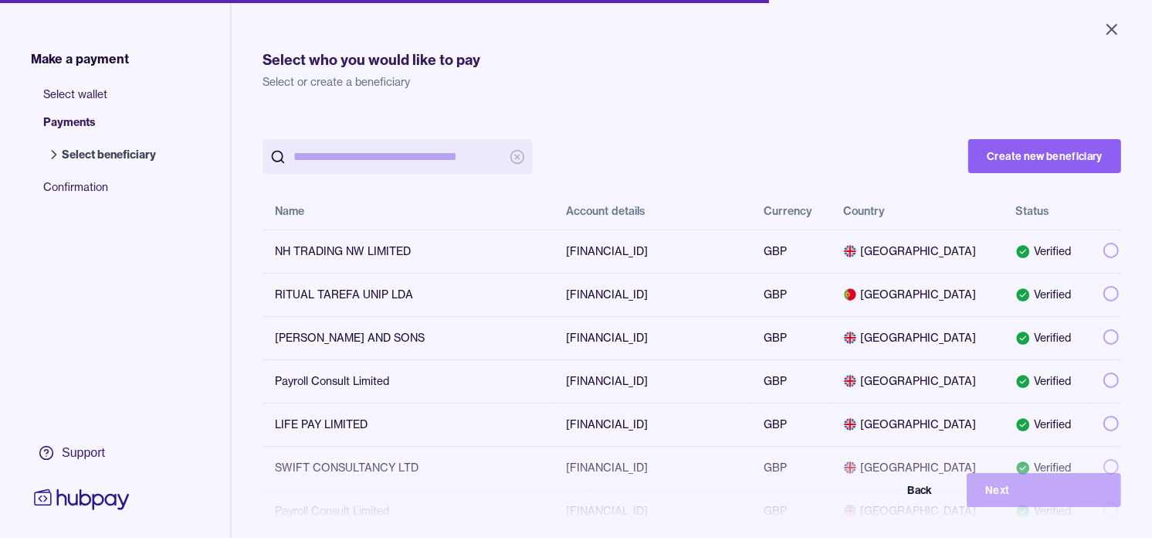
click at [332, 154] on input "search" at bounding box center [398, 156] width 209 height 35
paste input "**********"
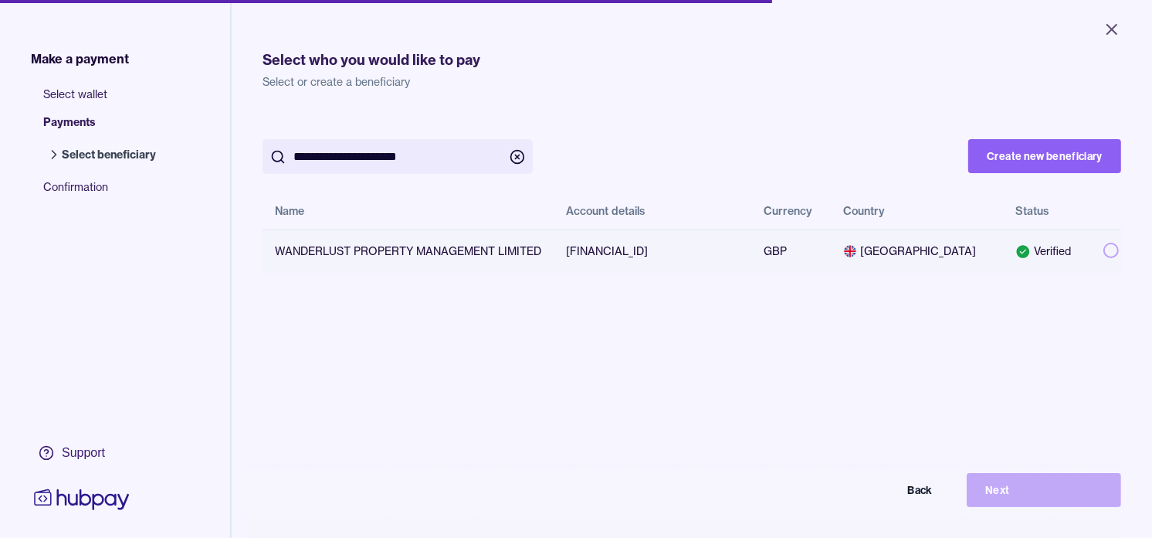
type input "**********"
click at [1104, 250] on button "button" at bounding box center [1111, 250] width 15 height 15
click at [1031, 496] on button "Next" at bounding box center [1044, 490] width 154 height 34
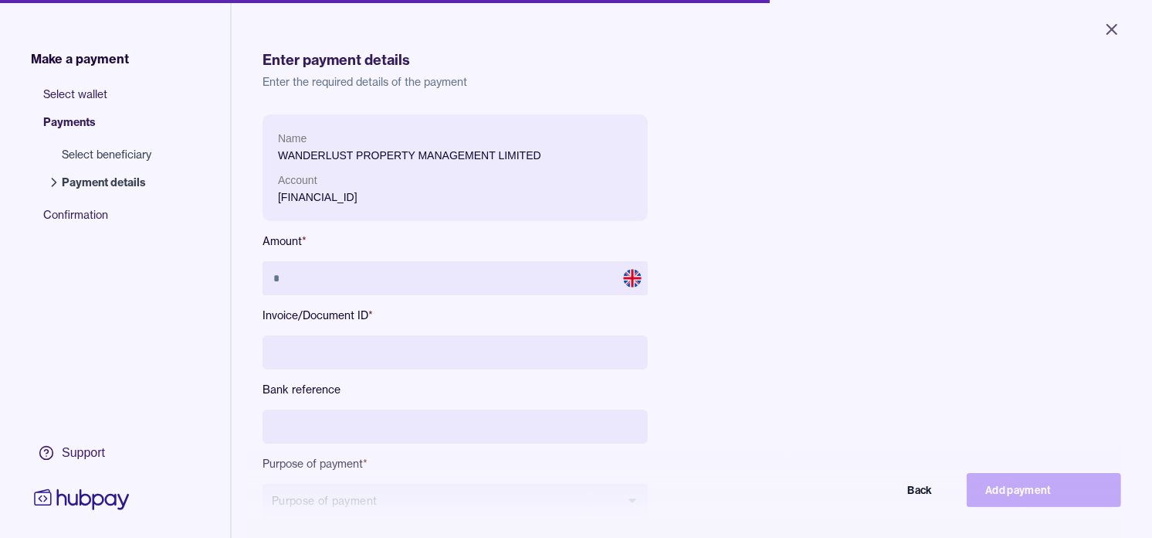
click at [417, 259] on div "Name WANDERLUST PROPERTY MANAGEMENT LIMITED Account [FINANCIAL_ID] Amount * Inv…" at bounding box center [455, 328] width 385 height 428
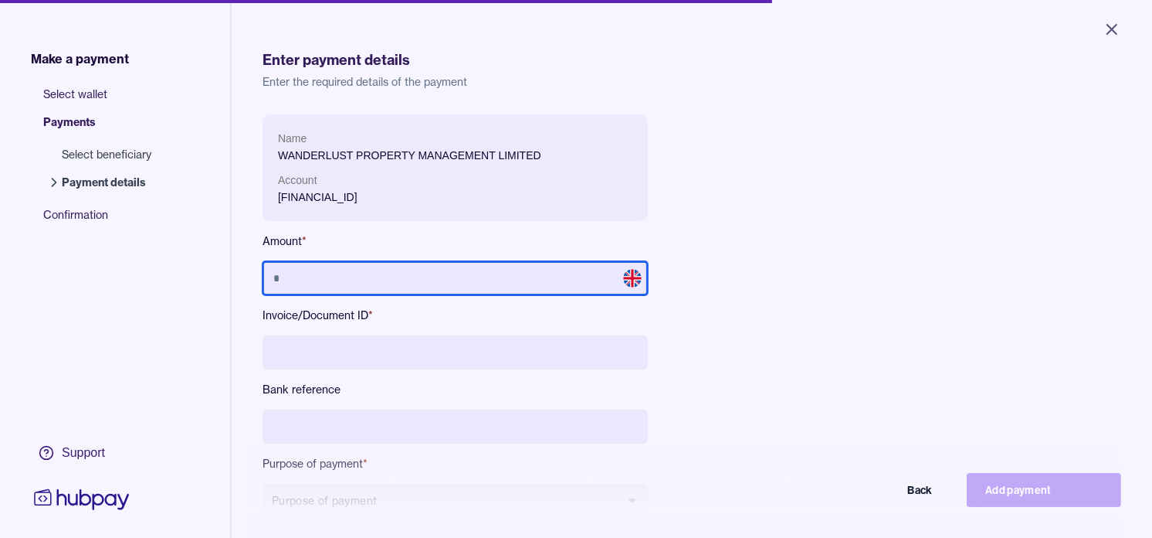
click at [406, 284] on input "text" at bounding box center [455, 278] width 385 height 34
type input "******"
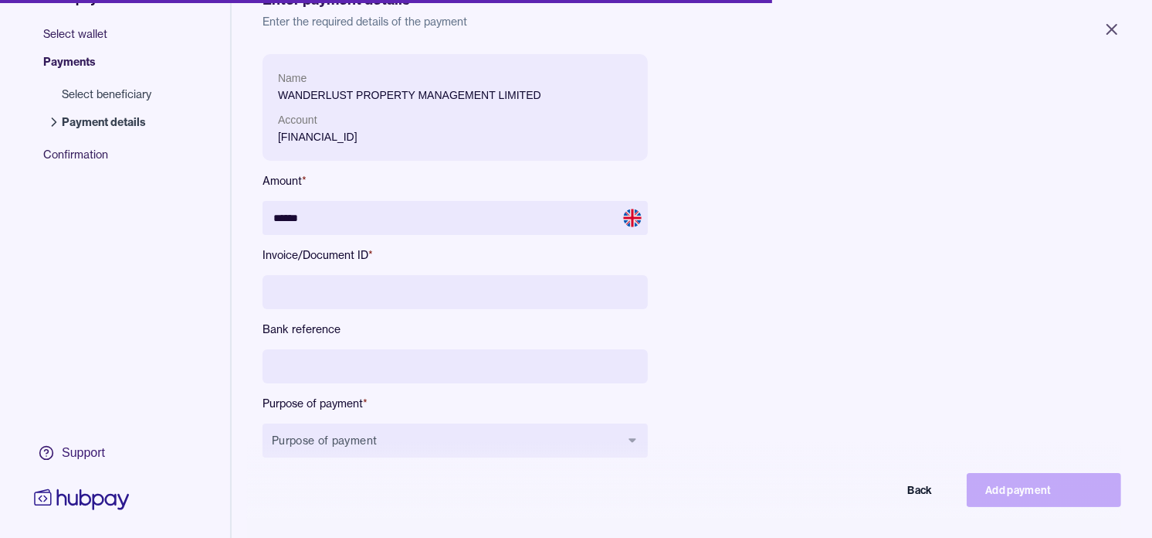
scroll to position [86, 0]
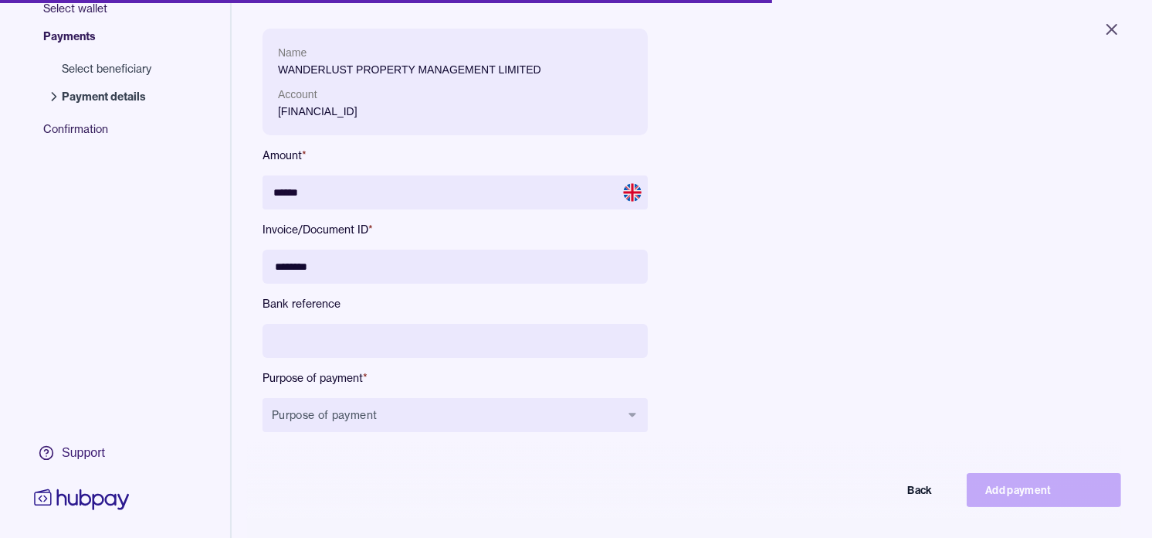
type input "********"
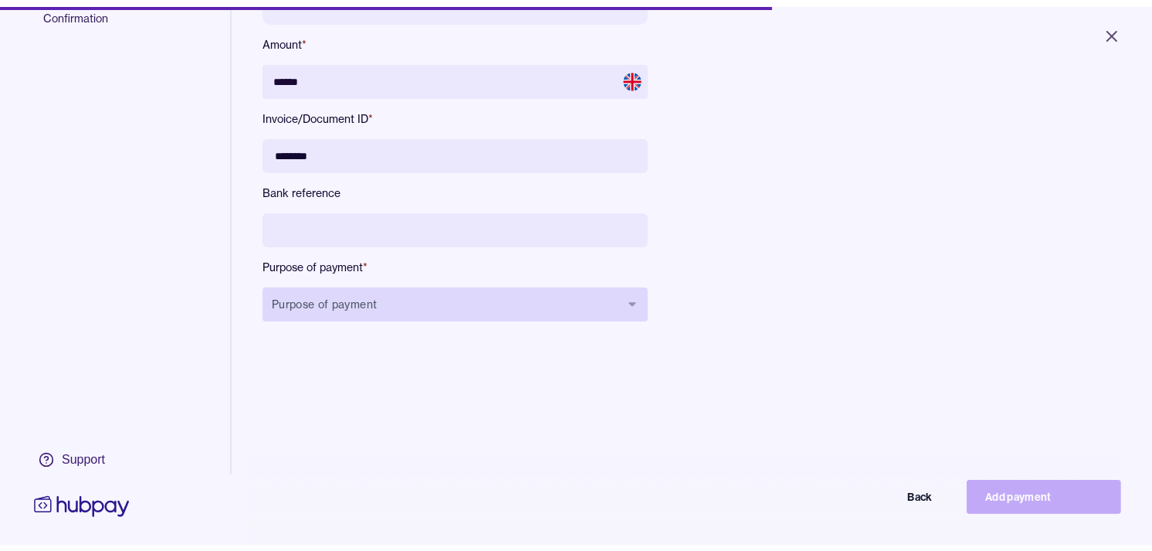
scroll to position [206, 0]
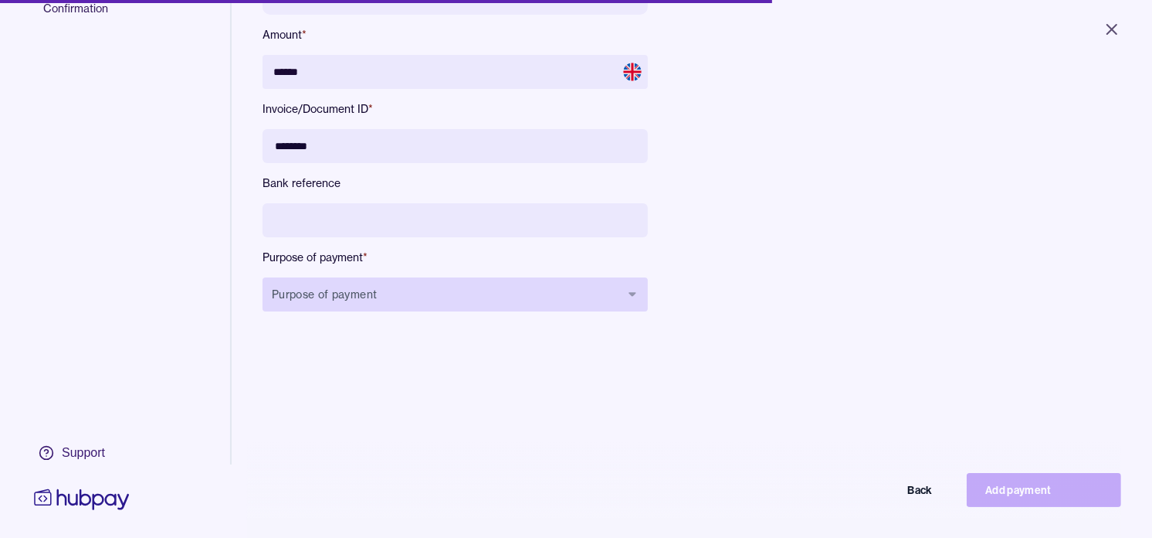
click at [453, 292] on button "Purpose of payment" at bounding box center [455, 294] width 385 height 34
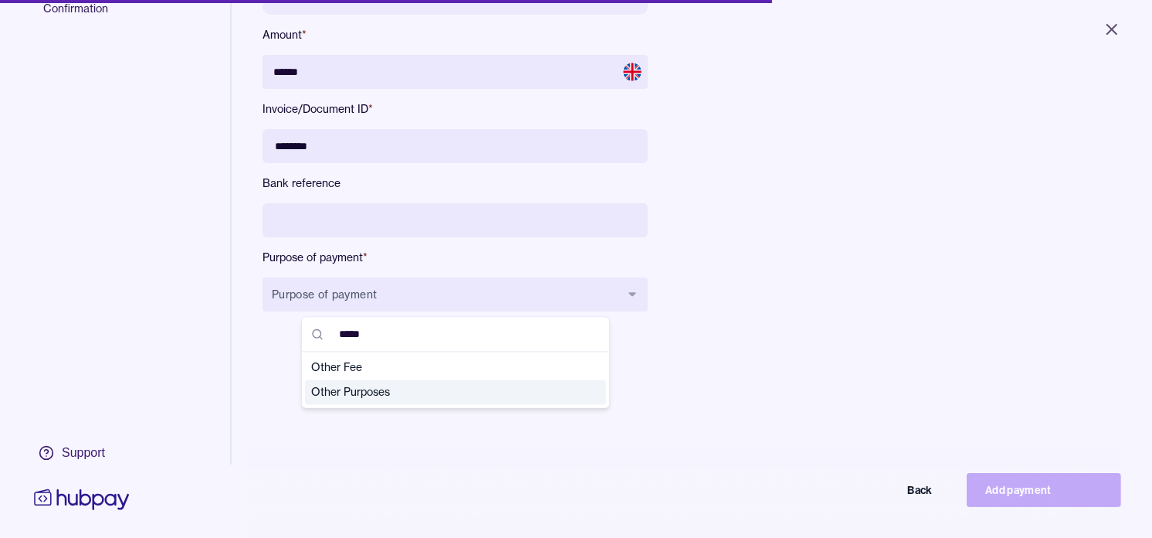
type input "*****"
click at [373, 391] on span "Other Purposes" at bounding box center [446, 392] width 270 height 15
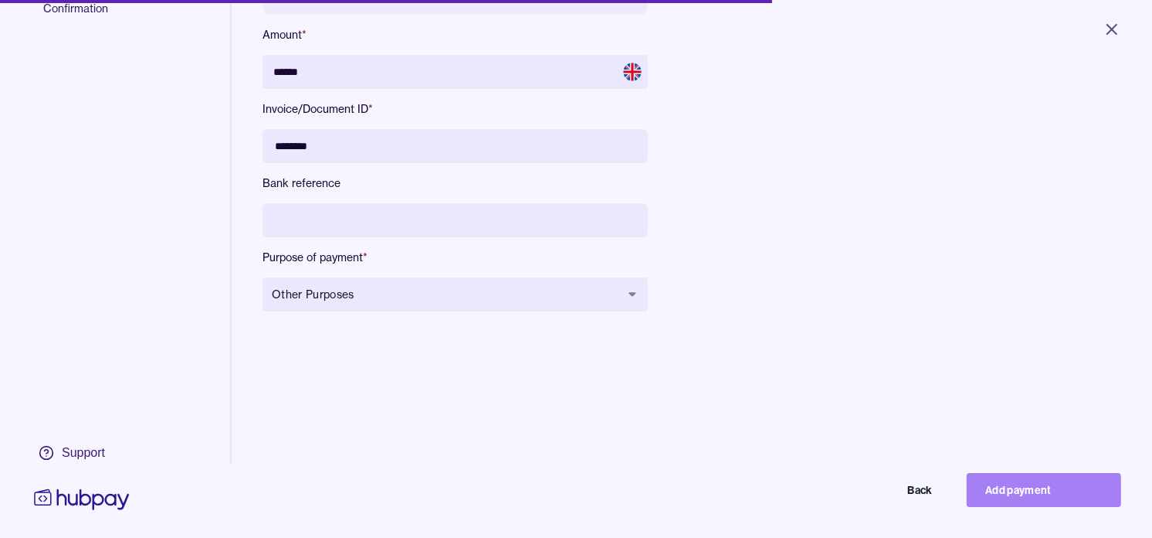
click at [1036, 499] on button "Add payment" at bounding box center [1044, 490] width 154 height 34
type input "*****"
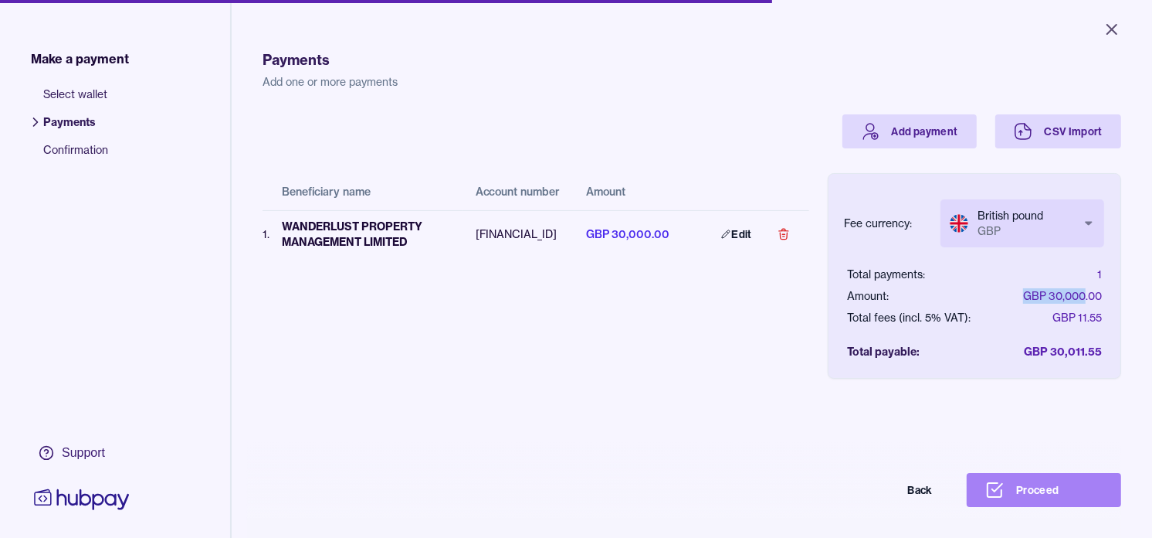
click at [1061, 496] on button "Proceed" at bounding box center [1044, 490] width 154 height 34
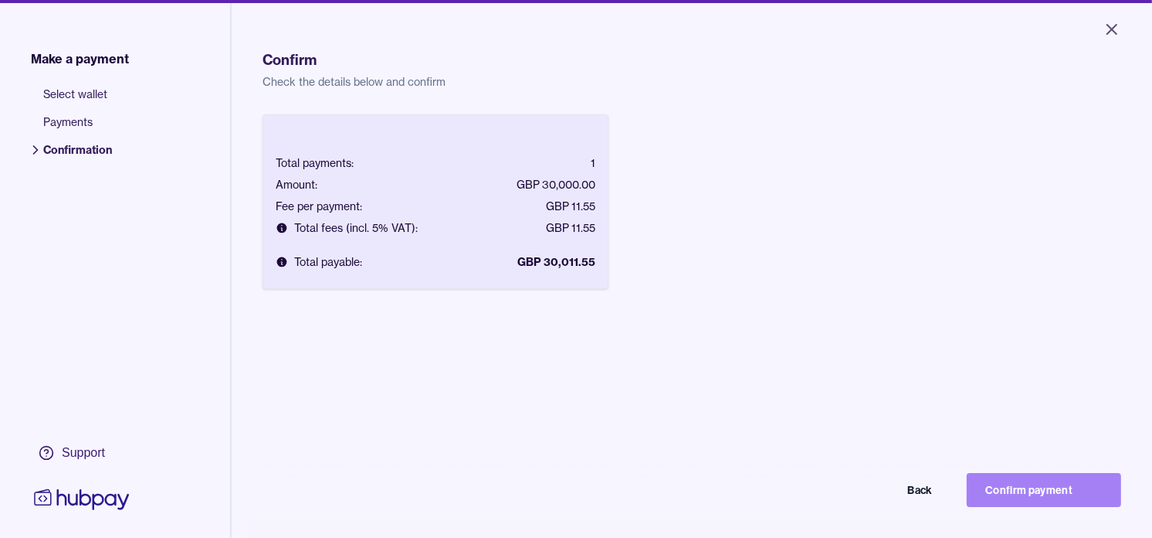
click at [1021, 494] on button "Confirm payment" at bounding box center [1044, 490] width 154 height 34
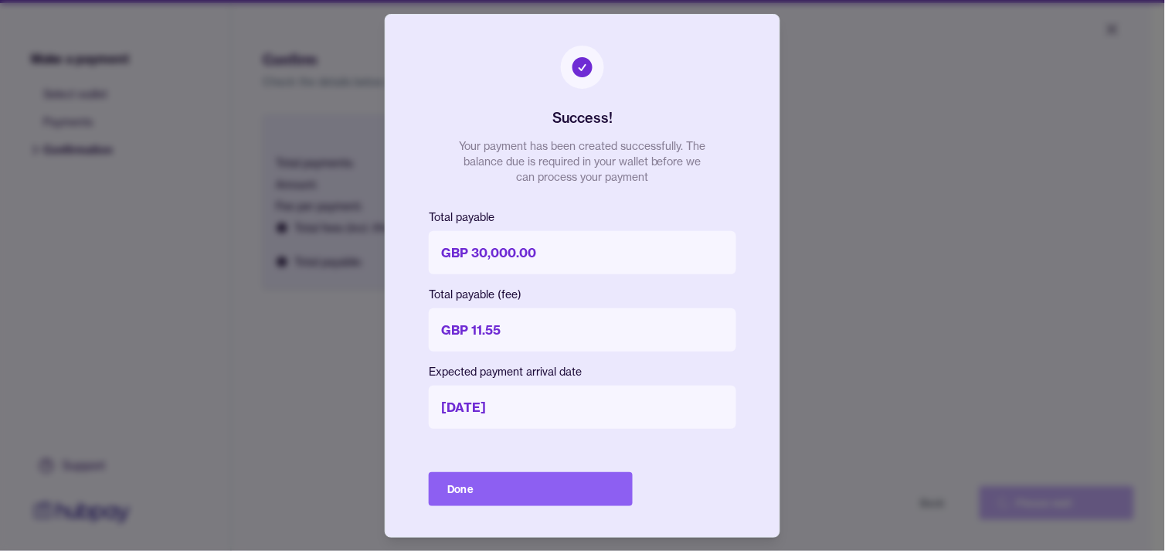
click at [552, 485] on button "Done" at bounding box center [531, 489] width 204 height 34
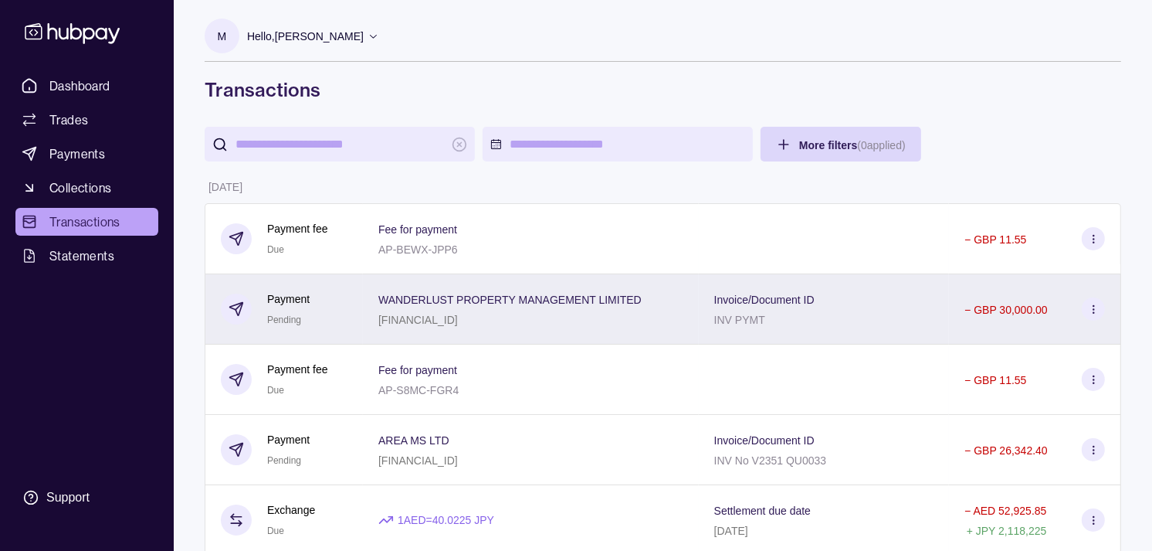
click at [331, 299] on div "Payment Pending" at bounding box center [284, 309] width 127 height 38
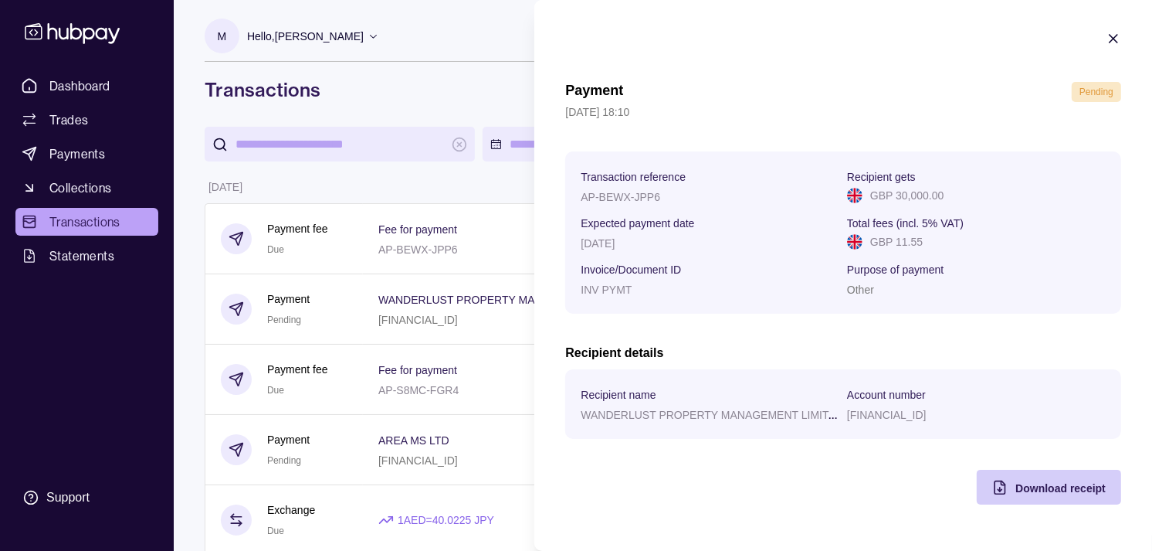
click at [1013, 497] on div "Download receipt" at bounding box center [1037, 487] width 137 height 35
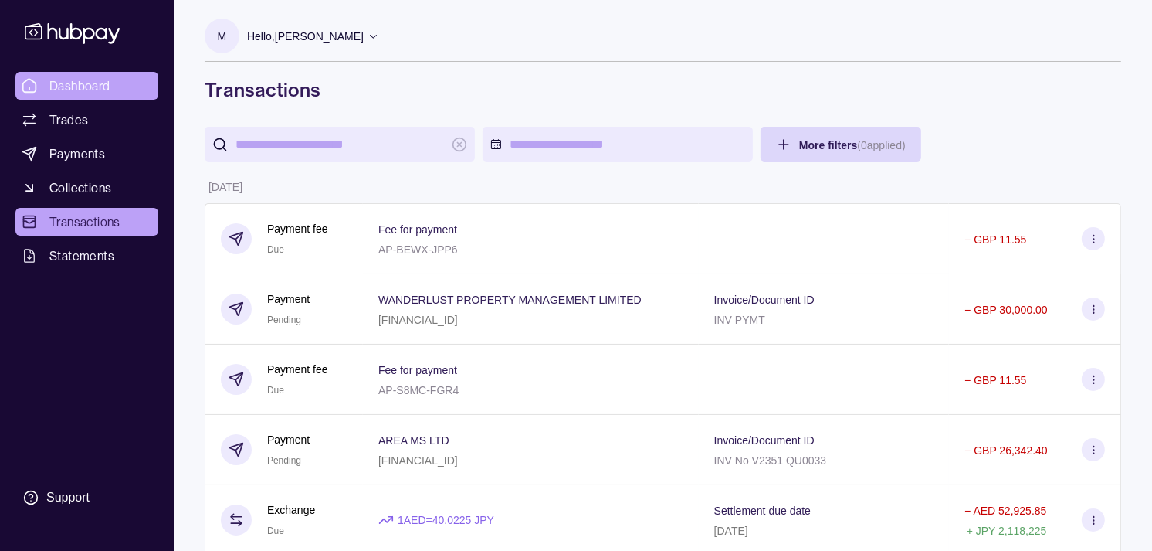
click at [110, 82] on link "Dashboard" at bounding box center [86, 86] width 143 height 28
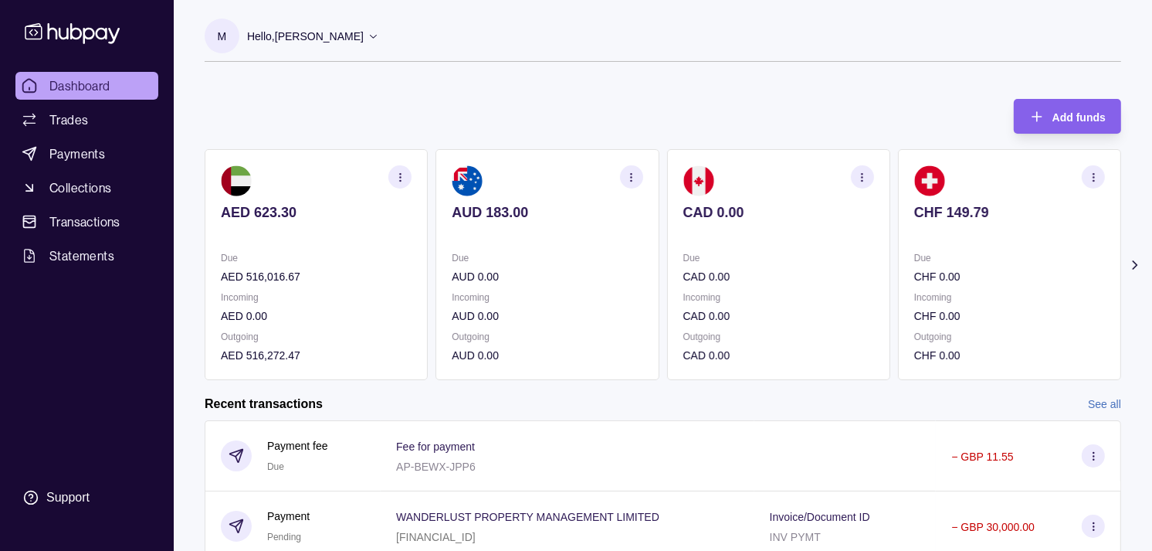
click at [916, 221] on div "CHF 149.79" at bounding box center [1010, 223] width 191 height 38
click at [915, 215] on div "EUR 197.51" at bounding box center [1010, 223] width 191 height 38
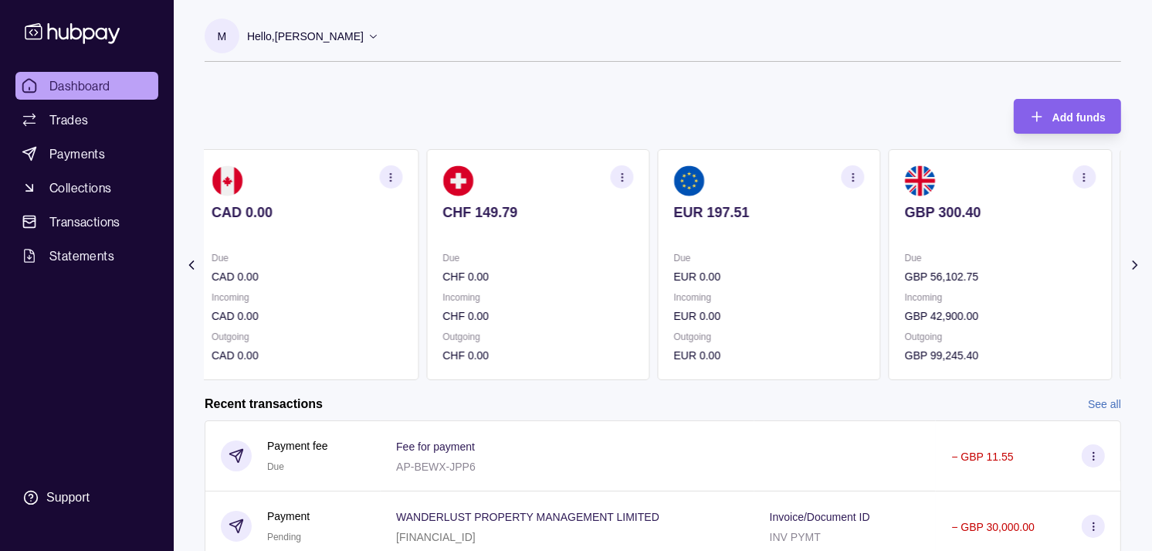
click at [905, 209] on div "GBP 300.40" at bounding box center [1000, 223] width 191 height 38
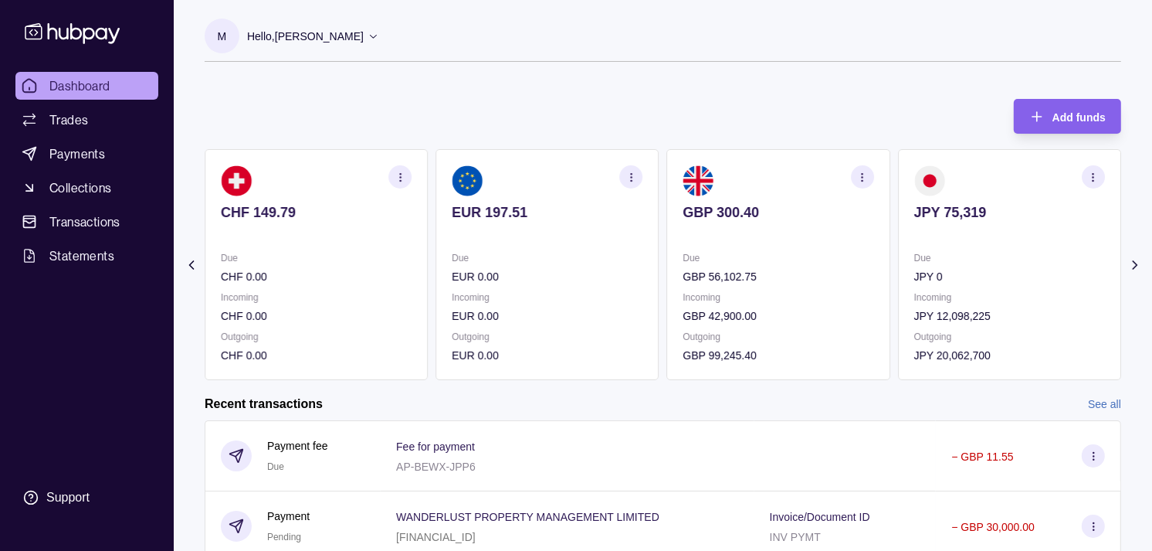
click at [868, 181] on icon "button" at bounding box center [863, 177] width 12 height 12
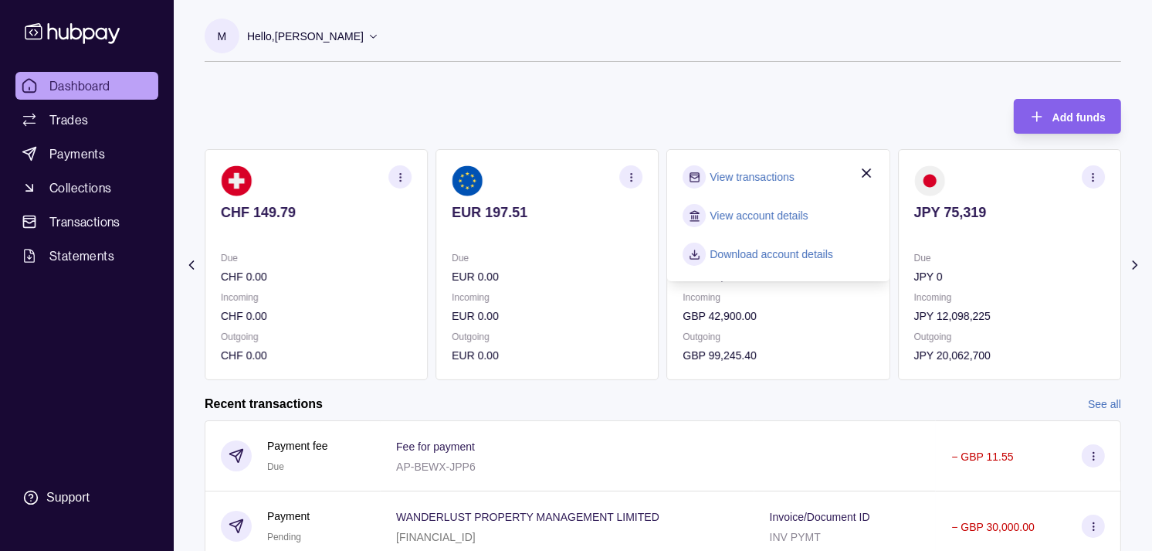
click at [757, 179] on link "View transactions" at bounding box center [753, 176] width 84 height 17
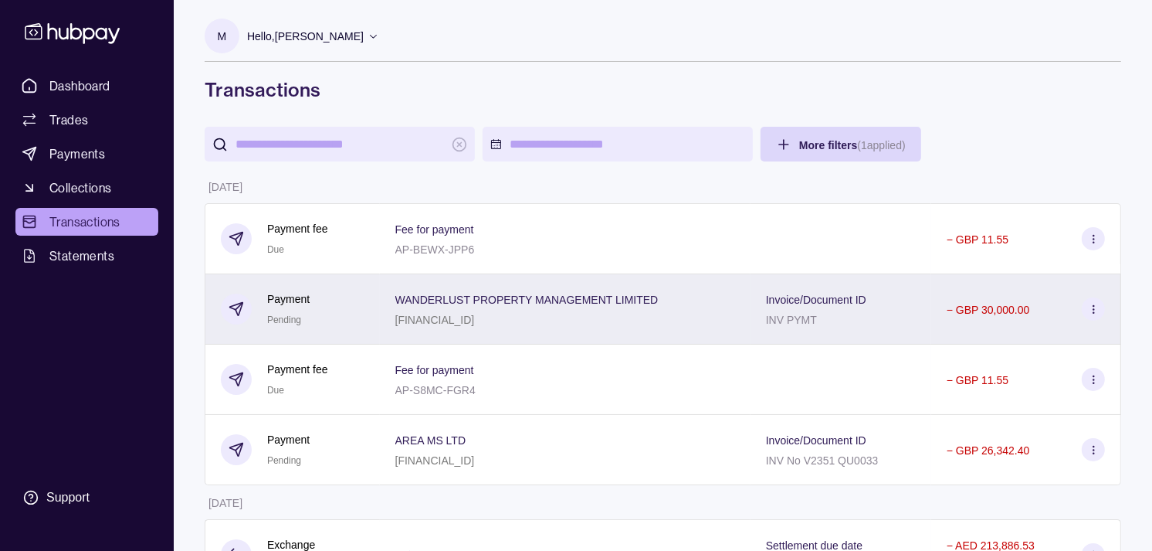
scroll to position [86, 0]
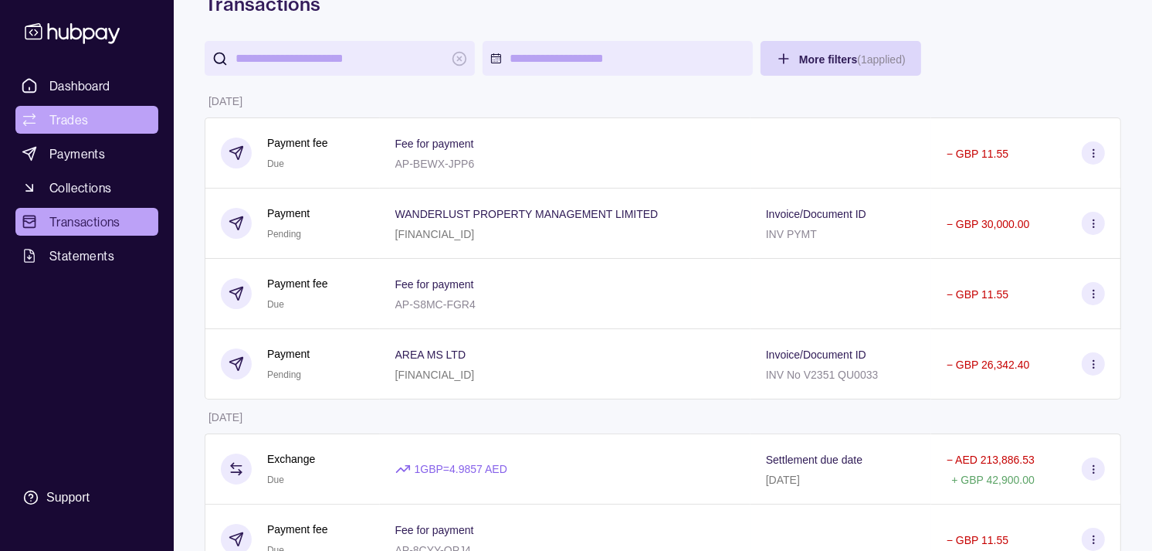
click at [88, 124] on link "Trades" at bounding box center [86, 120] width 143 height 28
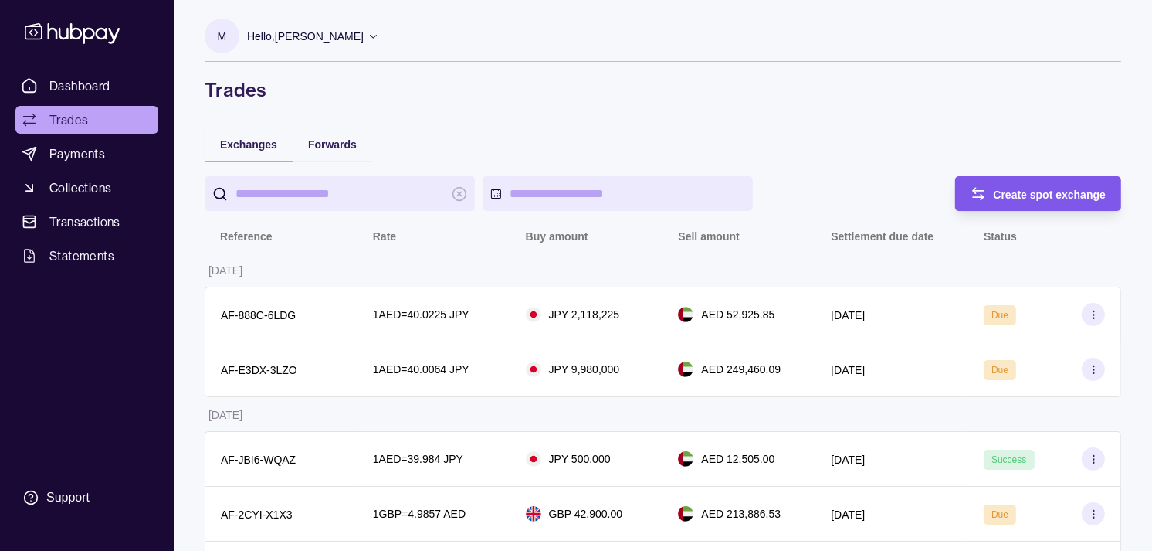
click at [1074, 191] on span "Create spot exchange" at bounding box center [1050, 194] width 113 height 12
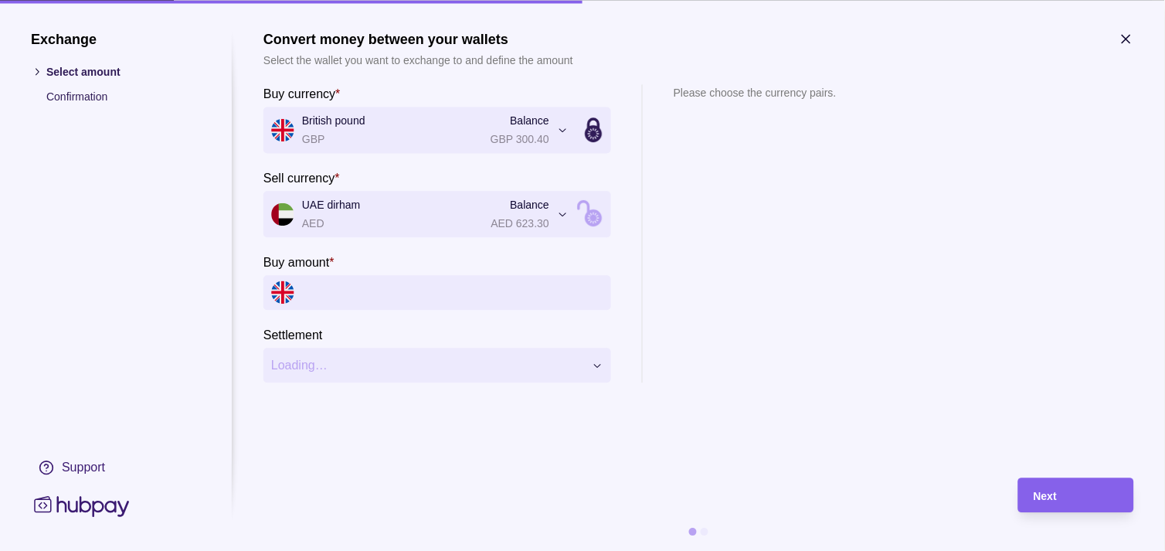
click at [386, 294] on input "Buy amount *" at bounding box center [452, 292] width 301 height 35
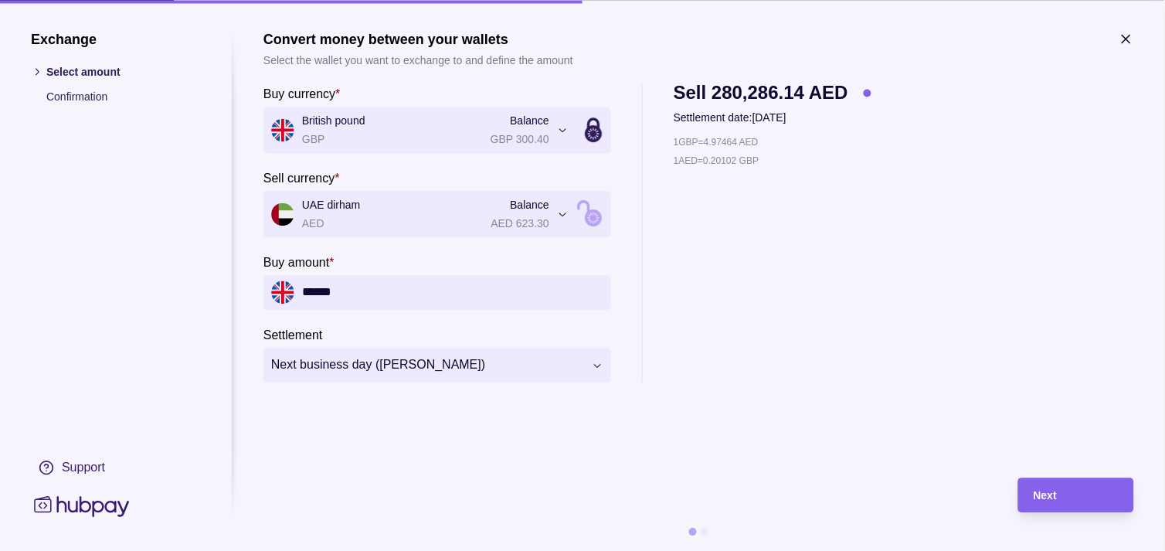
type input "******"
click at [1083, 493] on div "Next" at bounding box center [1076, 495] width 85 height 19
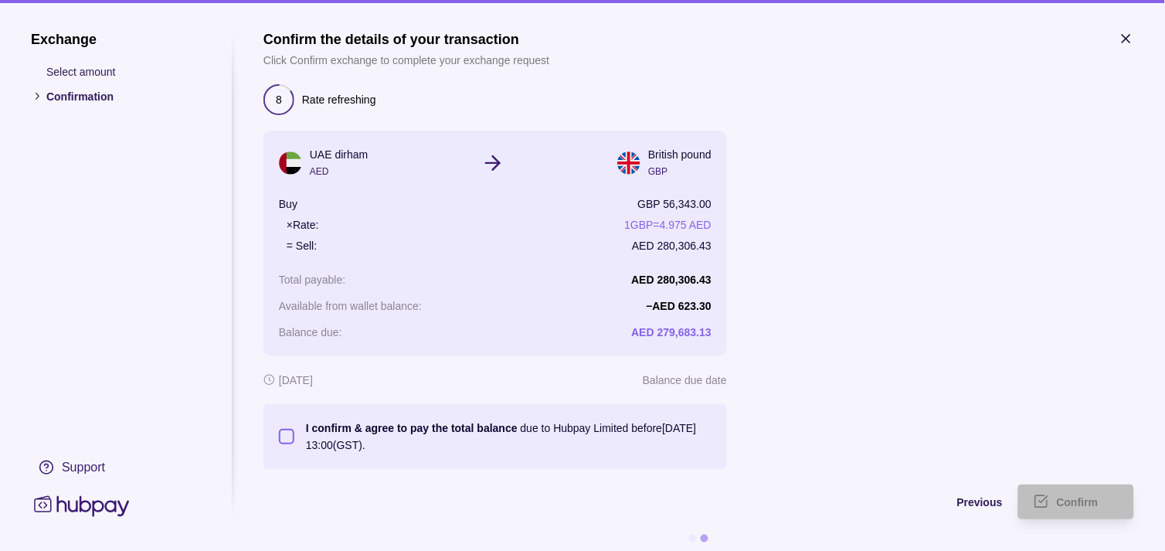
click at [283, 440] on button "I confirm & agree to pay the total balance due to Hubpay Limited before [DATE] …" at bounding box center [286, 436] width 15 height 15
click at [1084, 499] on span "Confirm" at bounding box center [1078, 503] width 42 height 12
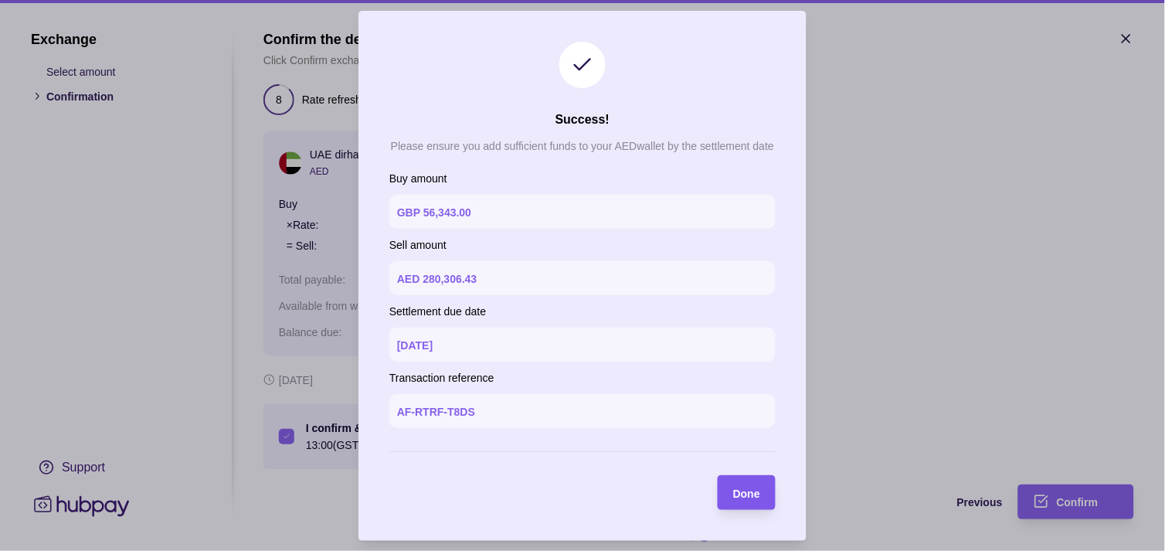
click at [752, 496] on span "Done" at bounding box center [746, 493] width 27 height 12
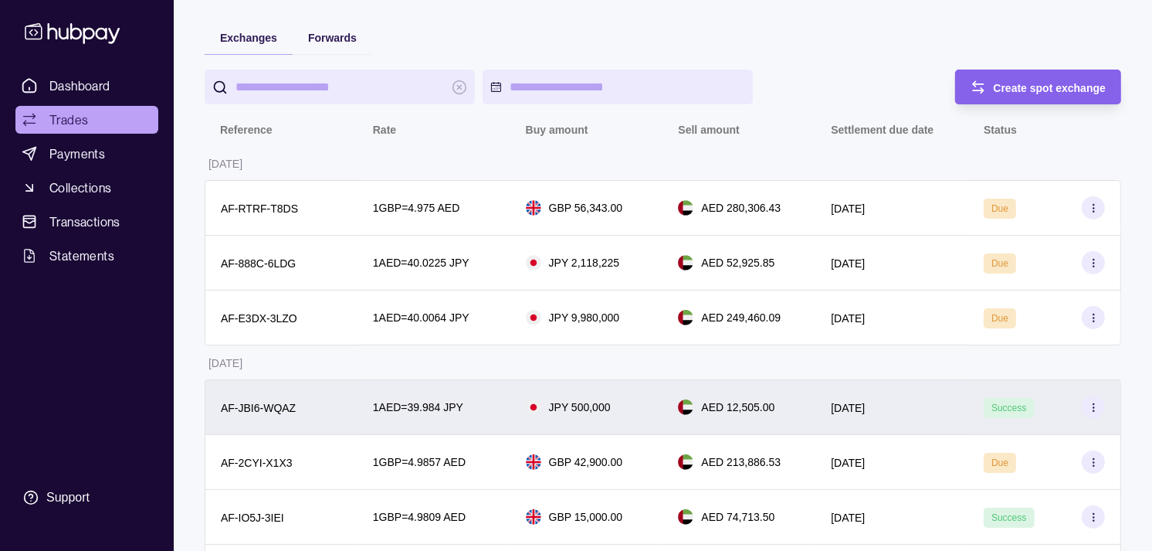
scroll to position [86, 0]
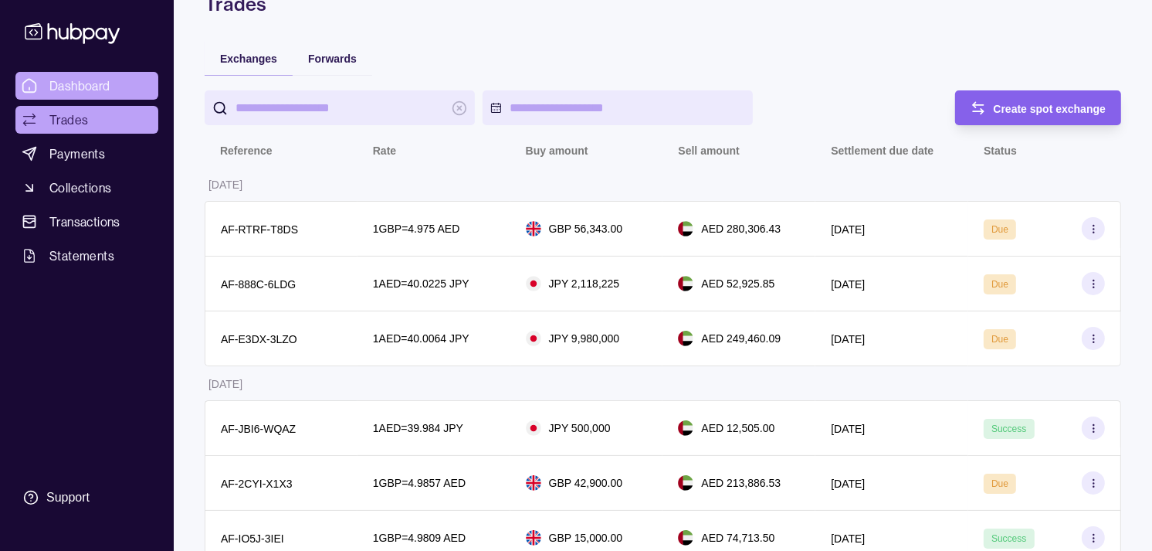
click at [93, 80] on span "Dashboard" at bounding box center [79, 85] width 61 height 19
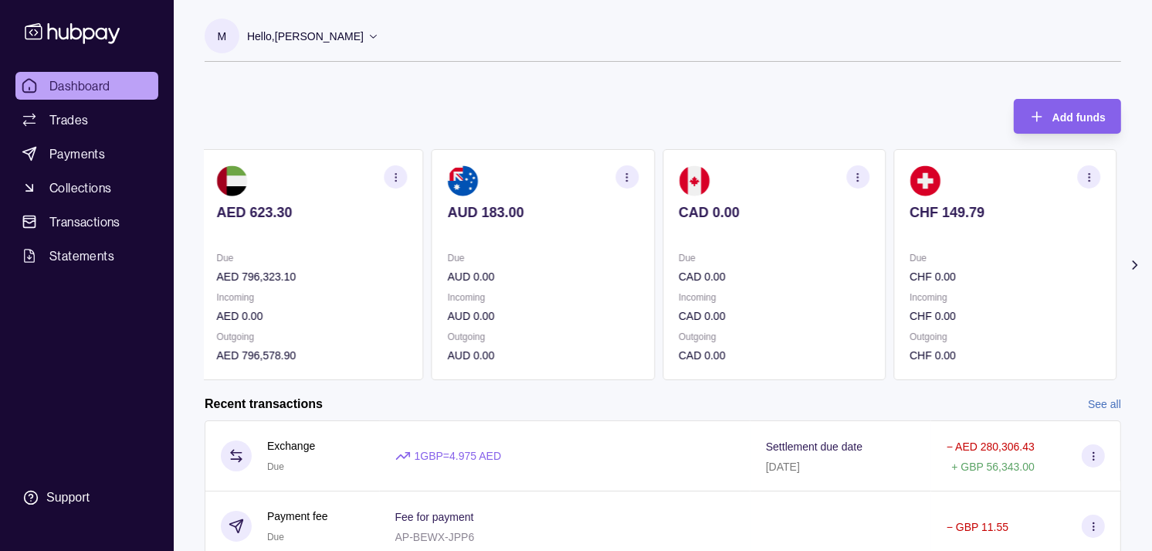
click at [910, 249] on p "Due" at bounding box center [1005, 257] width 191 height 17
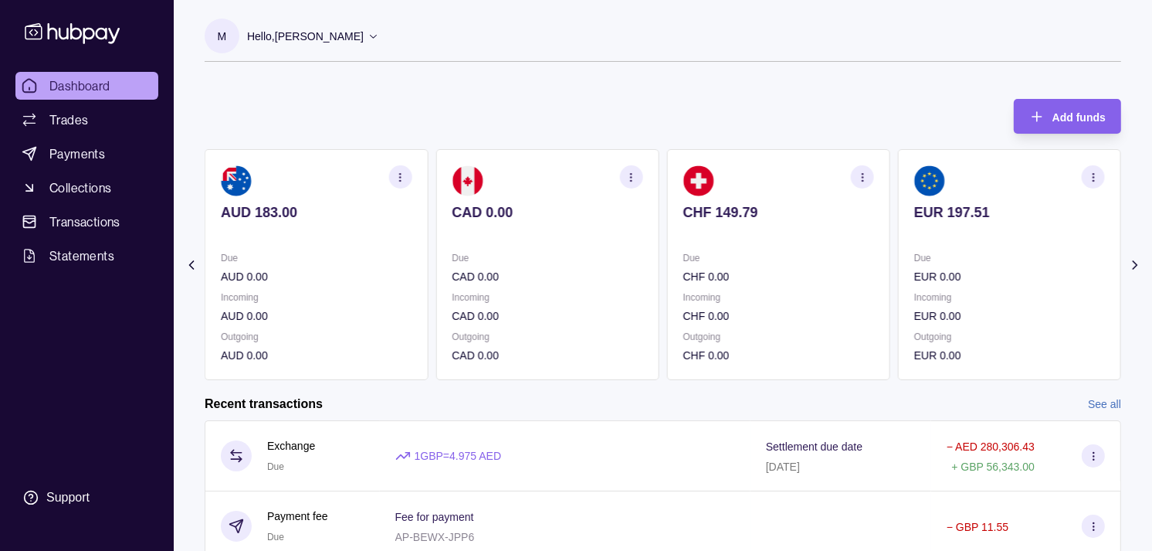
click at [915, 251] on p "Due" at bounding box center [1010, 257] width 191 height 17
click at [823, 253] on section "EUR 197.51 Due EUR 0.00 Incoming EUR 0.00 Outgoing EUR 0.00" at bounding box center [778, 264] width 223 height 231
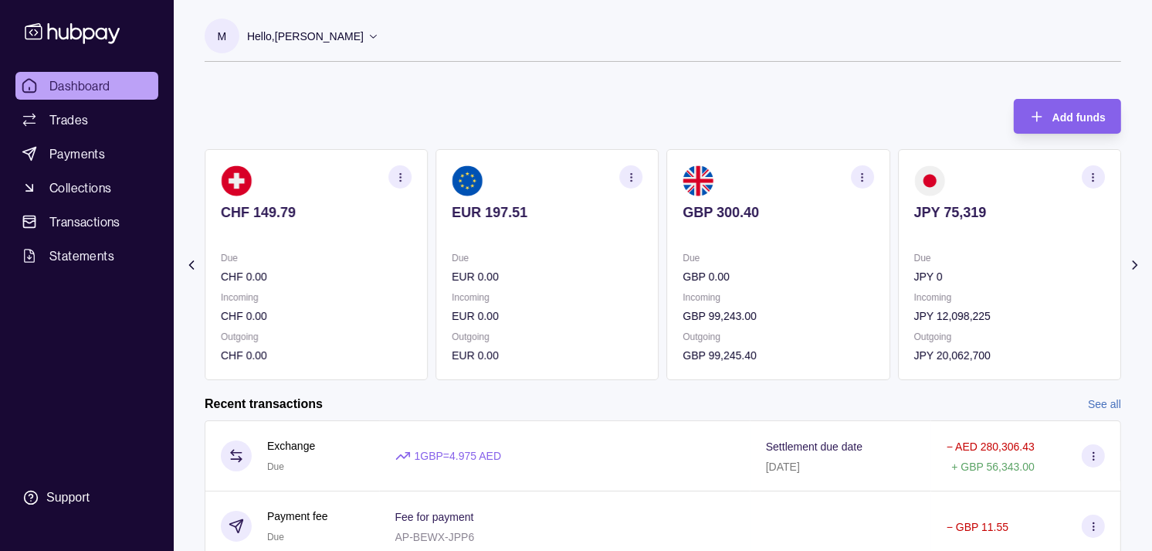
click at [845, 315] on section "GBP 300.40 Due GBP 0.00 Incoming GBP 99,243.00 Outgoing GBP 99,245.40" at bounding box center [778, 264] width 223 height 231
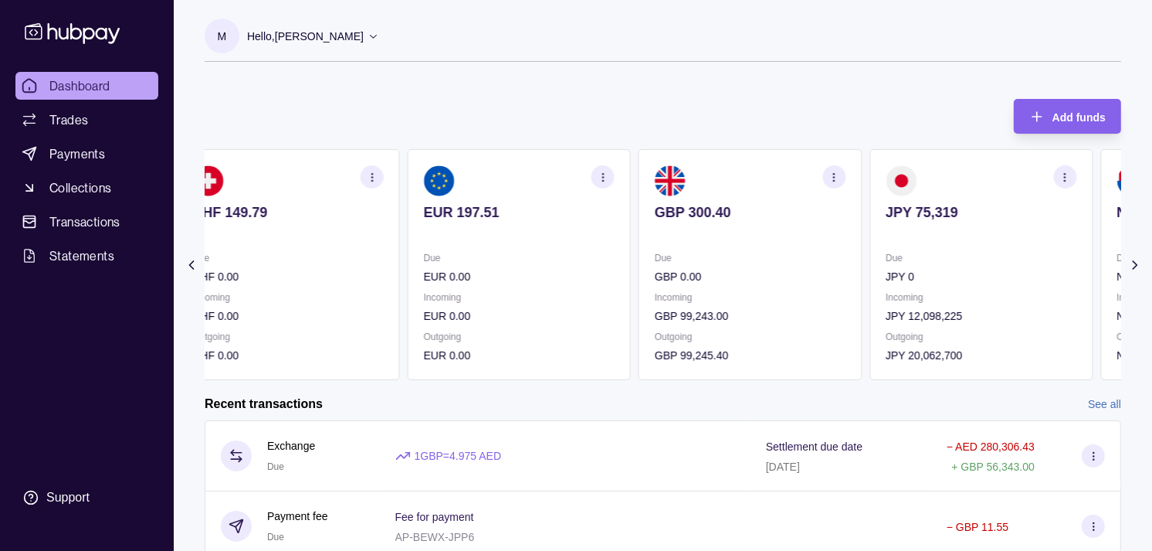
click at [782, 289] on p "Incoming" at bounding box center [750, 297] width 191 height 17
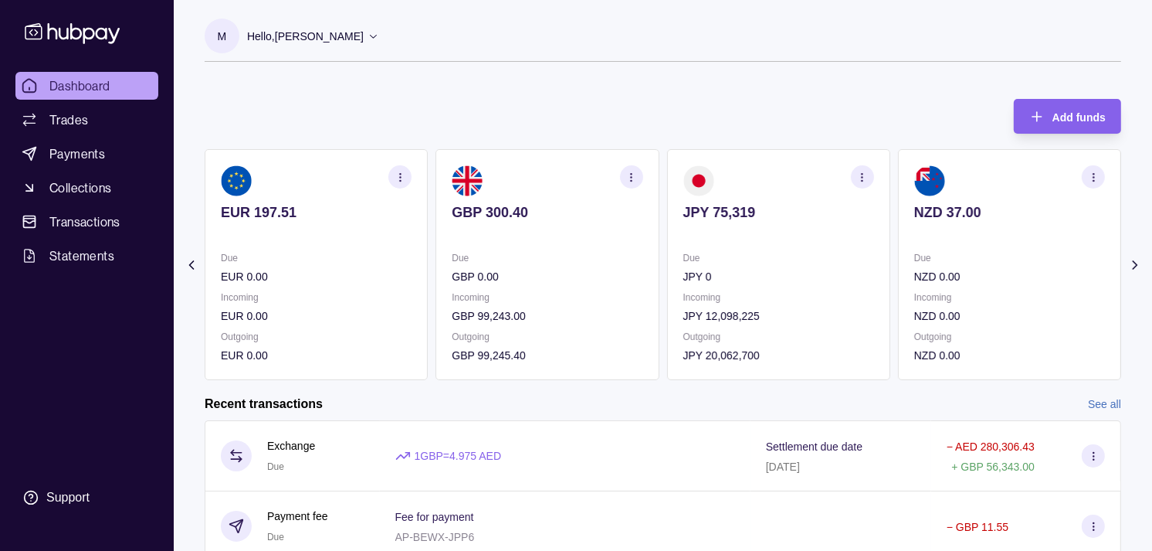
click at [860, 175] on icon "button" at bounding box center [863, 177] width 12 height 12
click at [732, 176] on link "View transactions" at bounding box center [753, 176] width 84 height 17
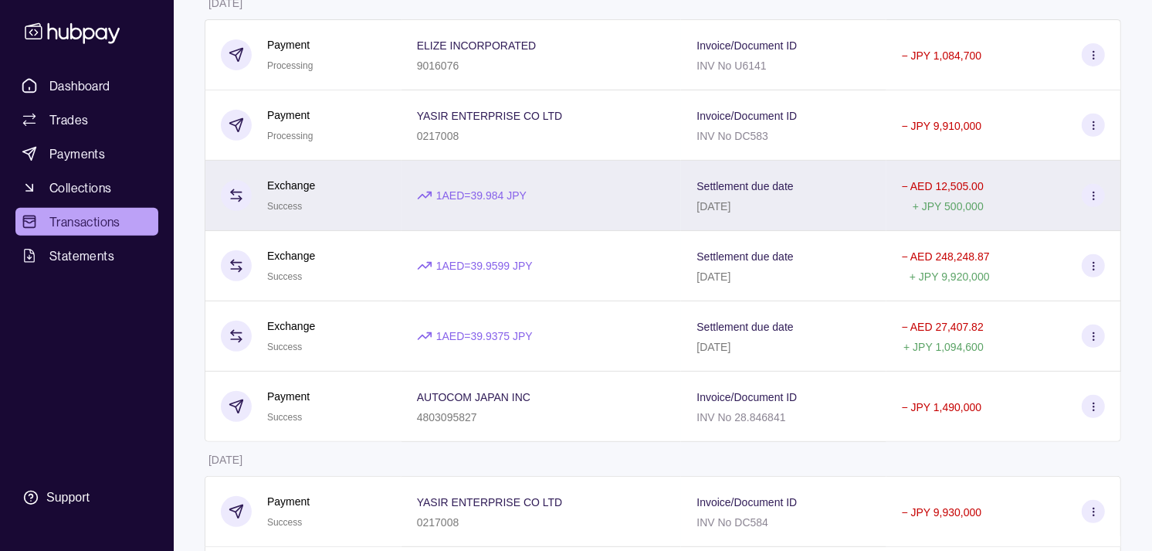
scroll to position [600, 0]
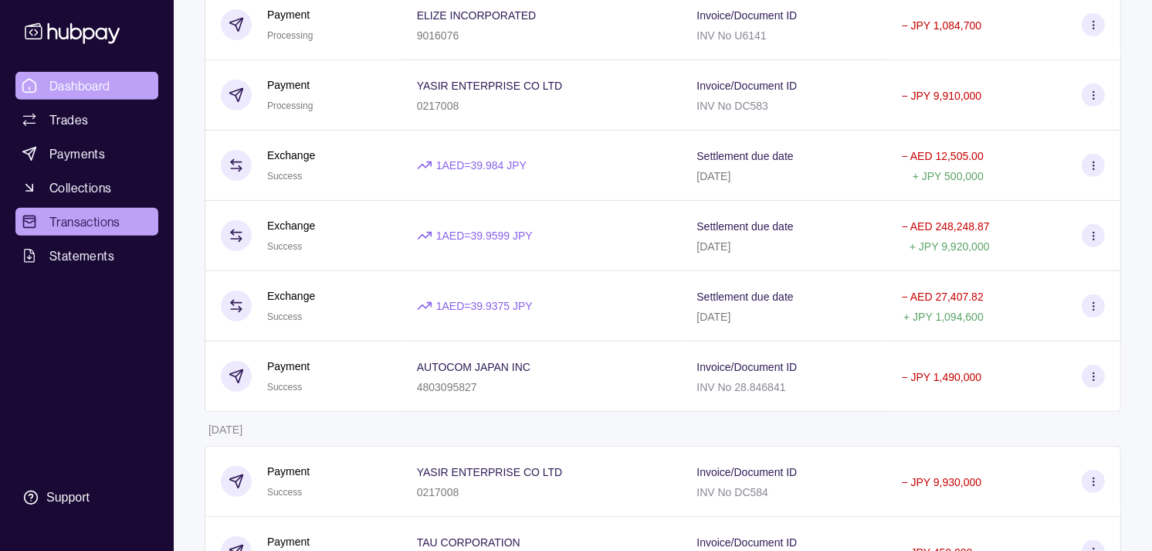
click at [104, 76] on span "Dashboard" at bounding box center [79, 85] width 61 height 19
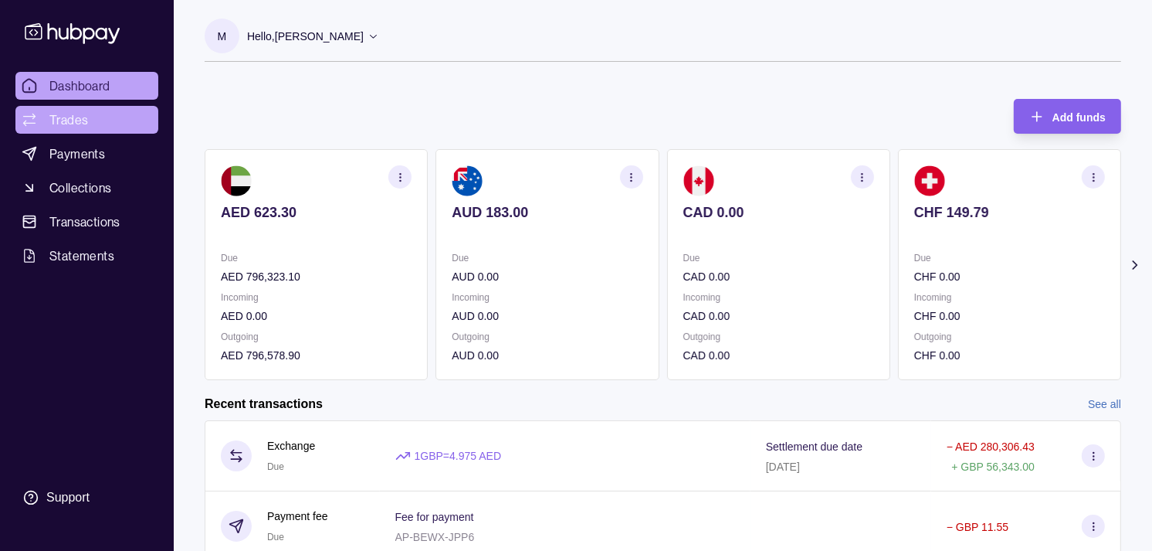
click at [52, 113] on span "Trades" at bounding box center [68, 119] width 39 height 19
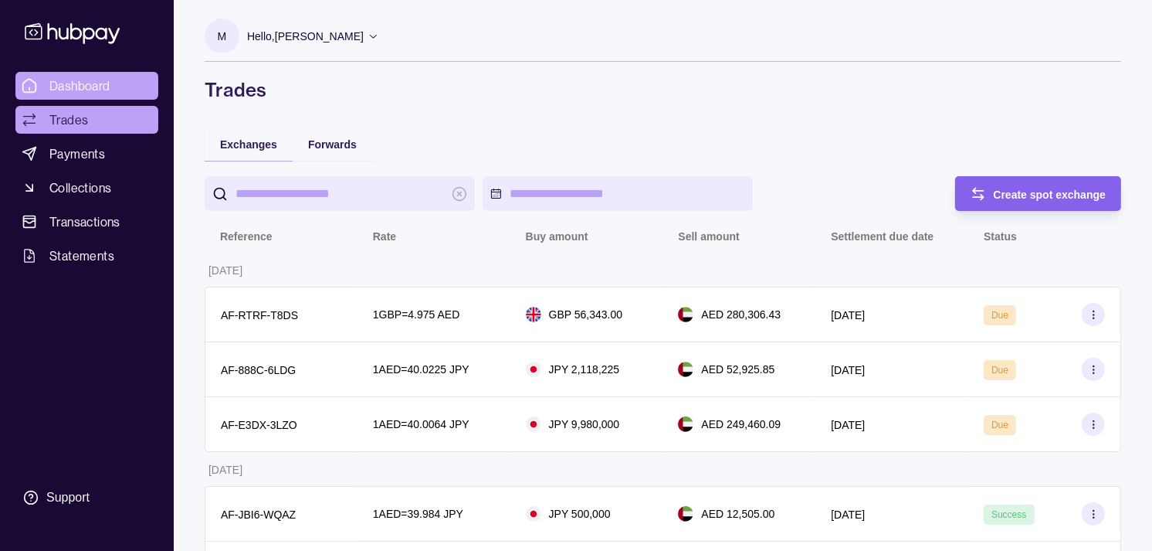
click at [86, 86] on span "Dashboard" at bounding box center [79, 85] width 61 height 19
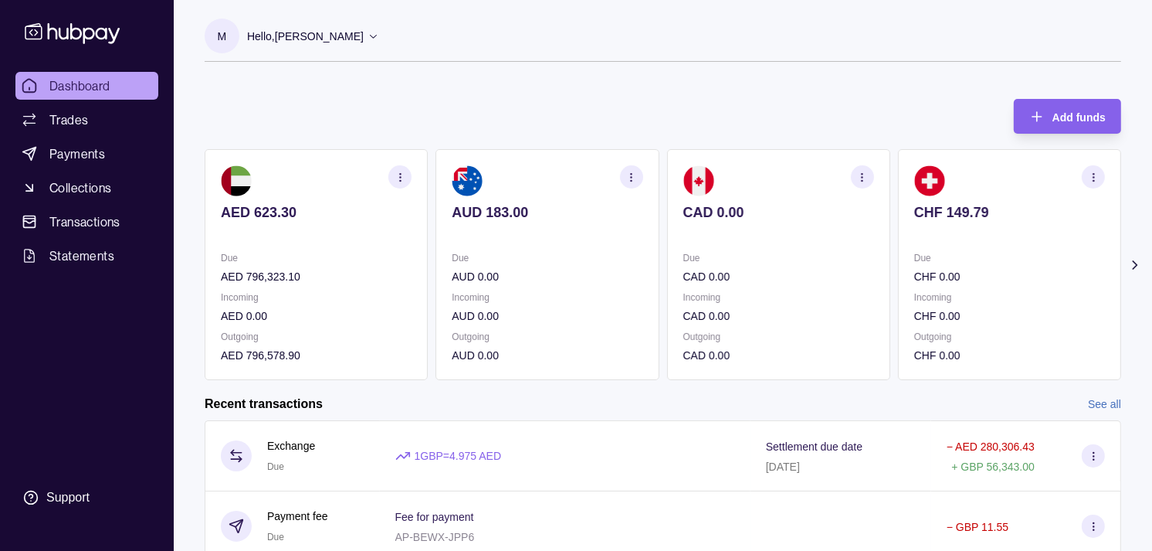
click at [920, 221] on div "CHF 149.79" at bounding box center [1010, 223] width 191 height 38
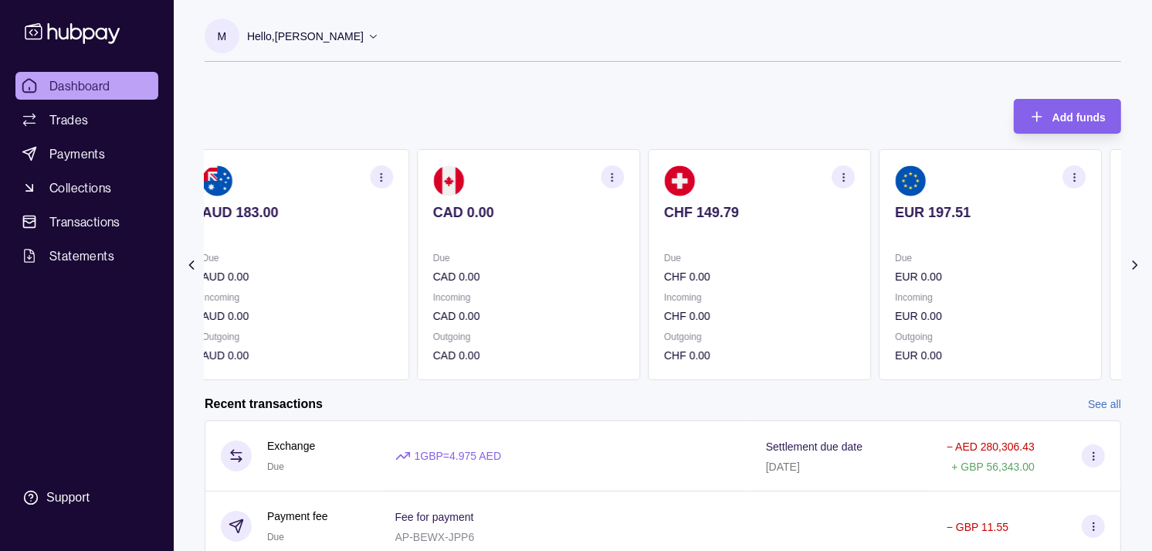
click at [915, 214] on p "EUR 197.51" at bounding box center [990, 212] width 191 height 17
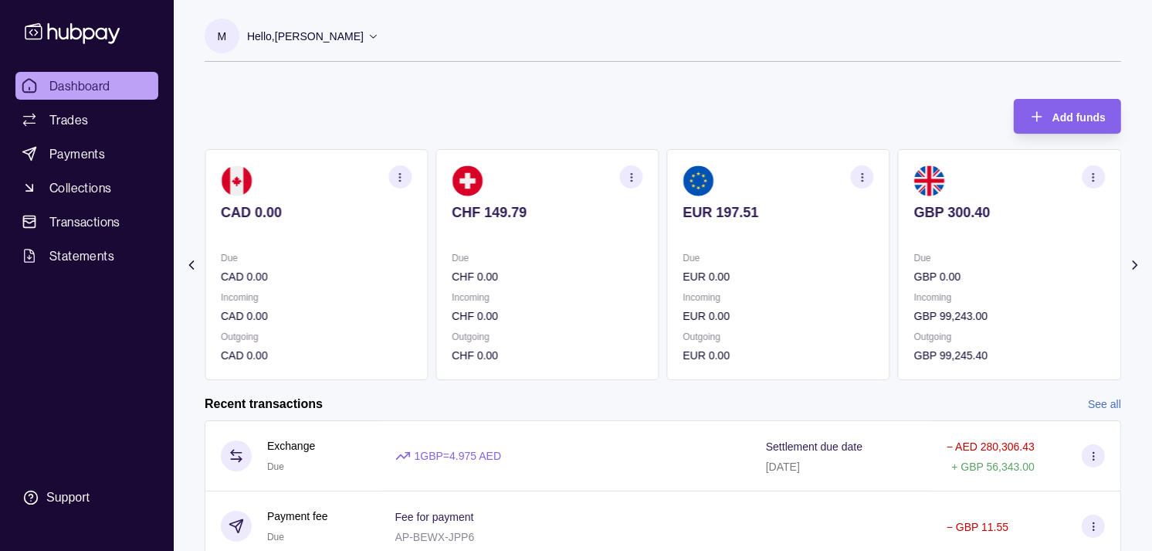
click at [915, 211] on p "GBP 300.40" at bounding box center [1010, 212] width 191 height 17
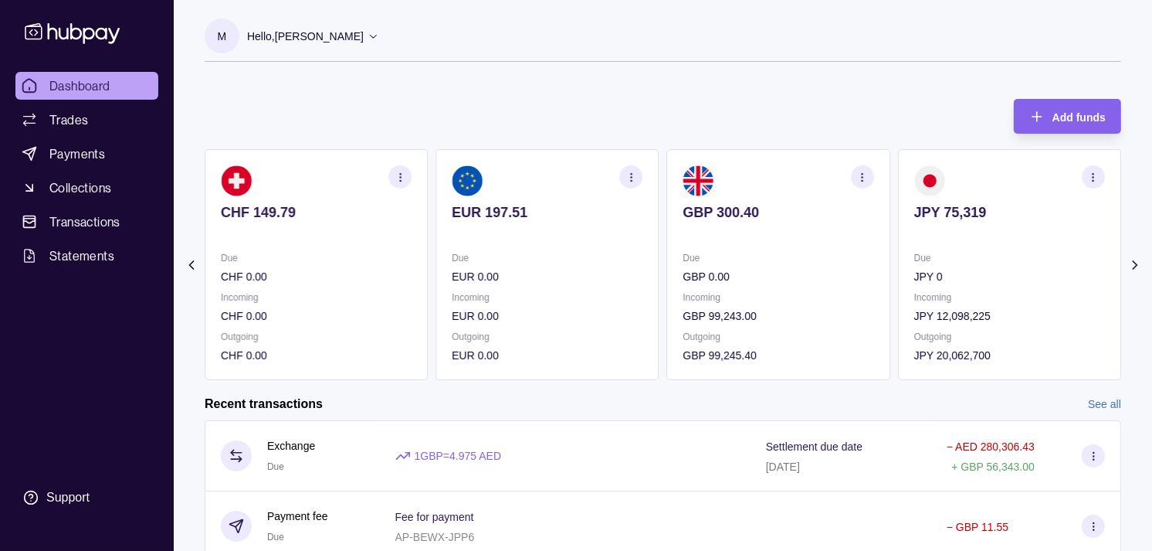
click at [775, 205] on p "GBP 300.40" at bounding box center [779, 212] width 191 height 17
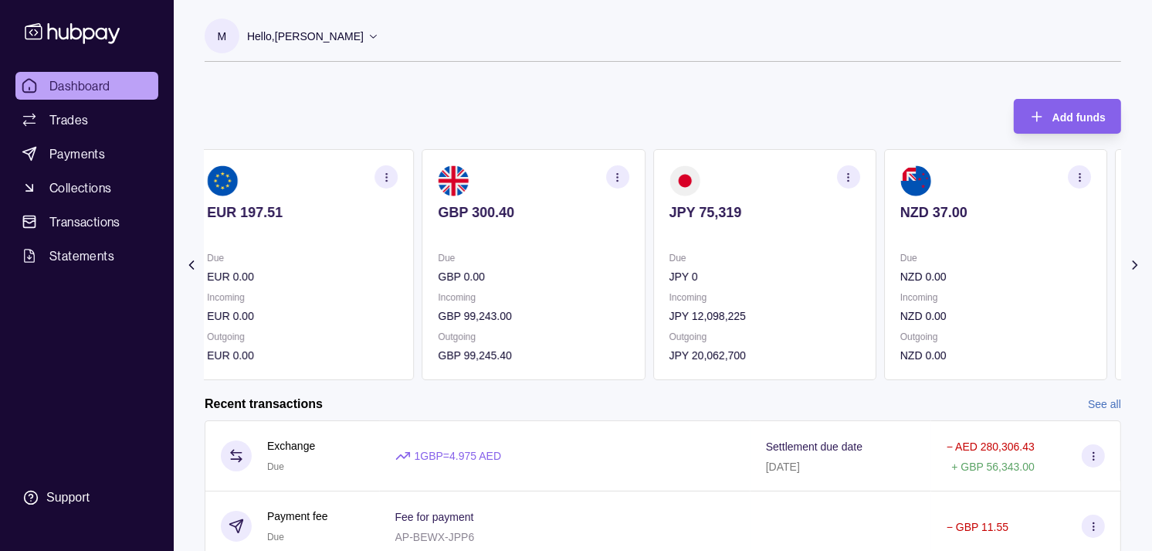
click at [743, 202] on section "JPY 75,319 Due JPY 0 Incoming JPY 12,098,225 Outgoing JPY 20,062,700" at bounding box center [764, 264] width 223 height 231
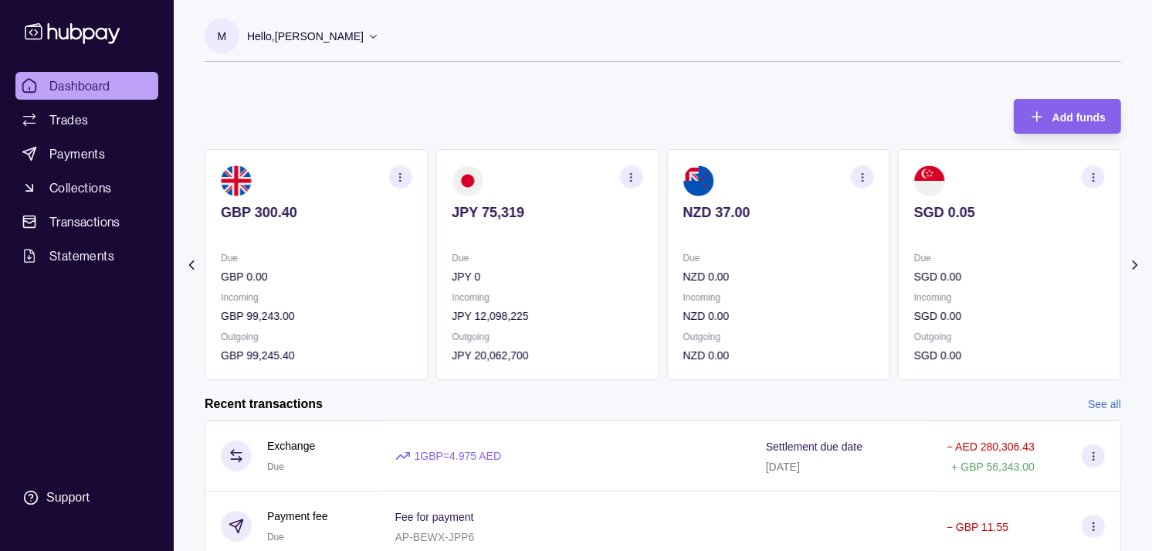
click at [628, 174] on icon "button" at bounding box center [632, 177] width 12 height 12
click at [552, 174] on link "View transactions" at bounding box center [521, 176] width 84 height 17
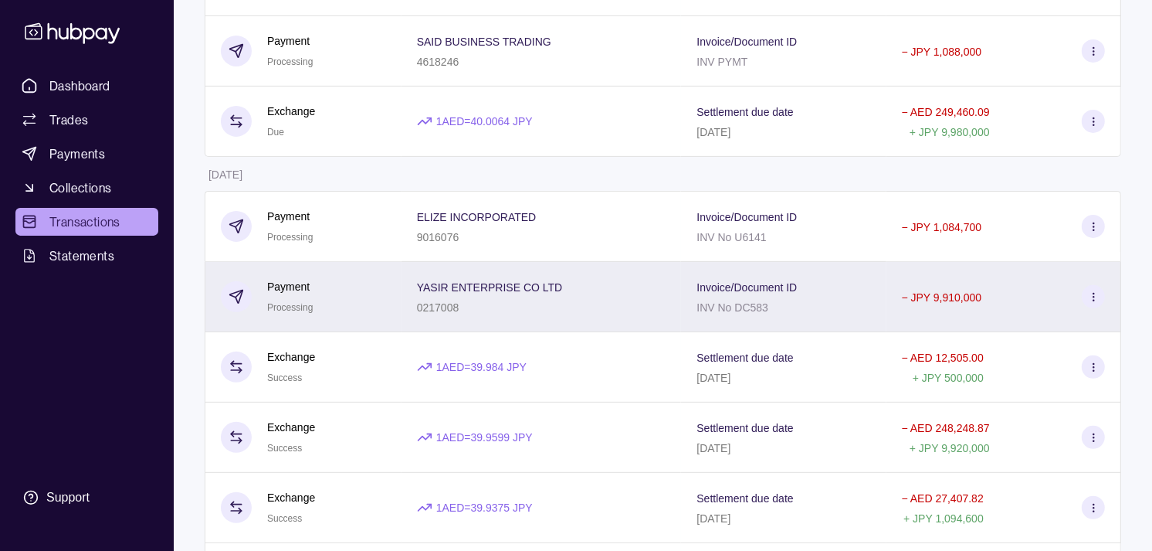
scroll to position [429, 0]
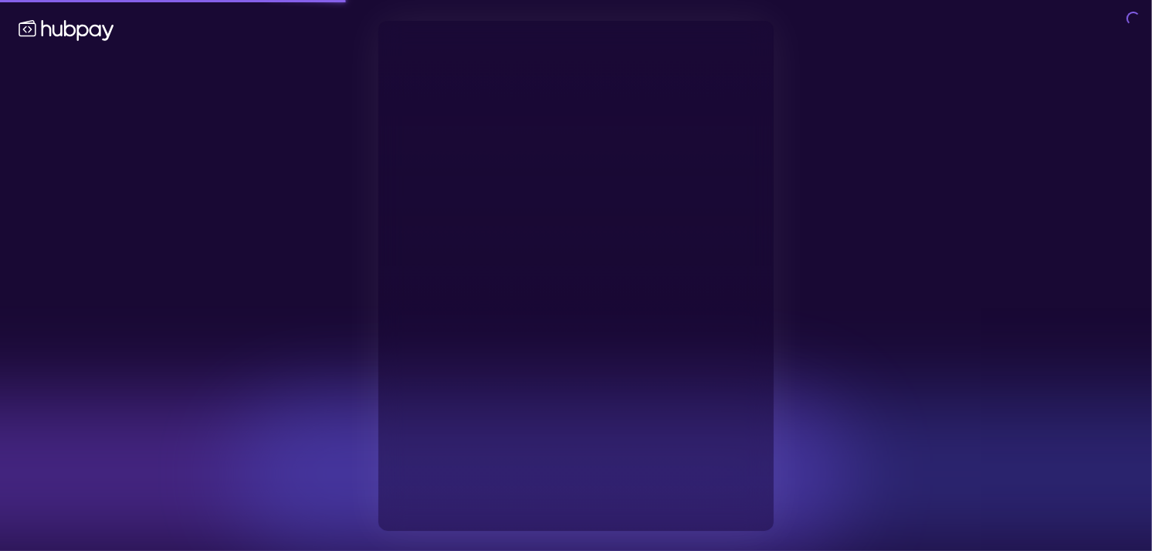
type input "**********"
